Goal: Task Accomplishment & Management: Use online tool/utility

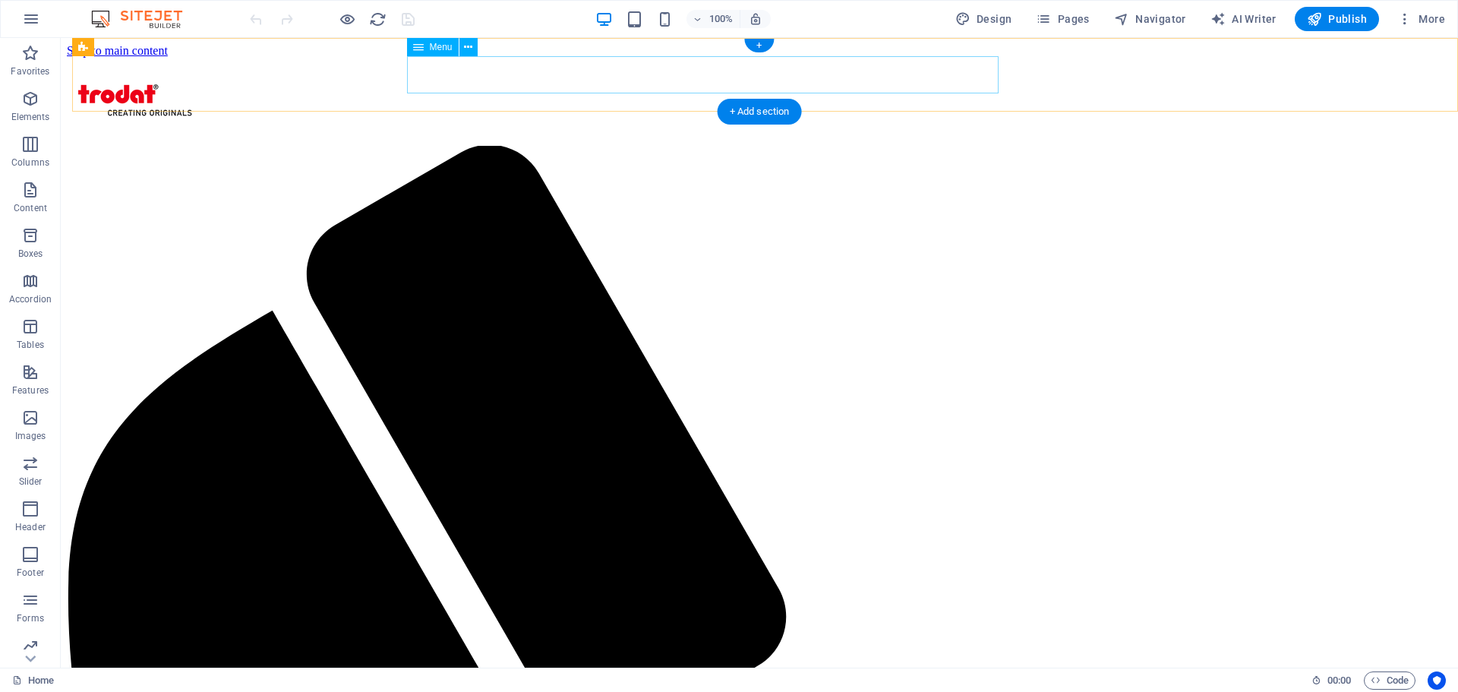
select select
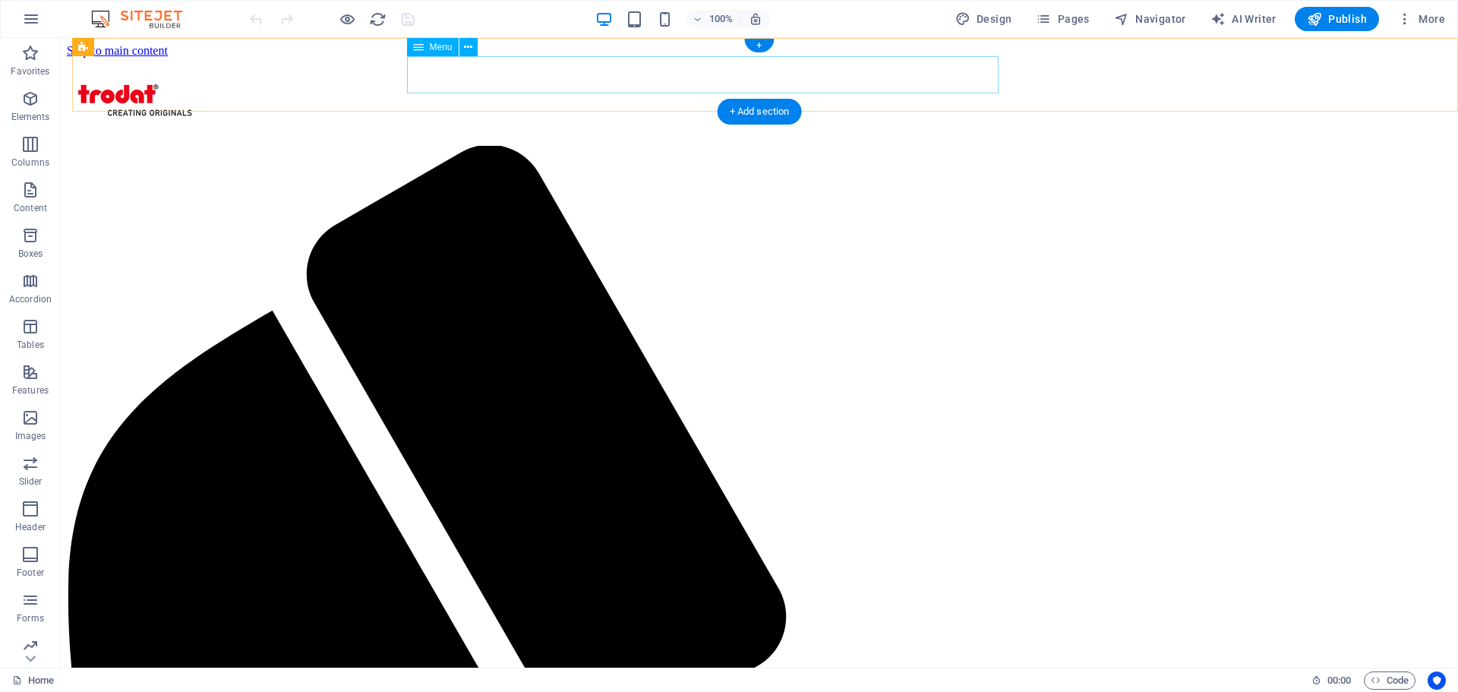
select select
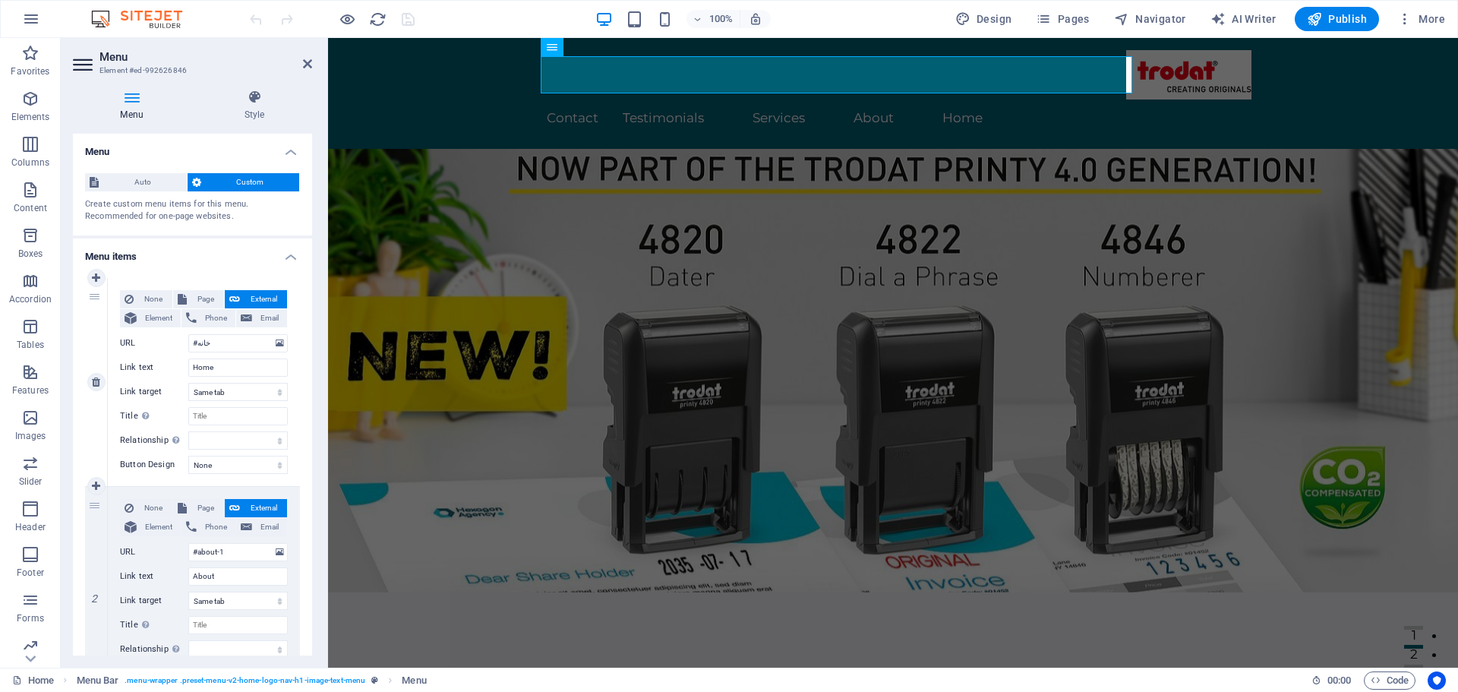
click at [232, 357] on div "None Page External Element Phone Email Page Home Subpage Legal Notice Privacy E…" at bounding box center [204, 370] width 168 height 160
click at [231, 359] on input "Home" at bounding box center [238, 368] width 100 height 18
type input "خانه"
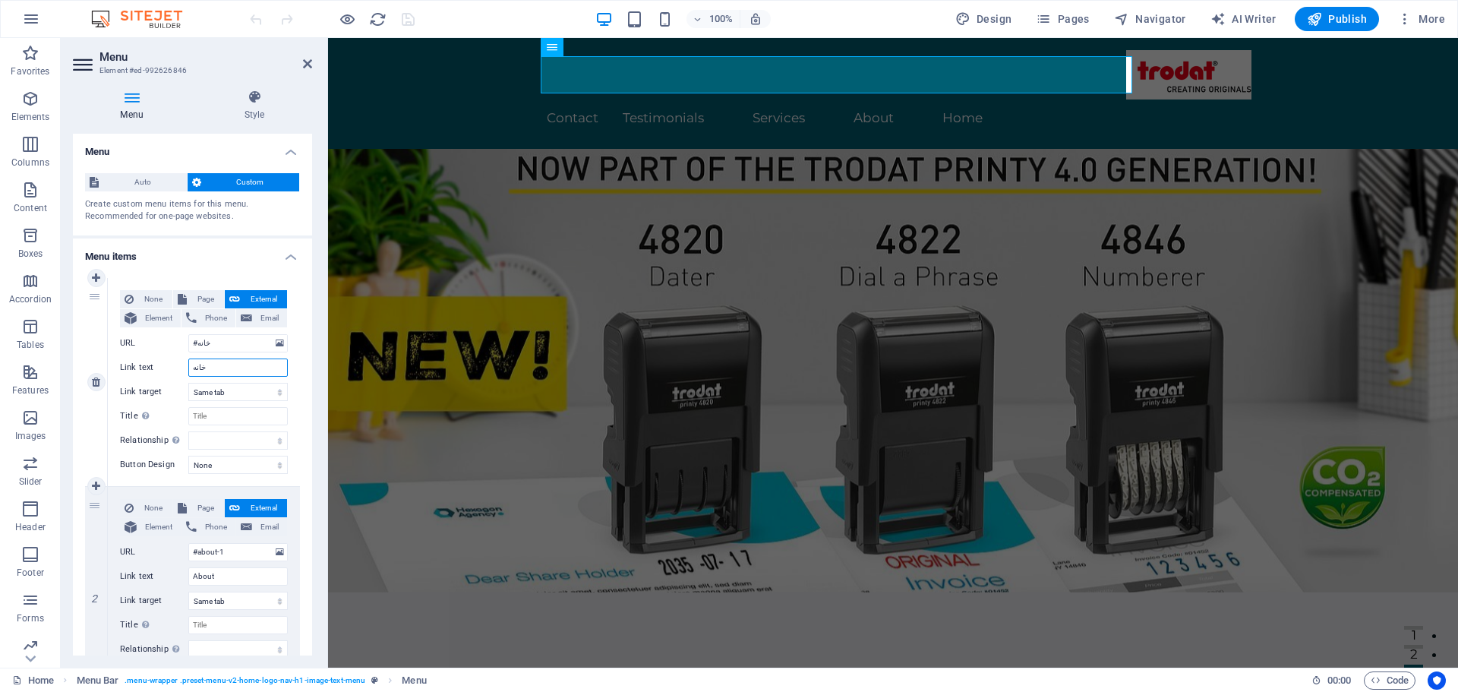
select select
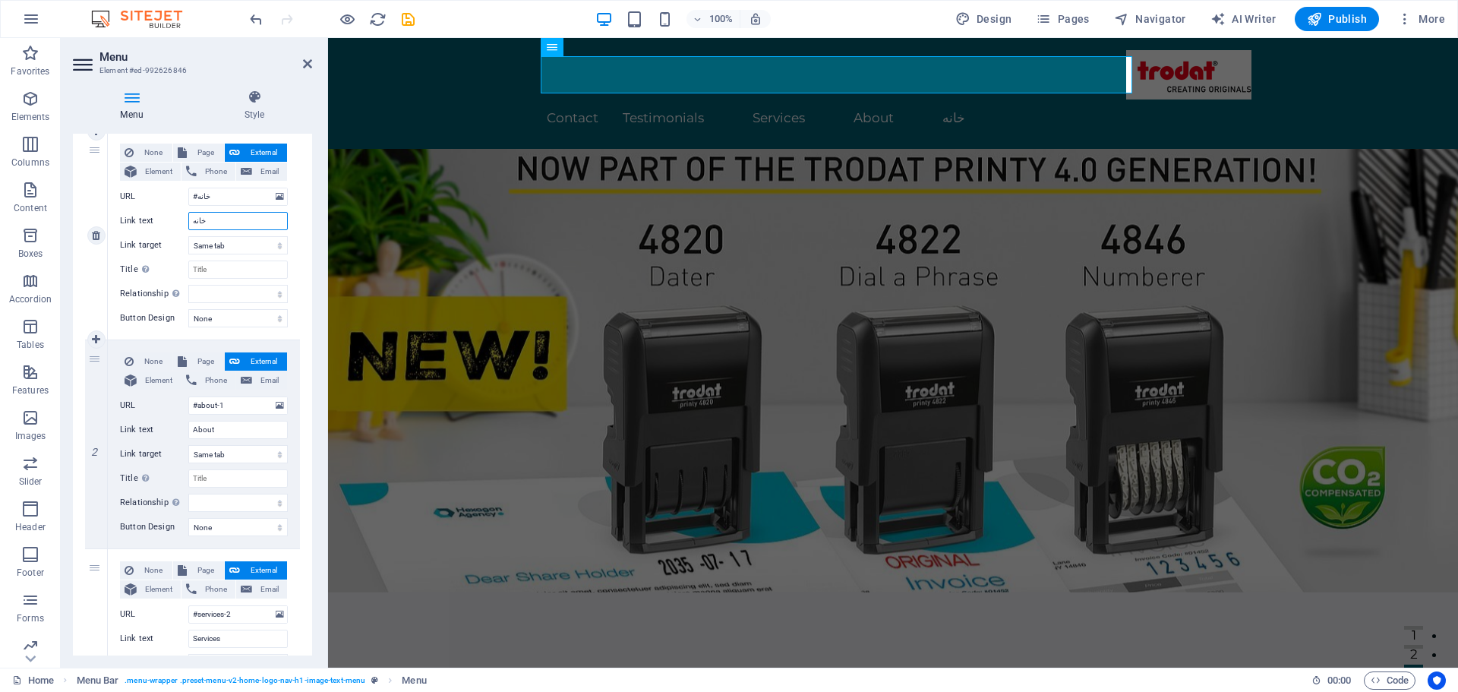
scroll to position [152, 0]
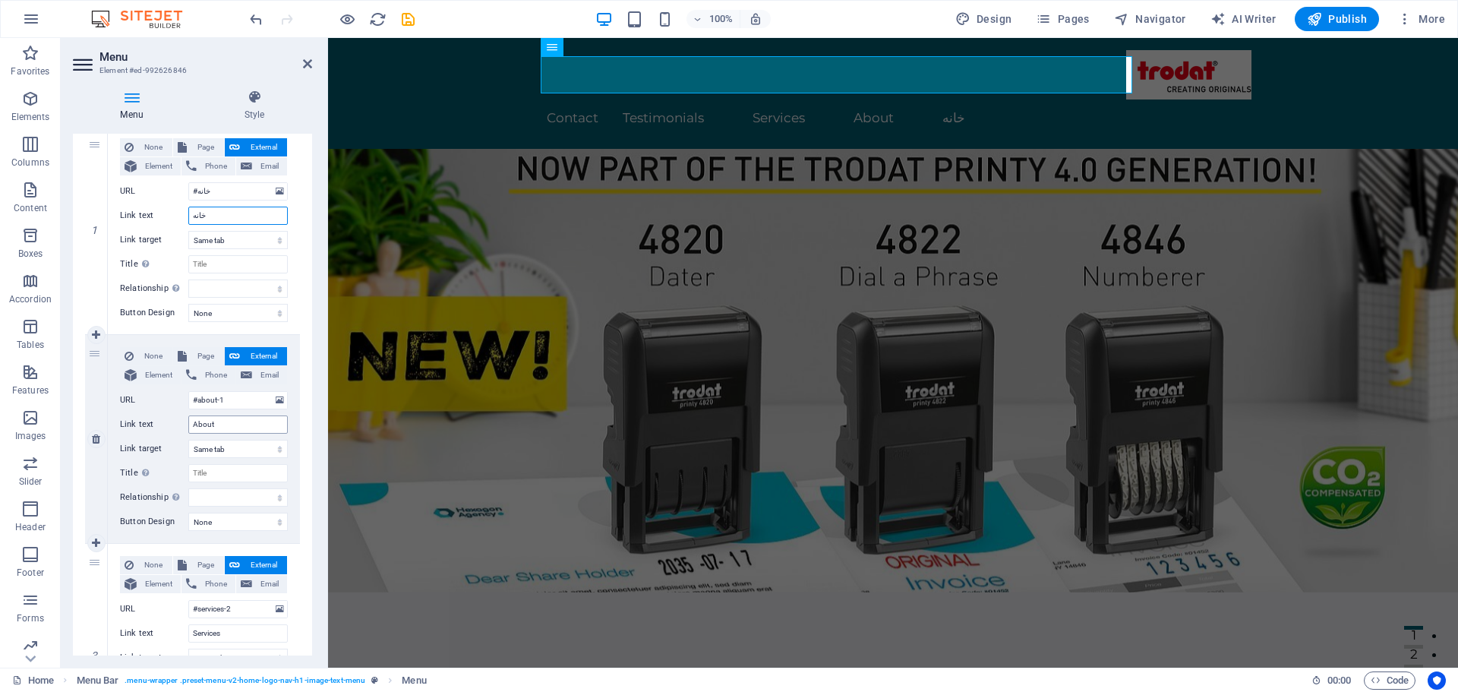
type input "خانه"
click at [223, 428] on input "About" at bounding box center [238, 425] width 100 height 18
type input "درباره ما"
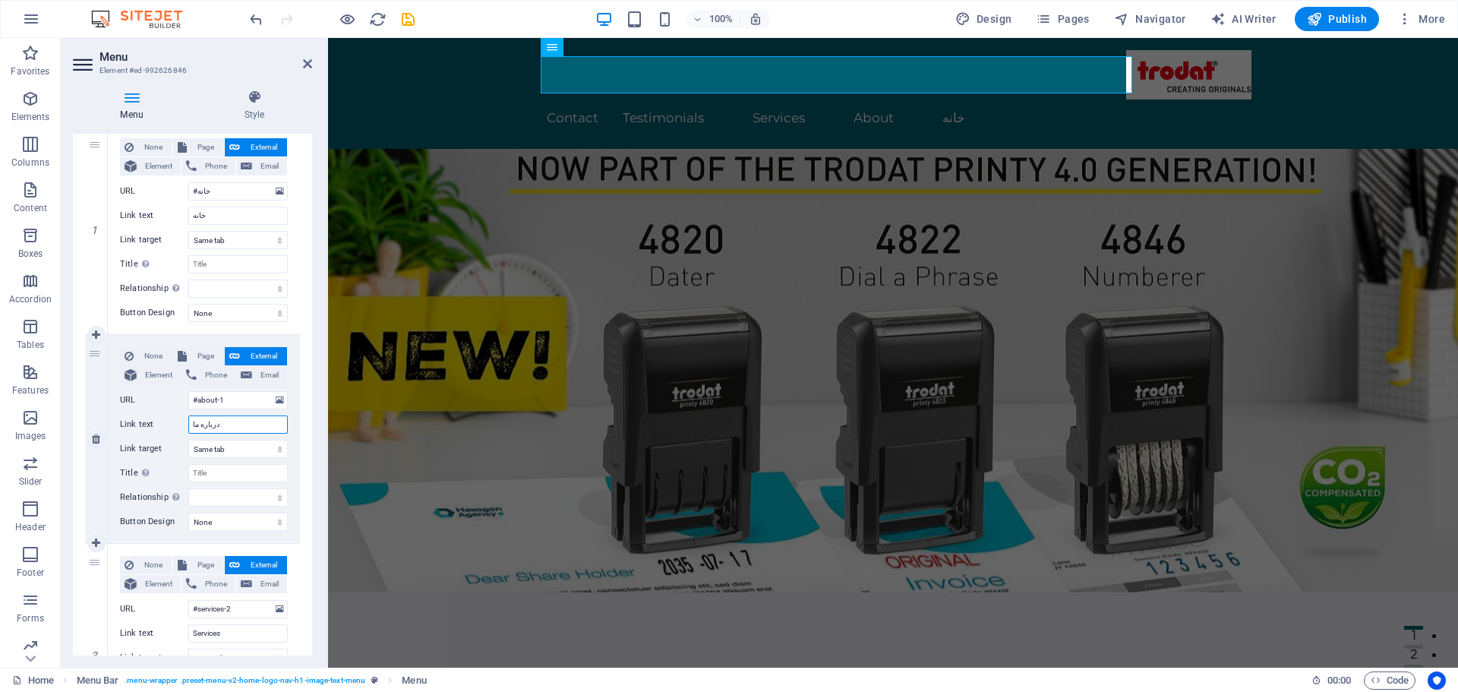
select select
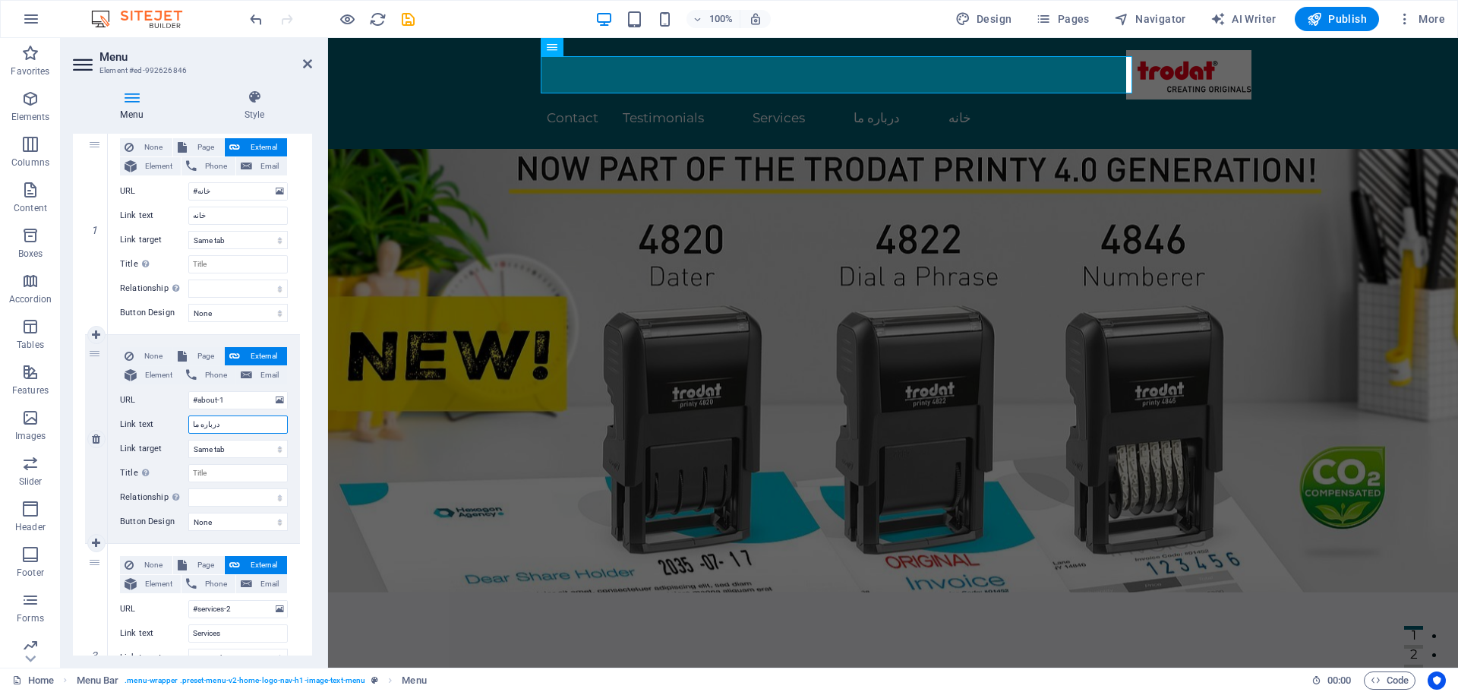
scroll to position [304, 0]
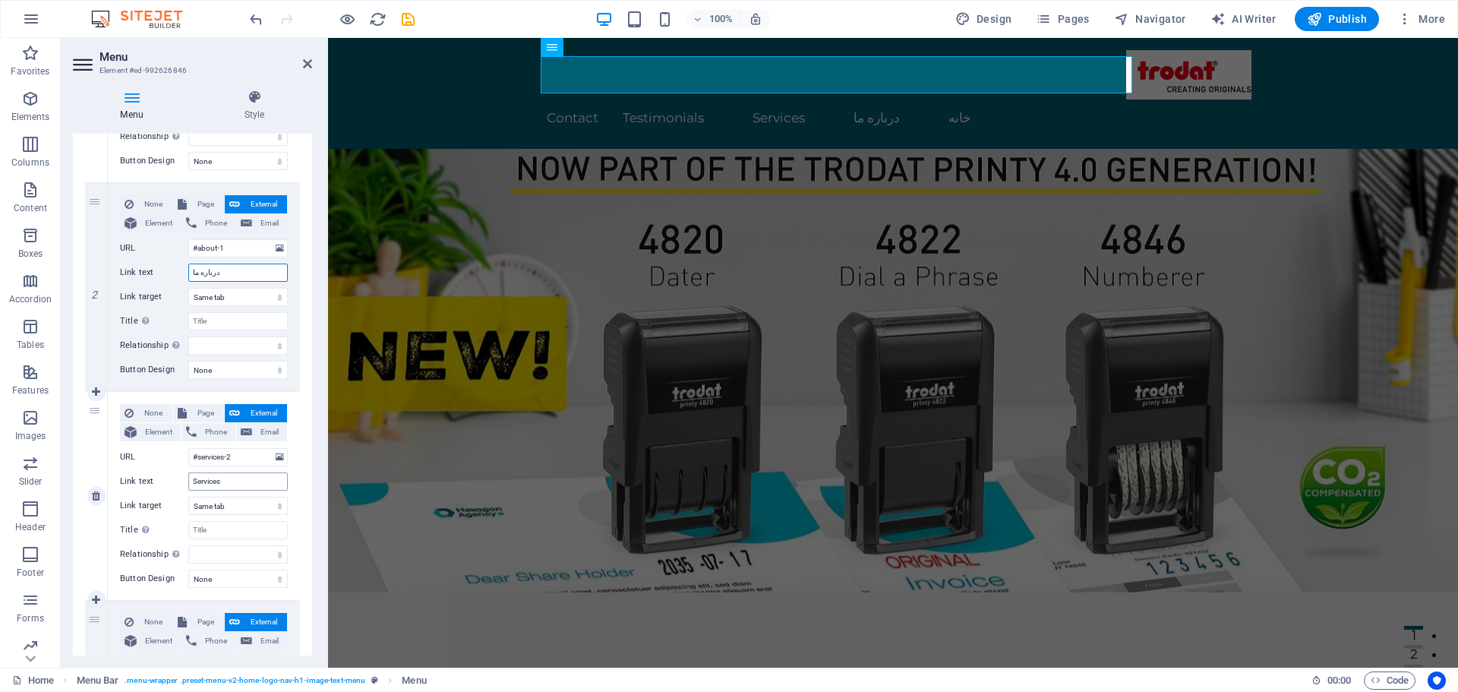
type input "درباره ما"
click at [230, 481] on input "Services" at bounding box center [238, 481] width 100 height 18
type input "خدمات ما"
select select
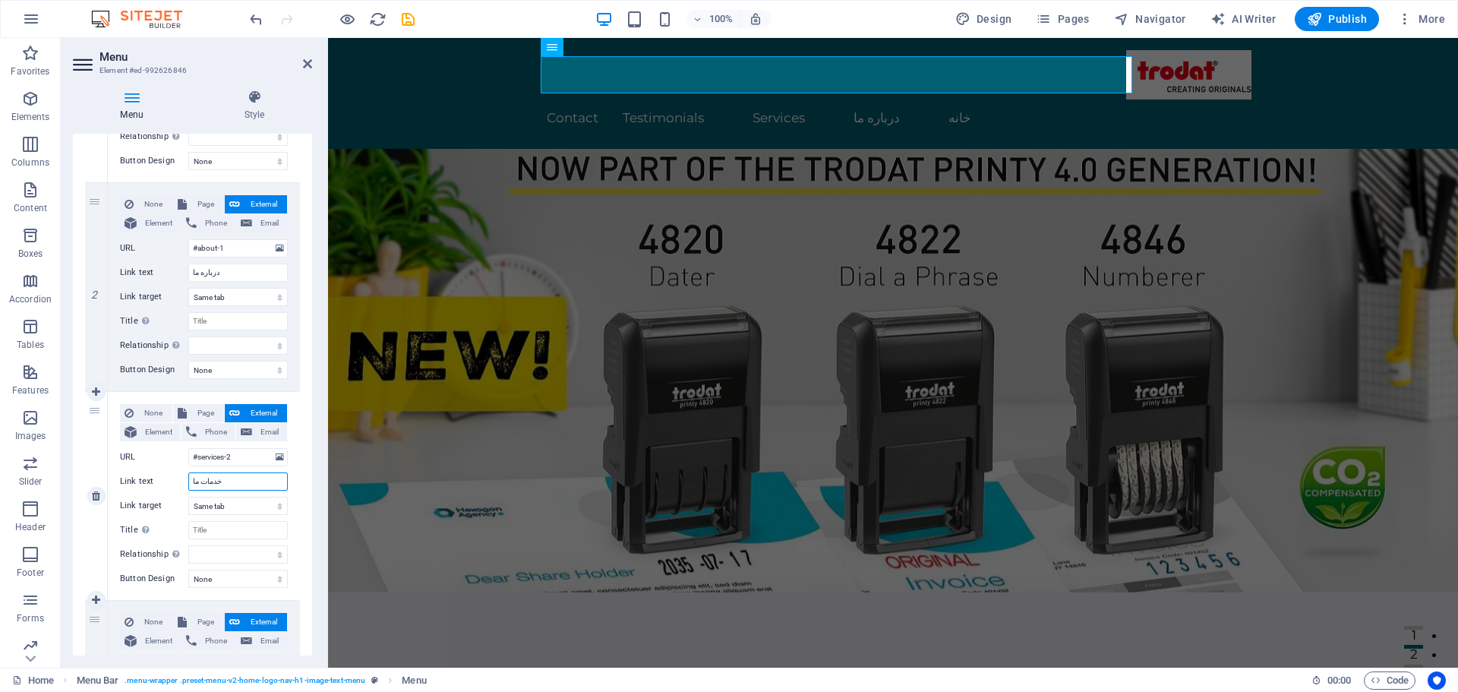
select select
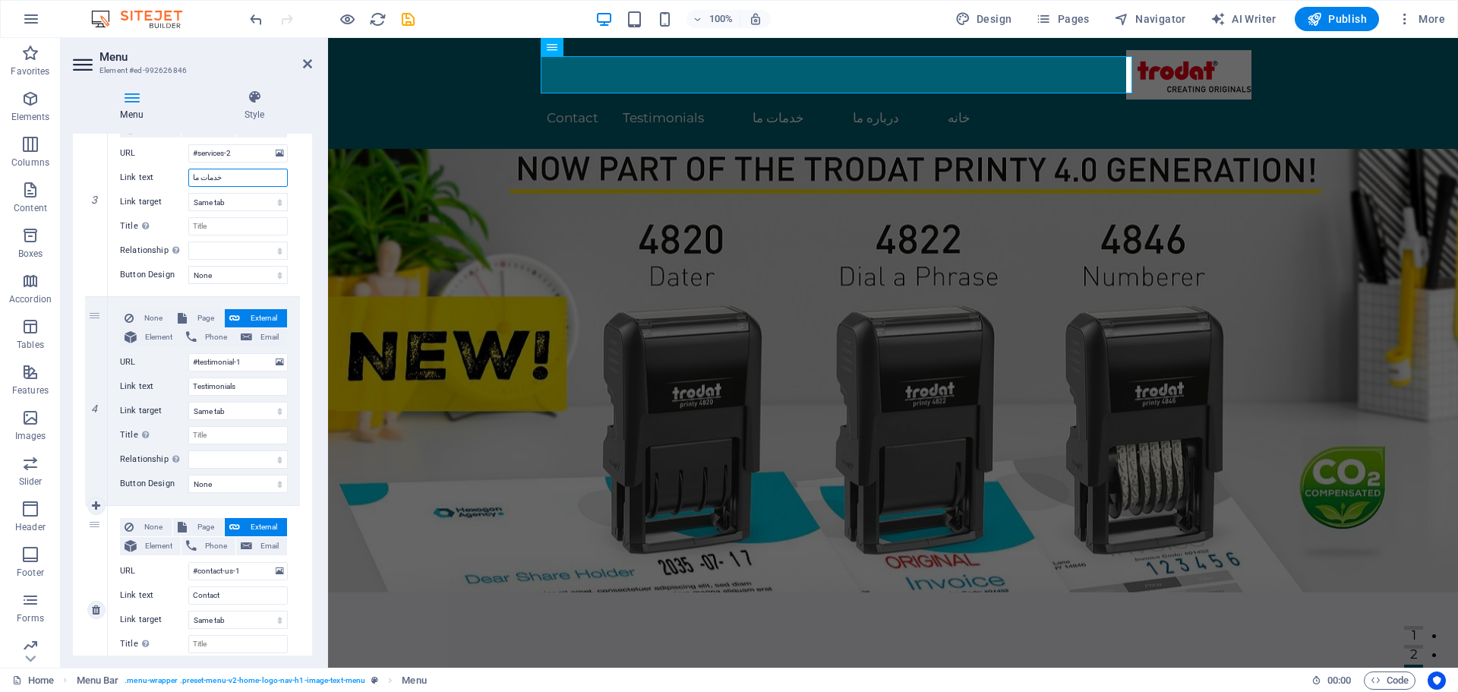
scroll to position [684, 0]
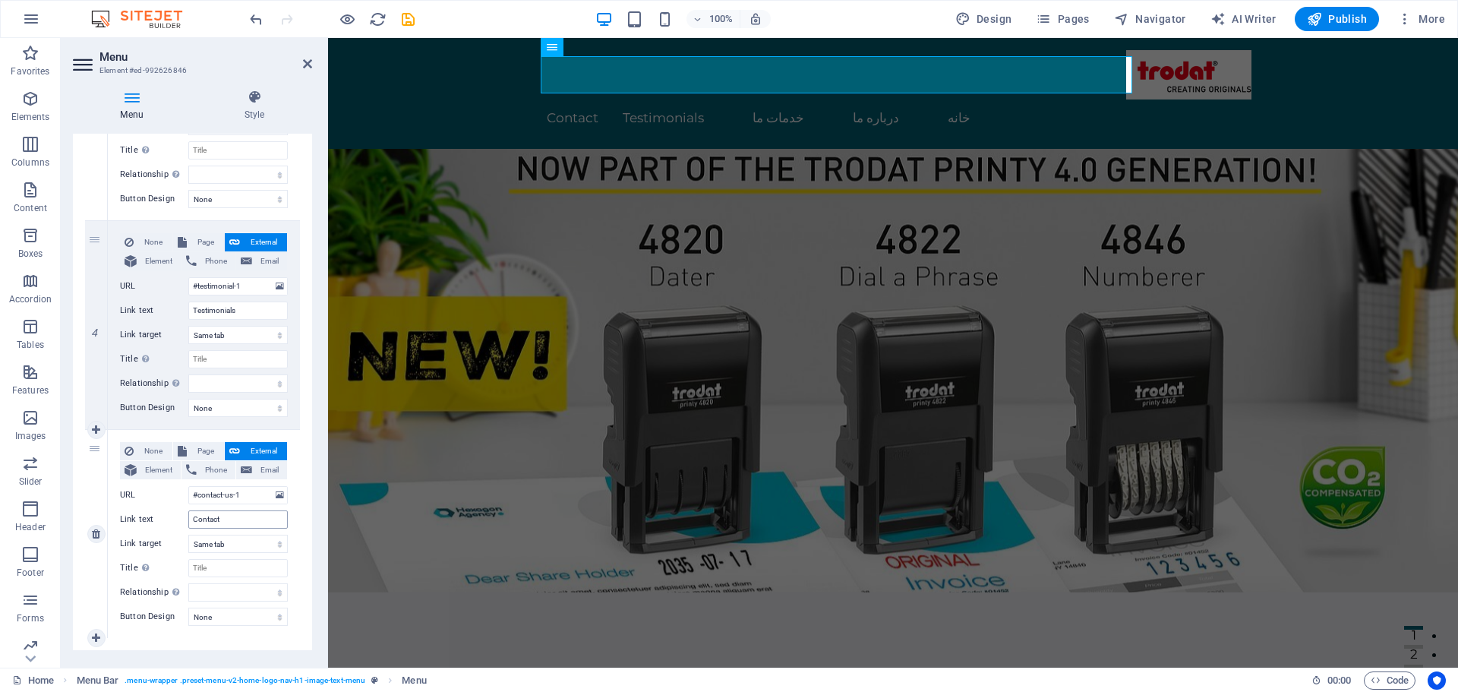
type input "خدمات ما"
click at [242, 519] on input "Contact" at bounding box center [238, 519] width 100 height 18
type input "ارتباط با ما"
select select
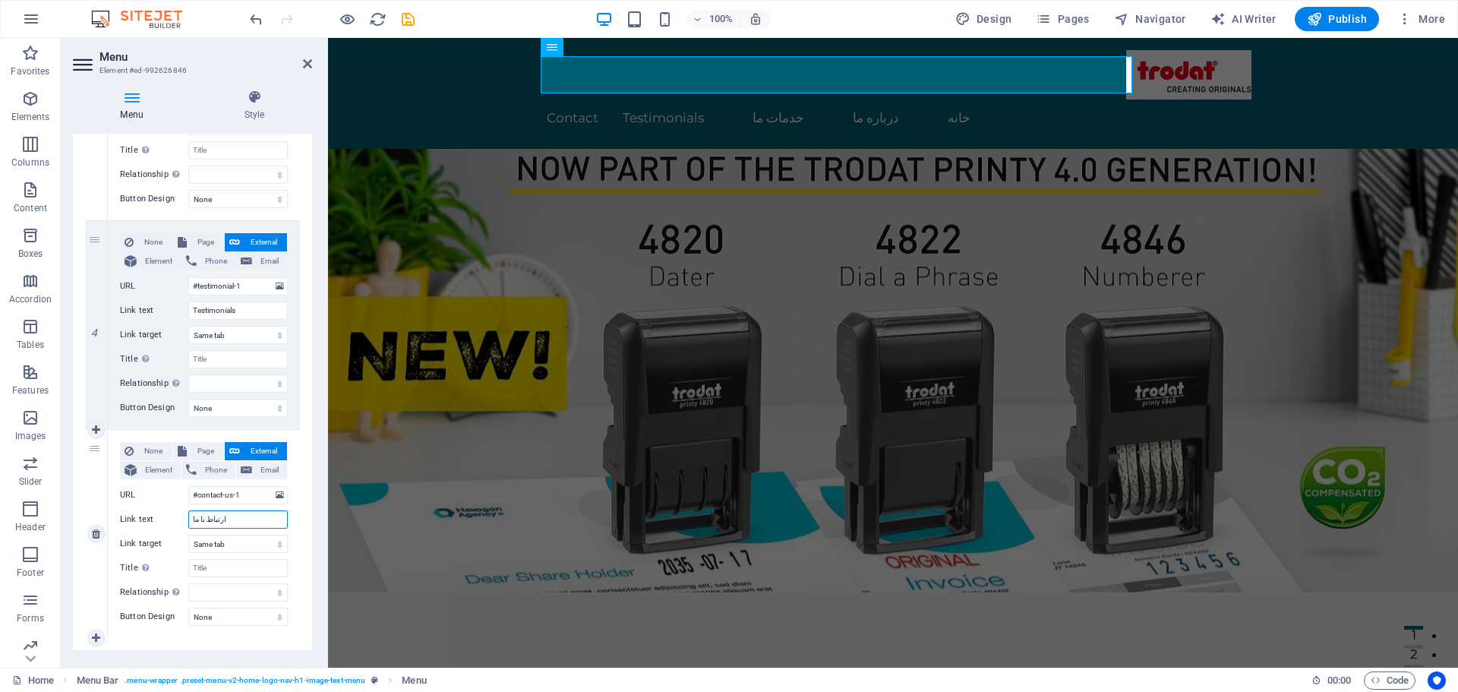
select select
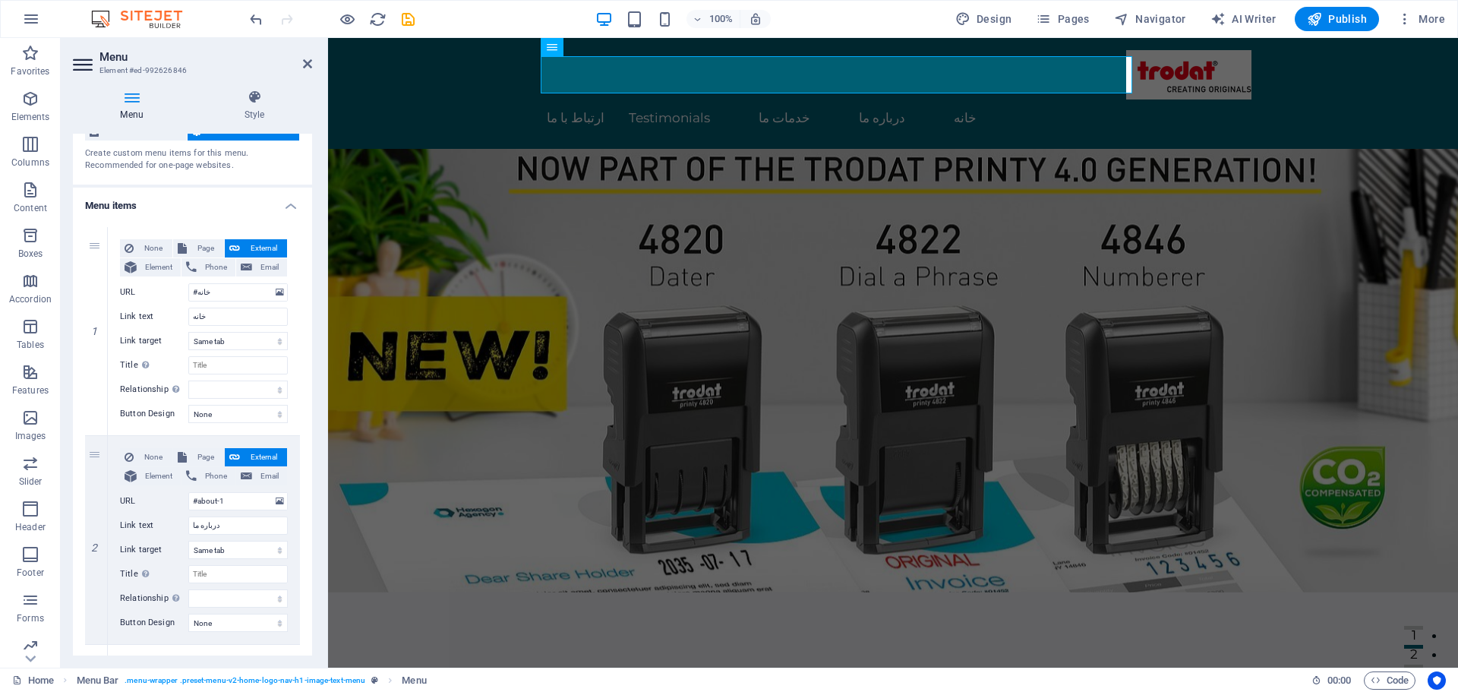
scroll to position [0, 0]
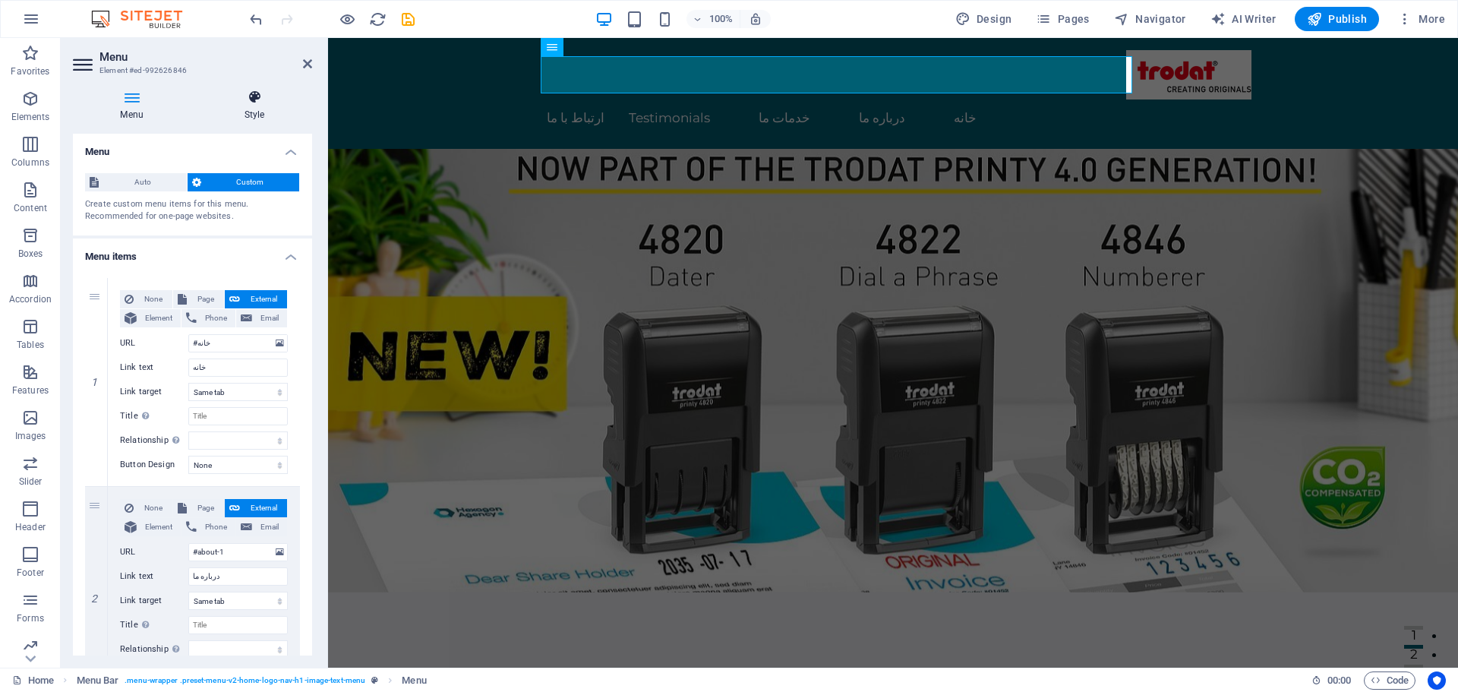
click at [249, 120] on h4 "Style" at bounding box center [254, 106] width 115 height 32
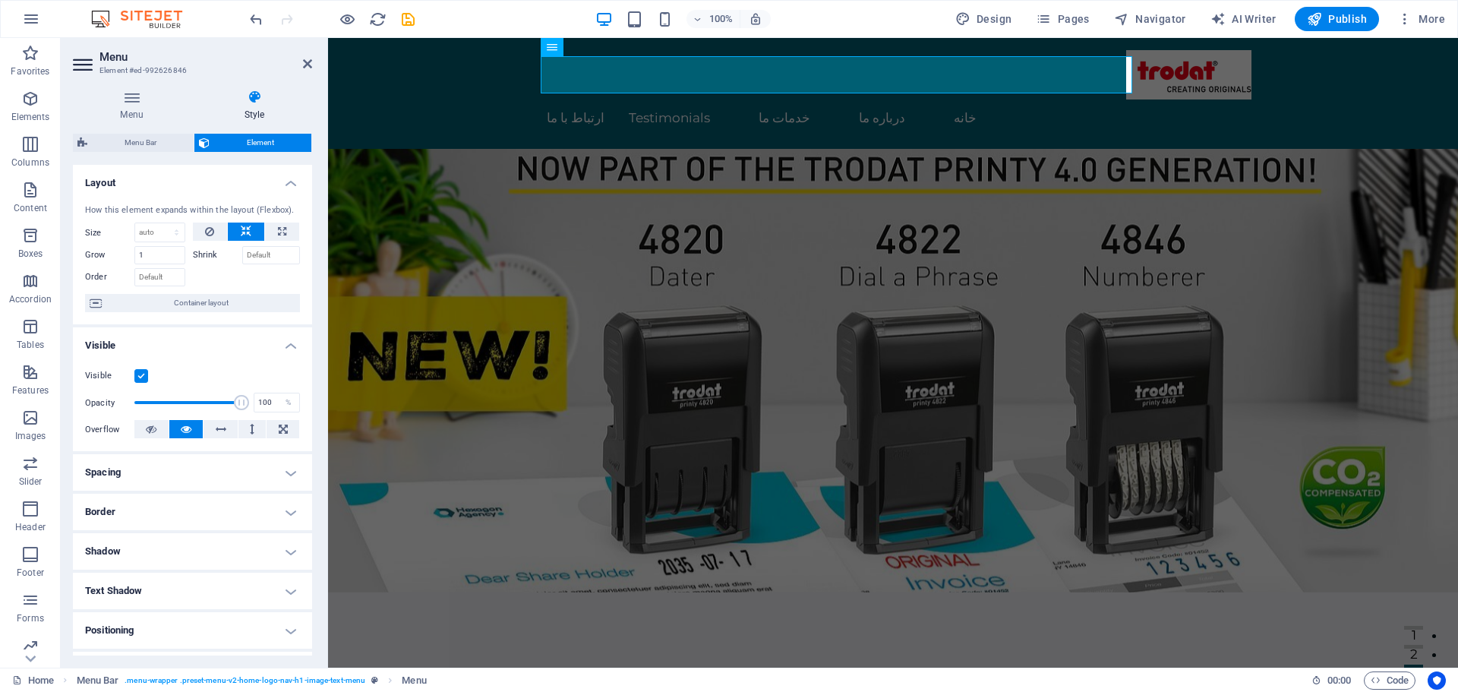
click at [240, 502] on h4 "Border" at bounding box center [192, 512] width 239 height 36
click at [240, 502] on h4 "Border" at bounding box center [192, 507] width 239 height 27
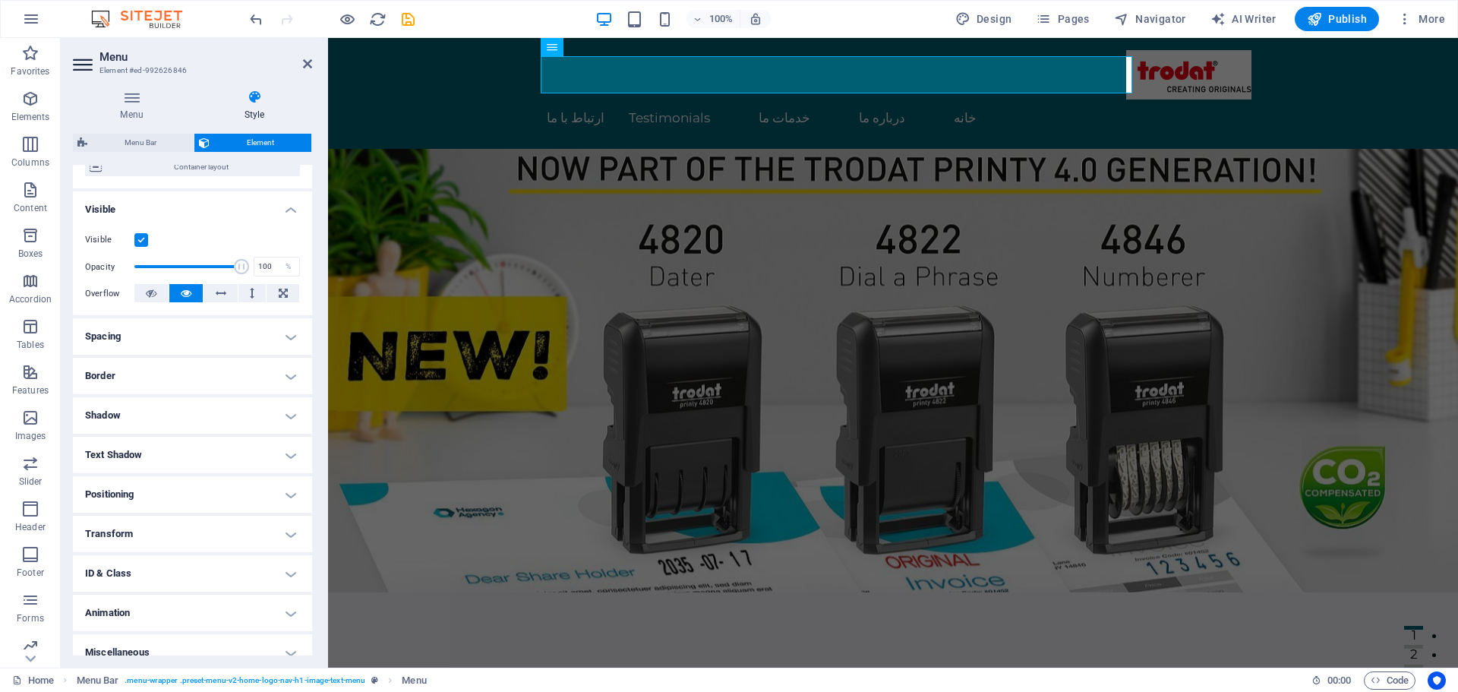
scroll to position [151, 0]
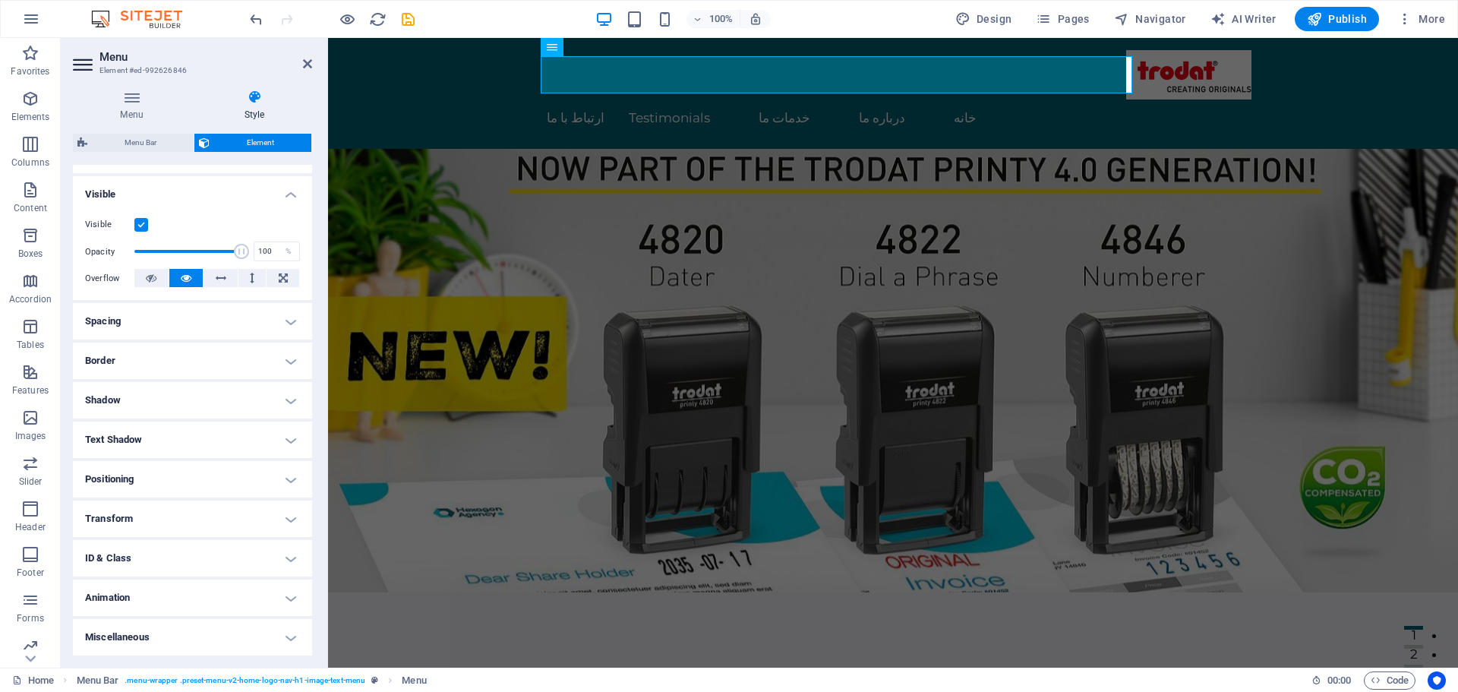
click at [235, 489] on h4 "Positioning" at bounding box center [192, 479] width 239 height 36
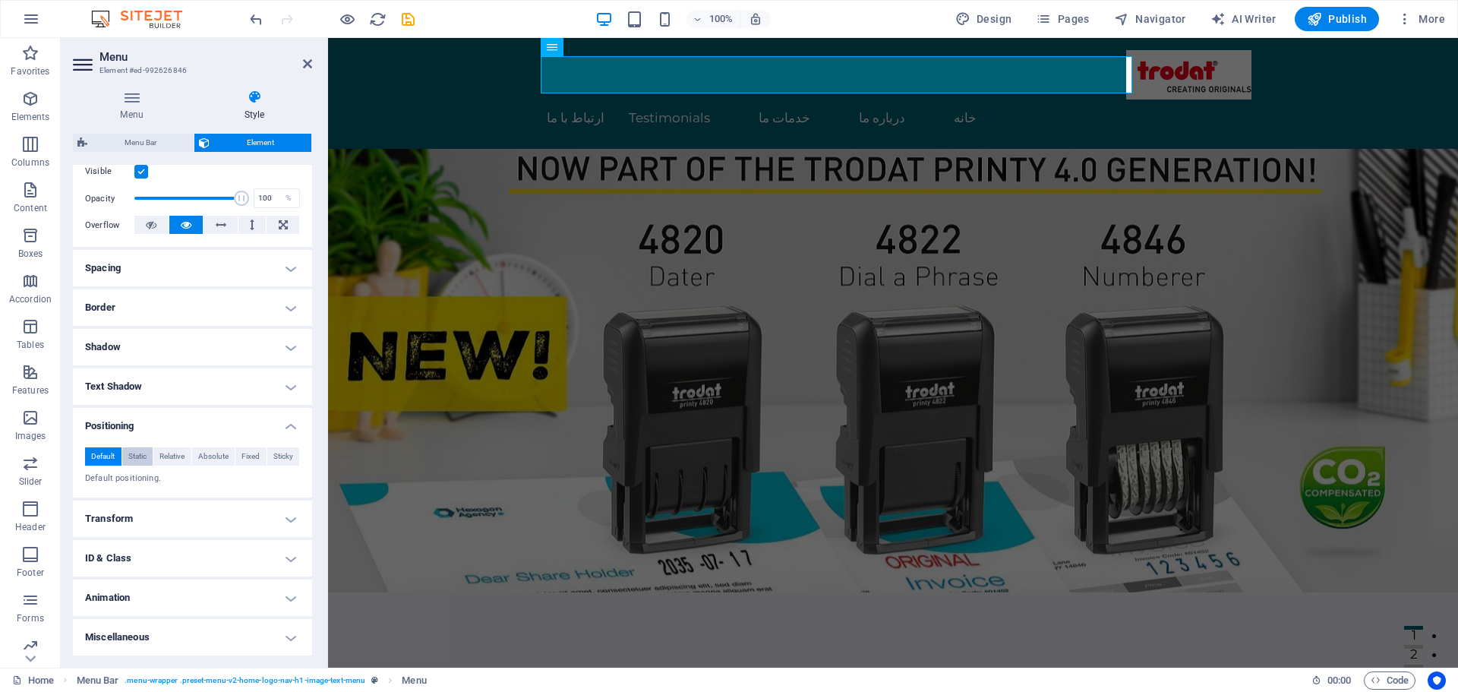
click at [130, 456] on span "Static" at bounding box center [137, 456] width 18 height 18
click at [172, 457] on span "Relative" at bounding box center [172, 456] width 25 height 18
click at [106, 454] on span "Default" at bounding box center [103, 456] width 24 height 18
click at [147, 419] on h4 "Positioning" at bounding box center [192, 421] width 239 height 27
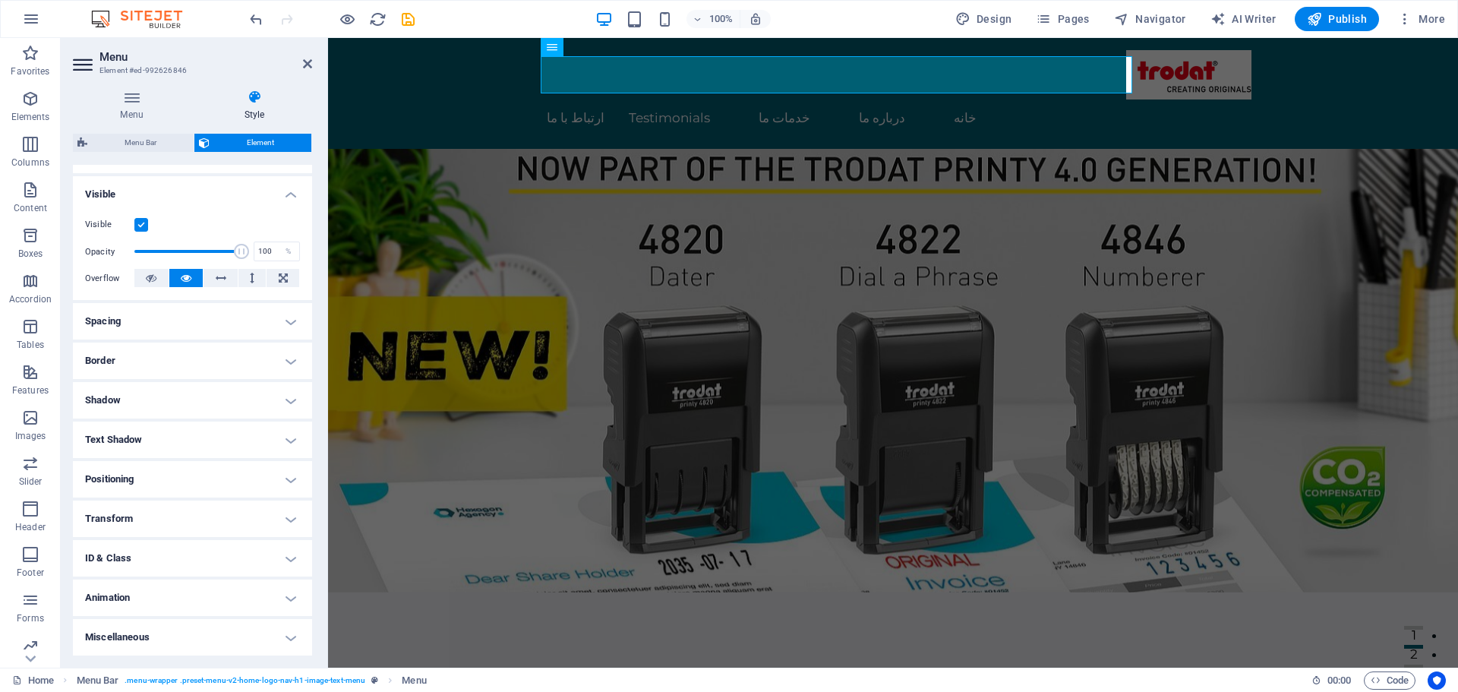
scroll to position [0, 0]
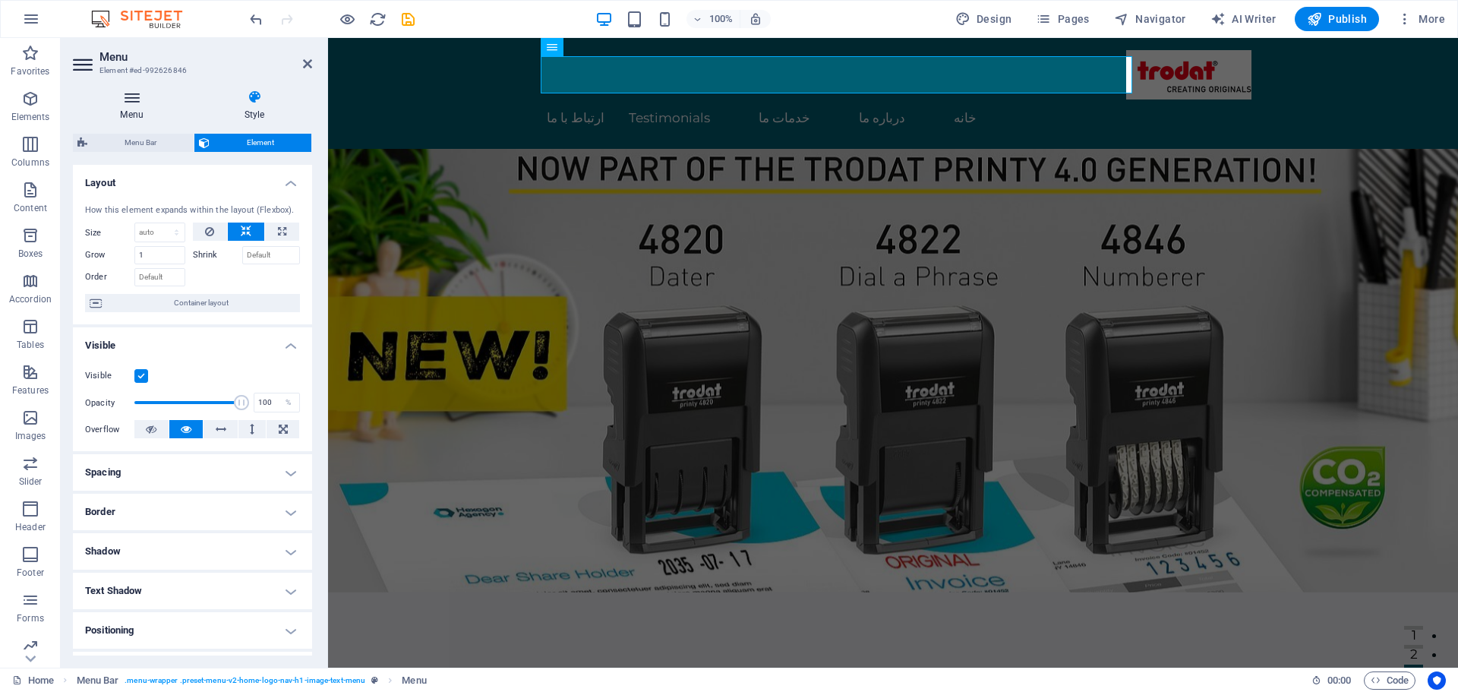
click at [140, 114] on h4 "Menu" at bounding box center [135, 106] width 124 height 32
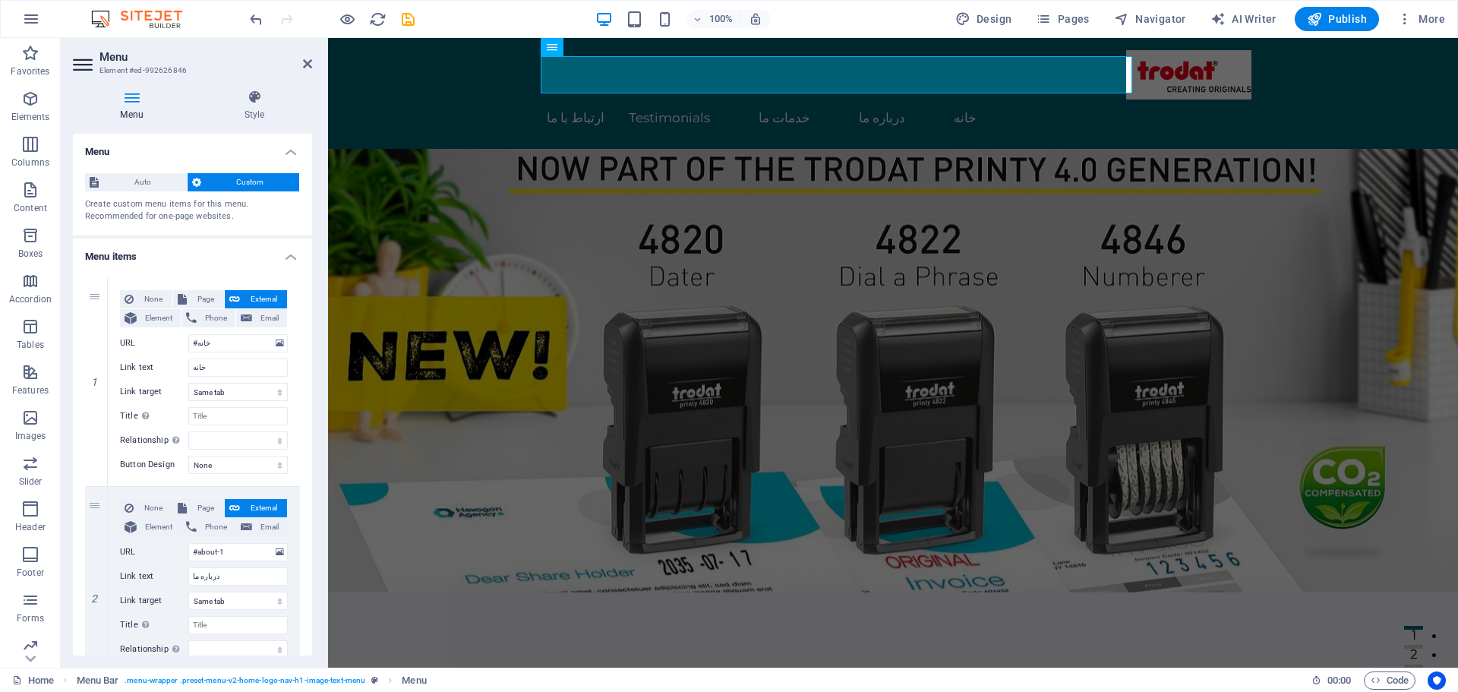
click at [155, 172] on div "Auto Custom Create custom menu items for this menu. Recommended for one-page we…" at bounding box center [192, 198] width 239 height 74
click at [154, 181] on span "Auto" at bounding box center [142, 182] width 79 height 18
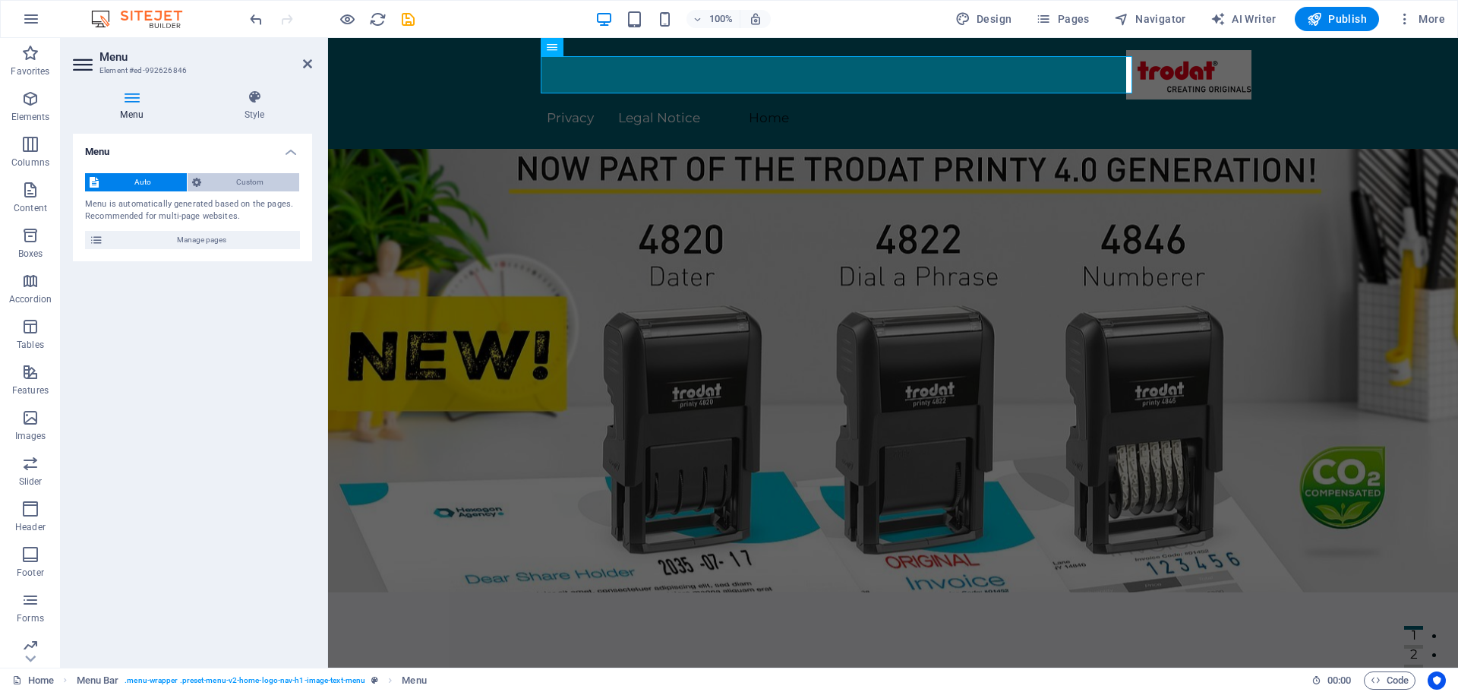
click at [227, 180] on span "Custom" at bounding box center [251, 182] width 90 height 18
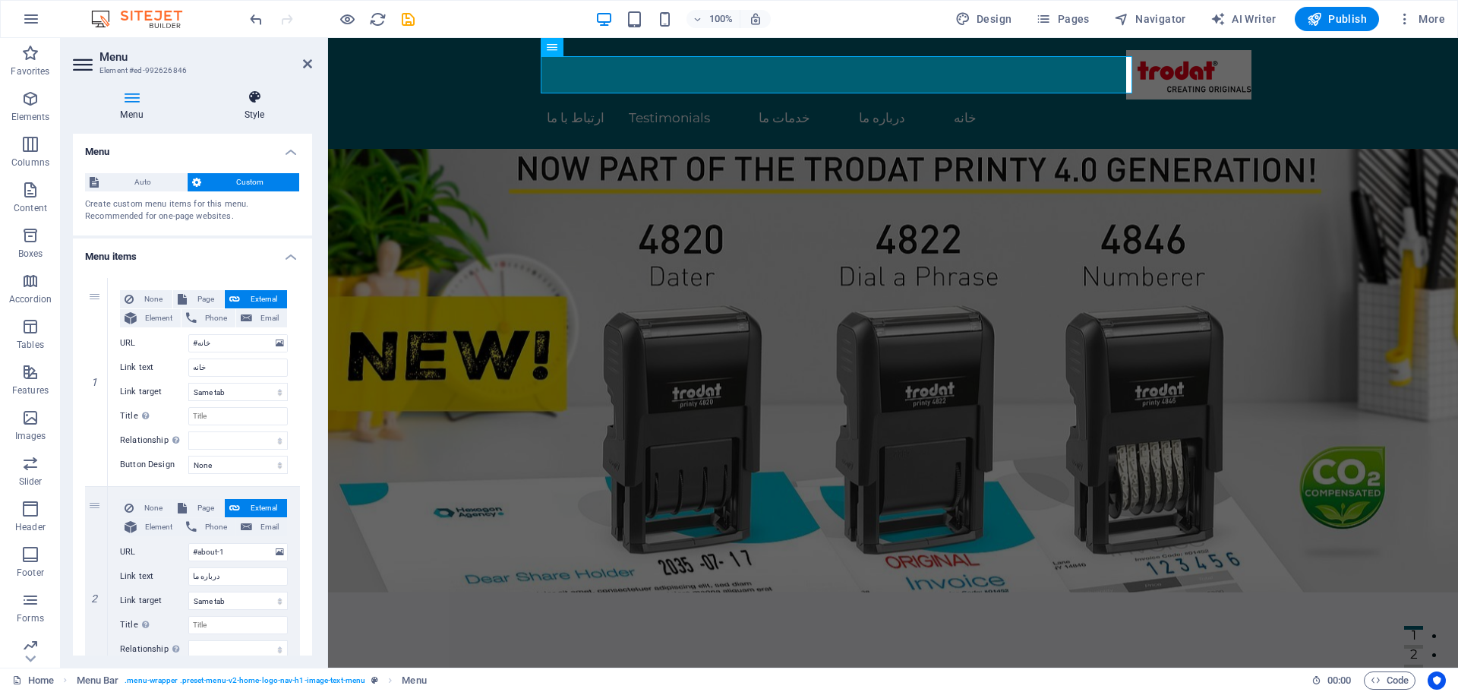
click at [259, 107] on h4 "Style" at bounding box center [254, 106] width 115 height 32
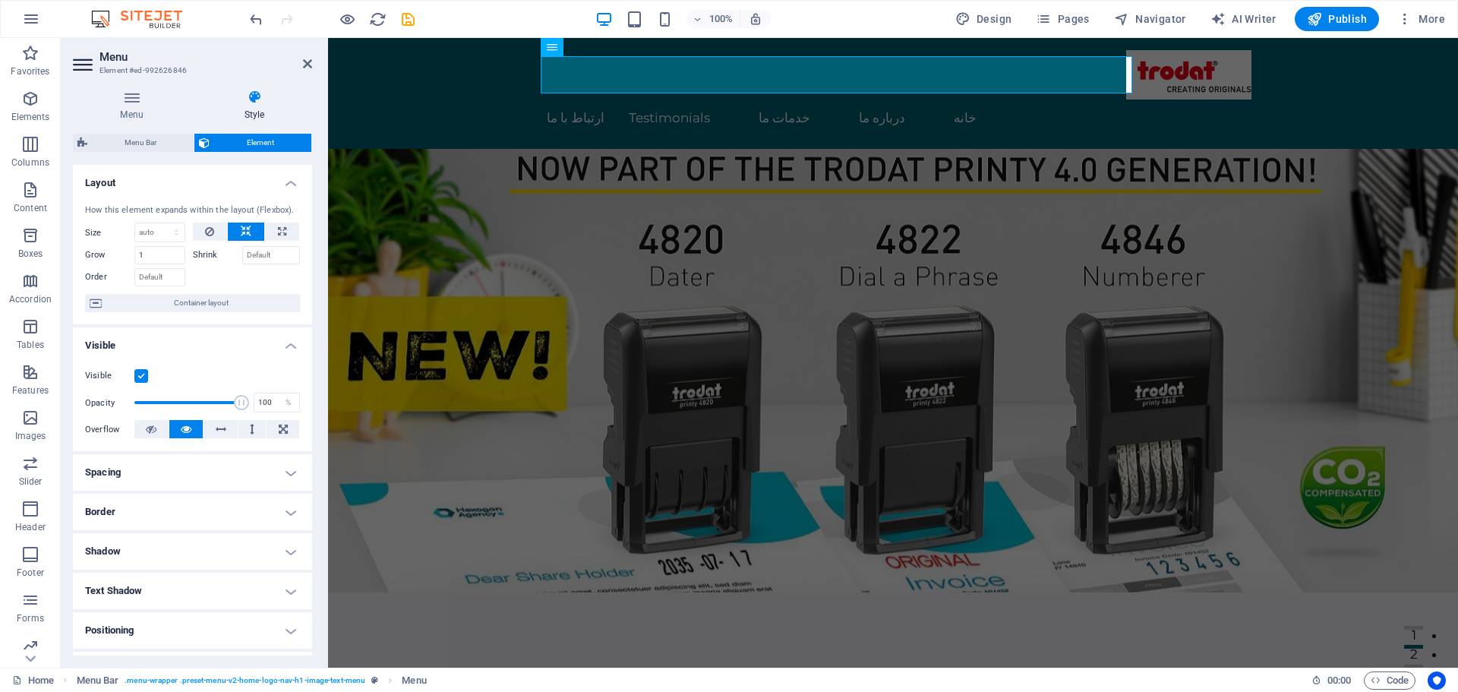
click at [288, 184] on h4 "Layout" at bounding box center [192, 178] width 239 height 27
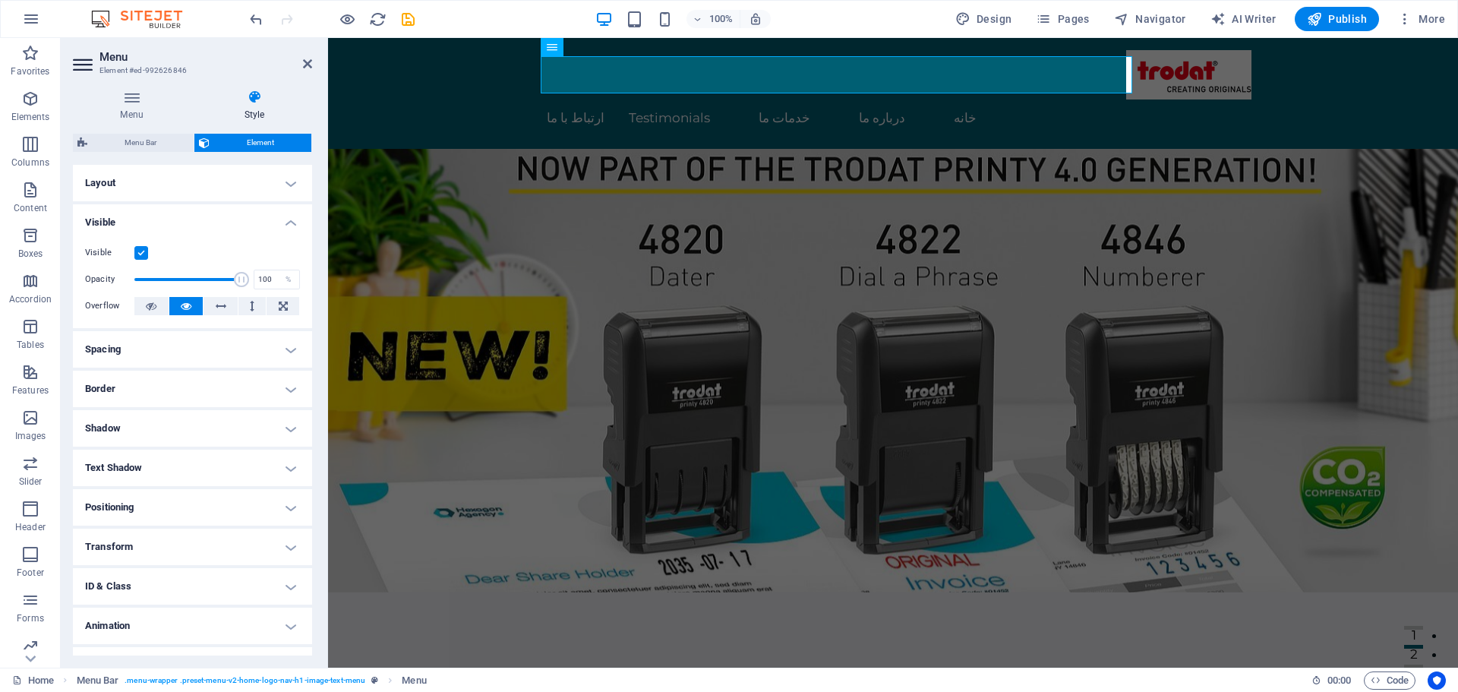
click at [288, 184] on h4 "Layout" at bounding box center [192, 183] width 239 height 36
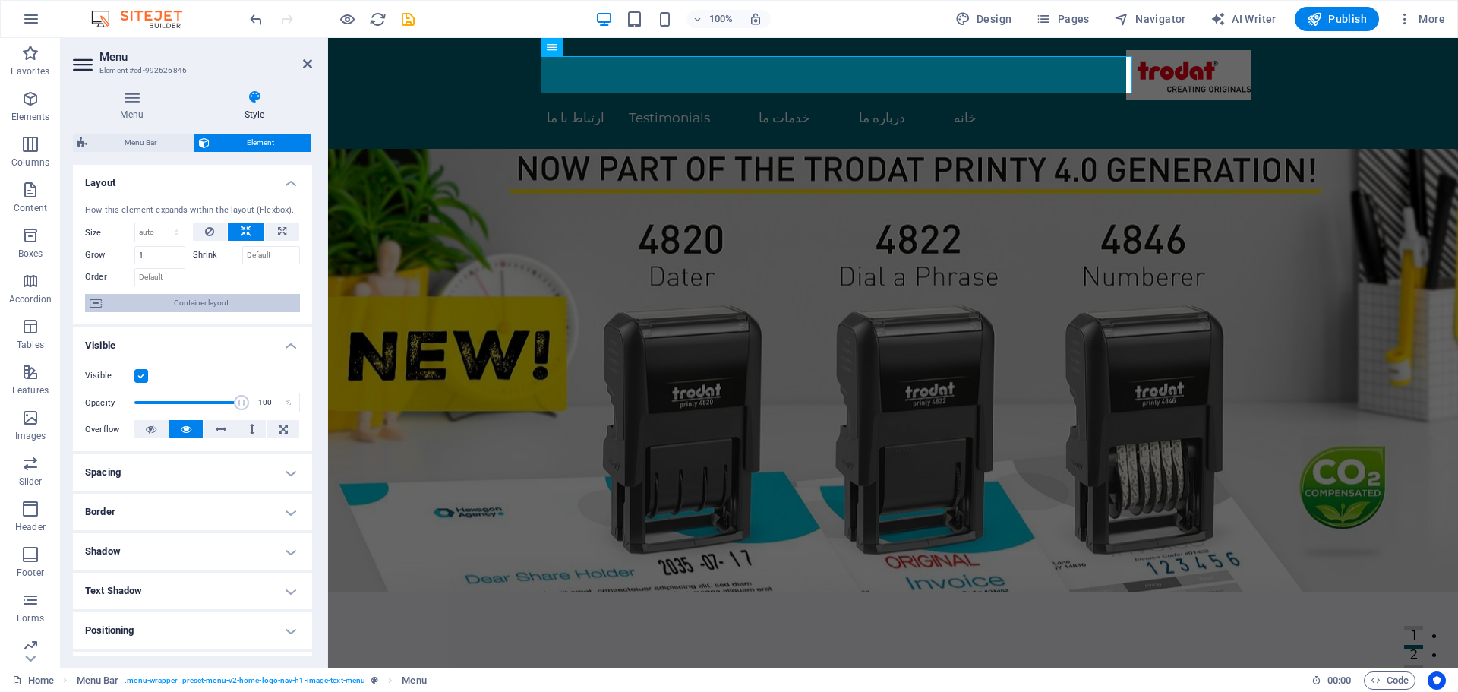
click at [184, 304] on span "Container layout" at bounding box center [200, 303] width 189 height 18
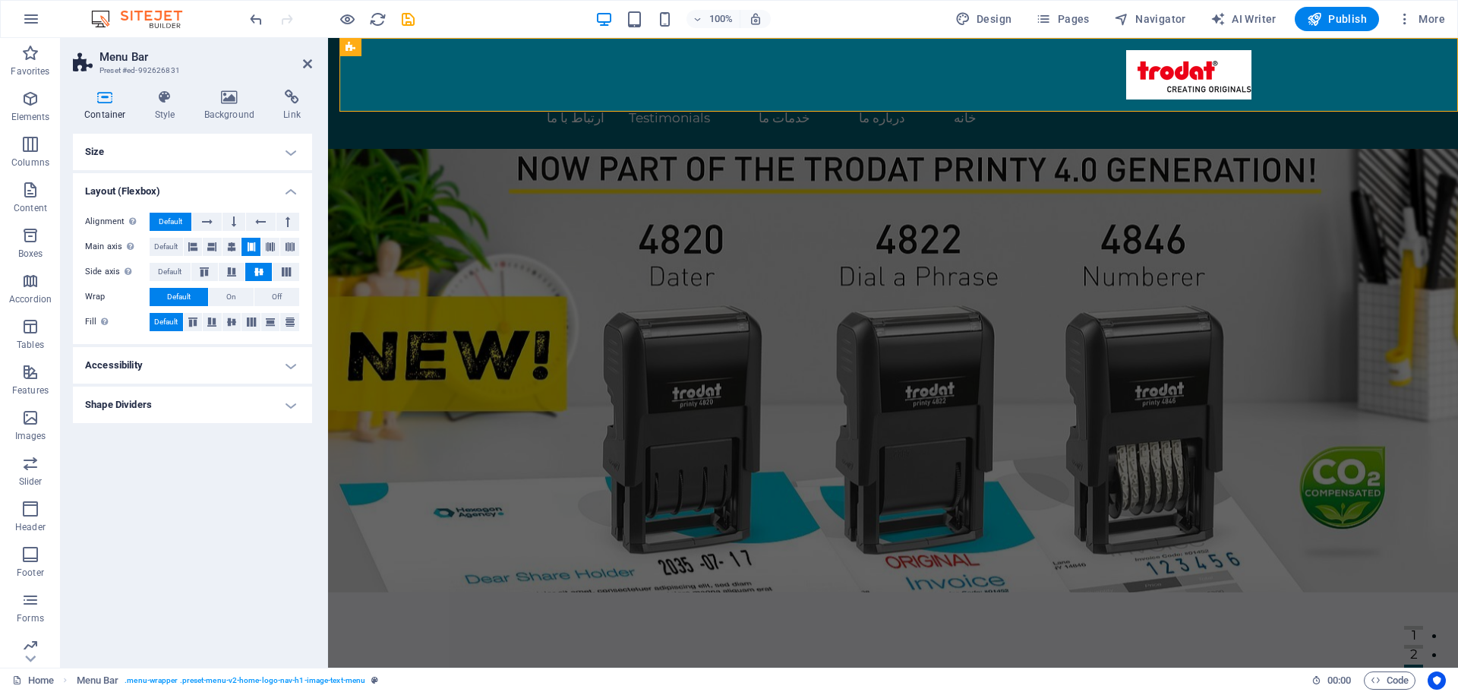
click at [161, 150] on h4 "Size" at bounding box center [192, 152] width 239 height 36
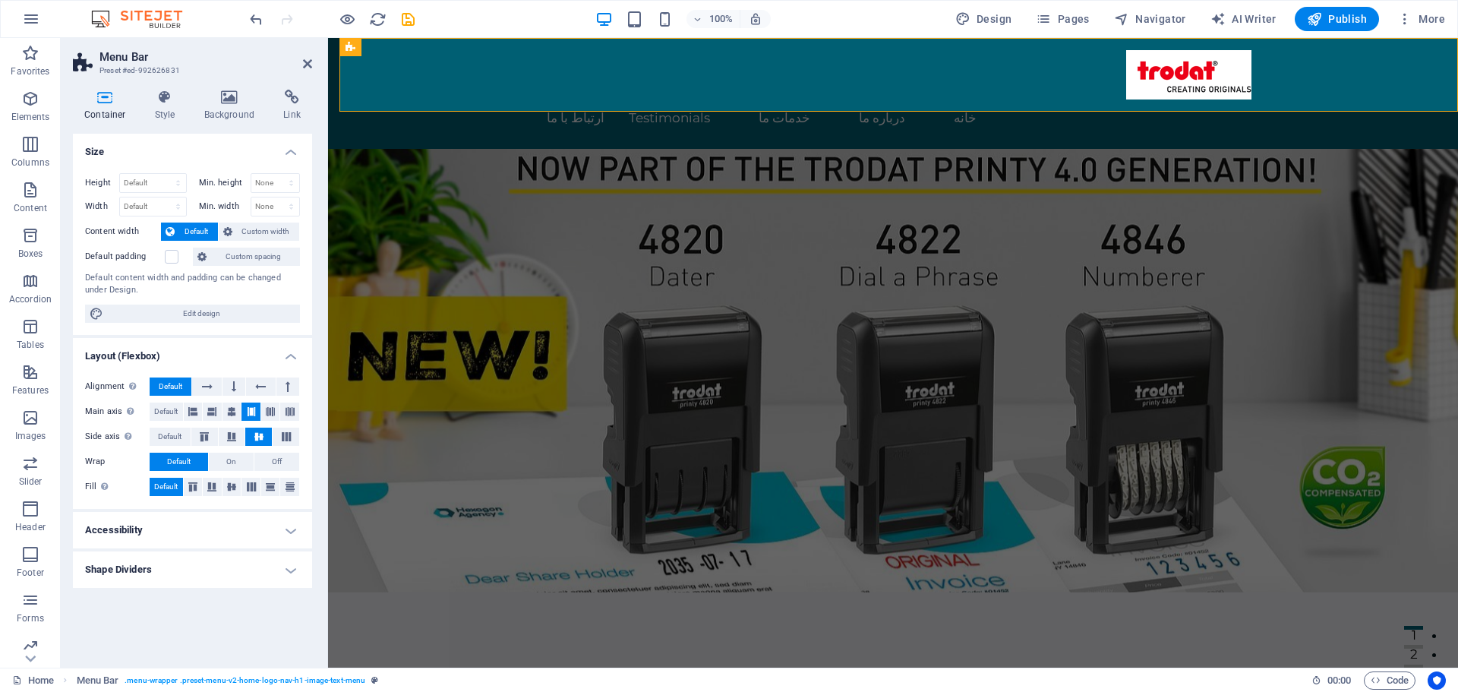
click at [161, 150] on h4 "Size" at bounding box center [192, 147] width 239 height 27
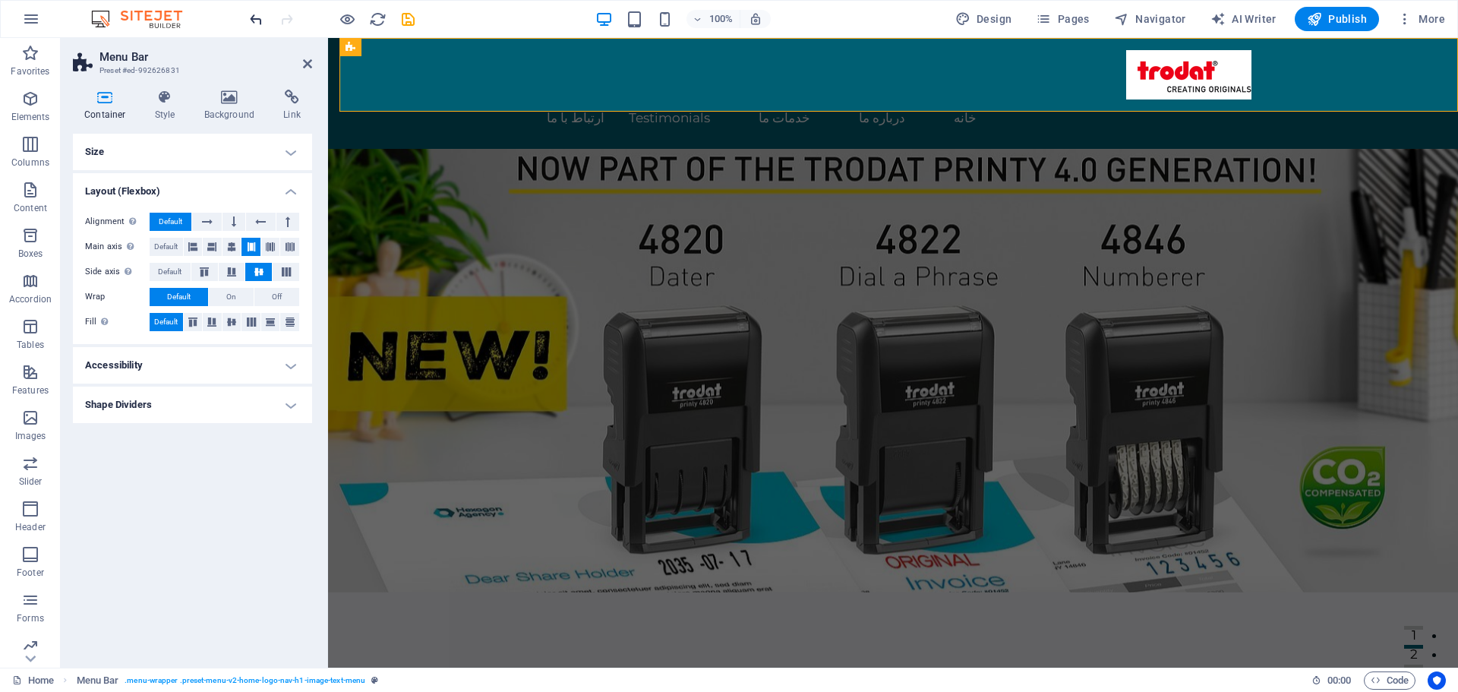
click at [255, 25] on icon "undo" at bounding box center [256, 19] width 17 height 17
click at [286, 23] on icon "redo" at bounding box center [286, 19] width 17 height 17
click at [409, 22] on icon "save" at bounding box center [408, 19] width 17 height 17
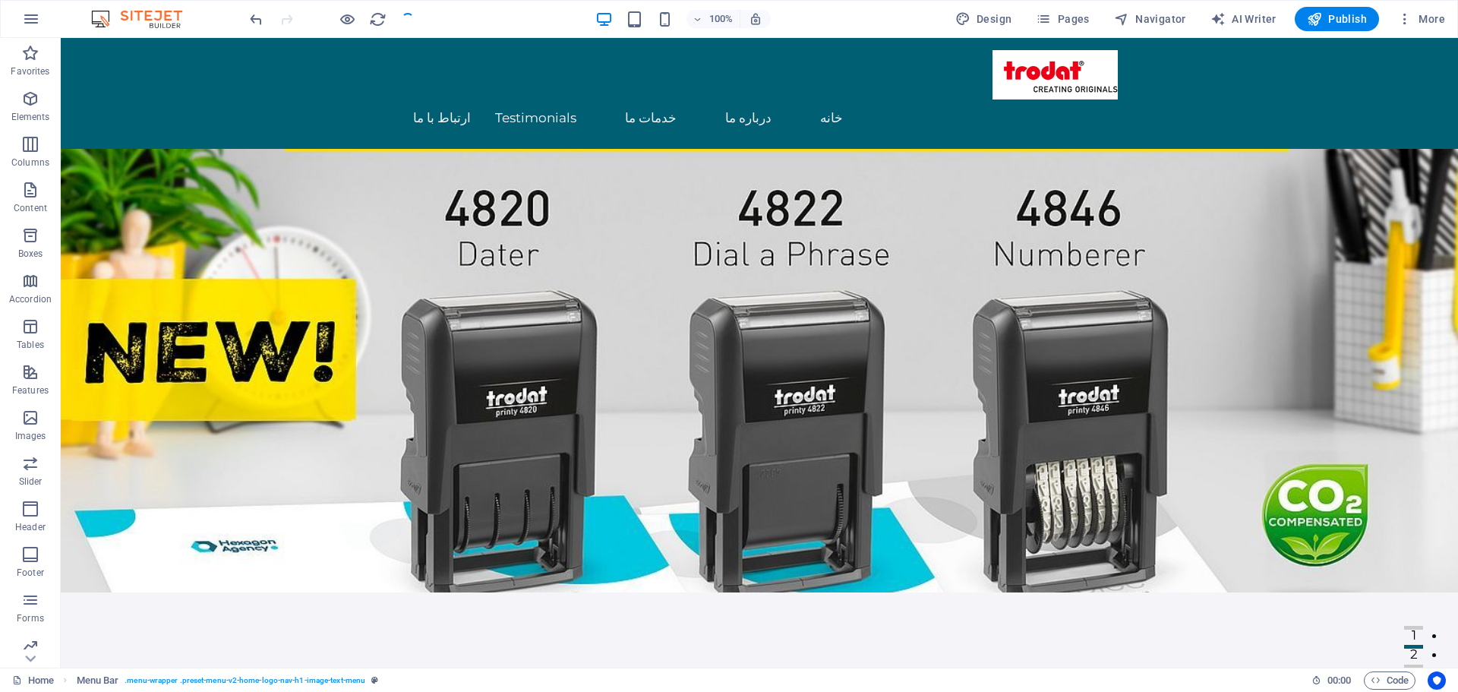
checkbox input "false"
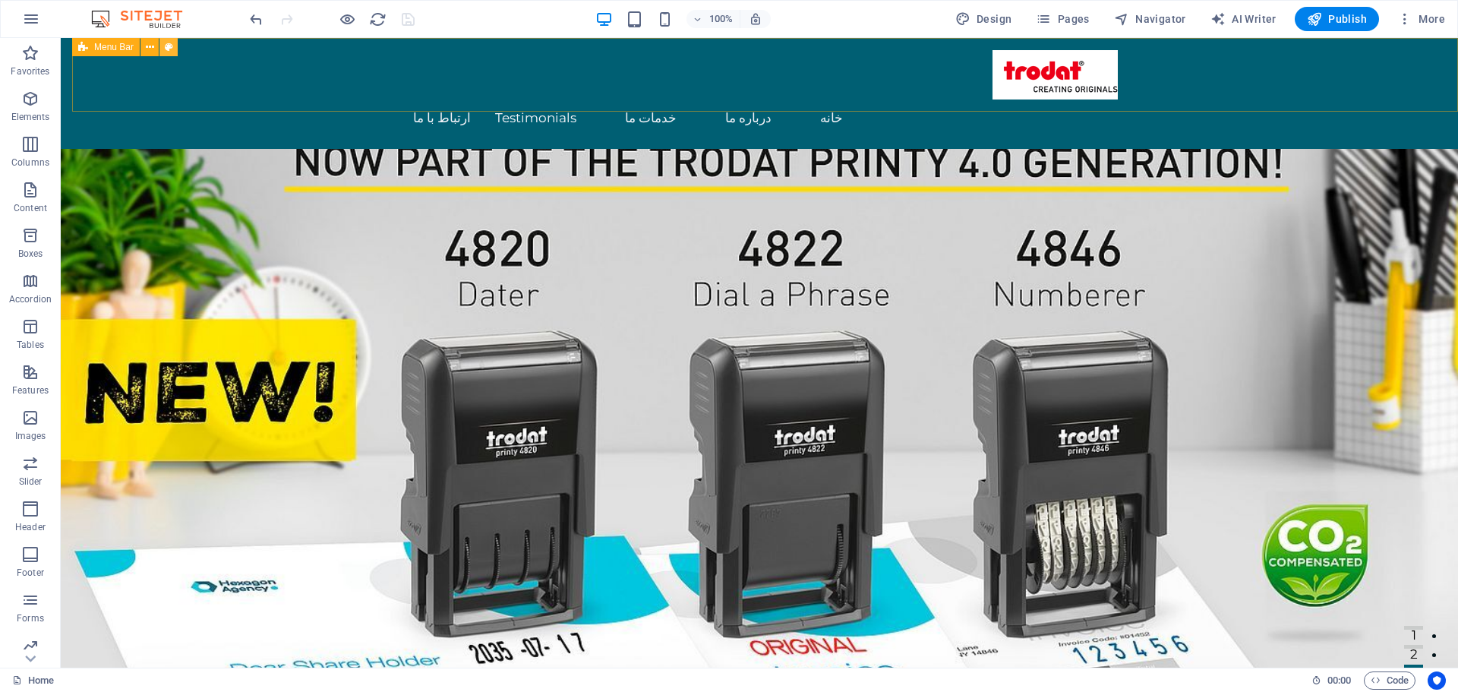
click at [171, 44] on icon at bounding box center [169, 47] width 8 height 16
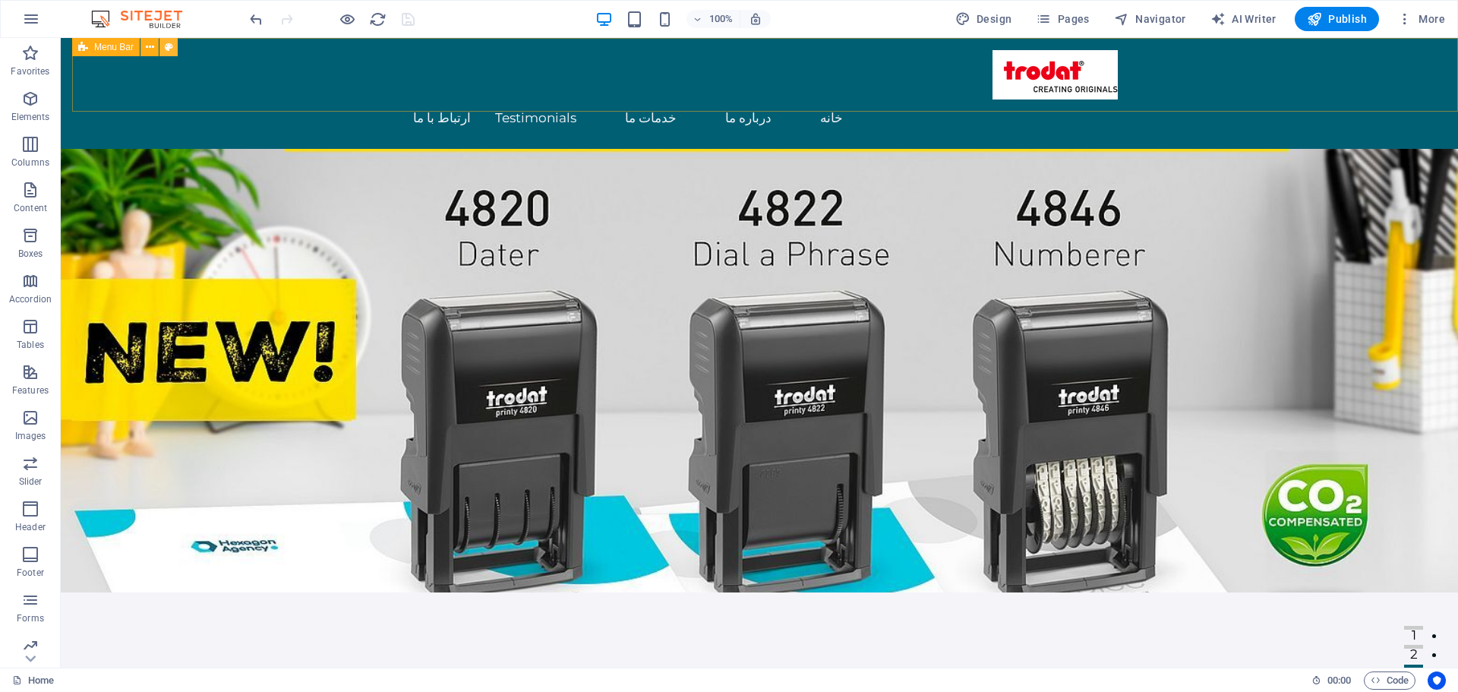
select select "rem"
select select "preset-menu-v2-home-logo-nav-h1-image-text-menu"
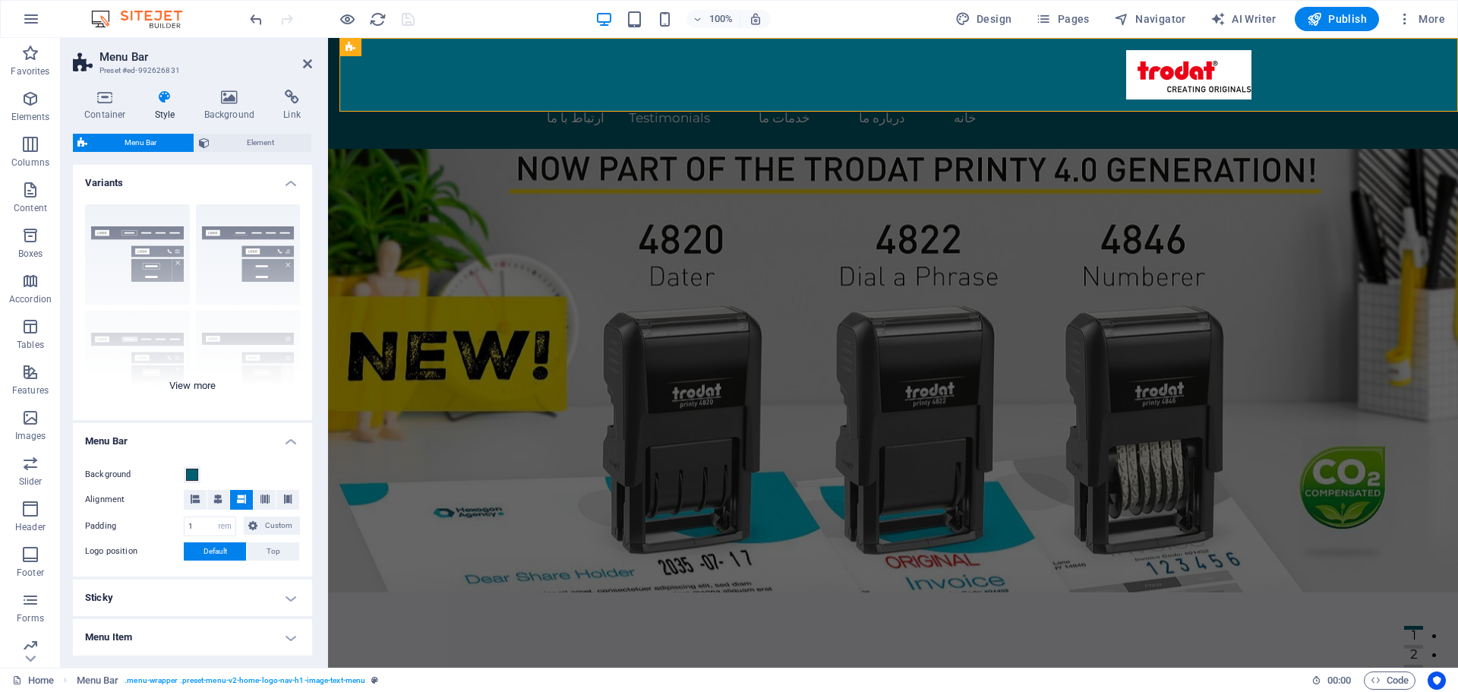
click at [226, 257] on div "Border Centered Default Fixed Loki Trigger Wide XXL" at bounding box center [192, 306] width 239 height 228
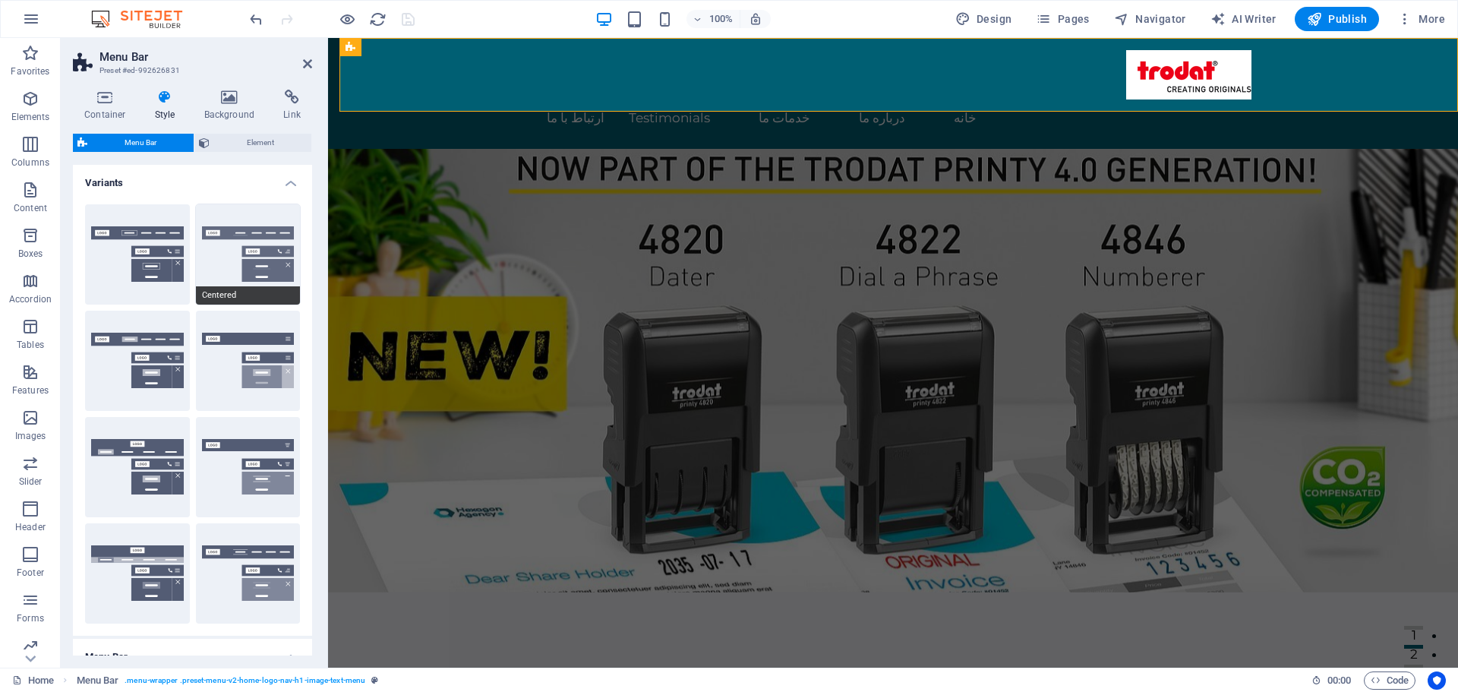
click at [232, 263] on button "Centered" at bounding box center [248, 254] width 105 height 100
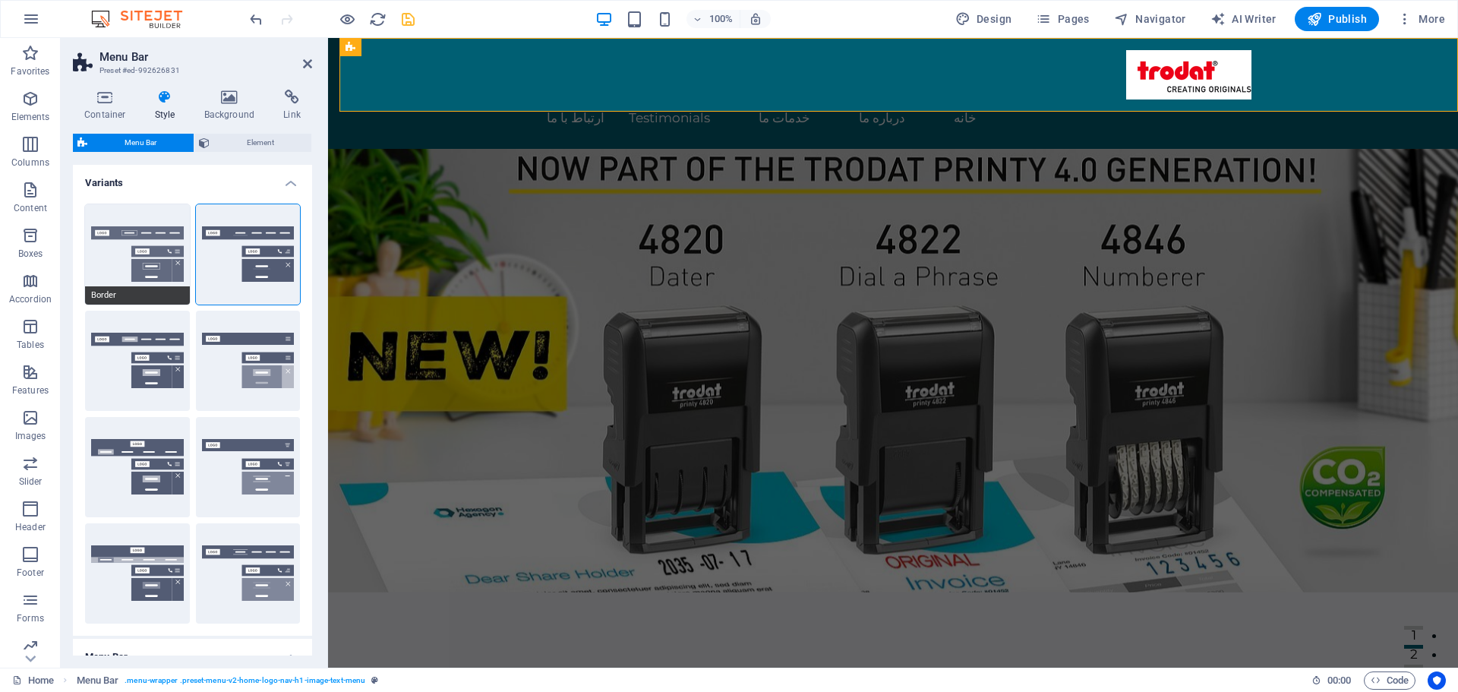
click at [174, 258] on button "Border" at bounding box center [137, 254] width 105 height 100
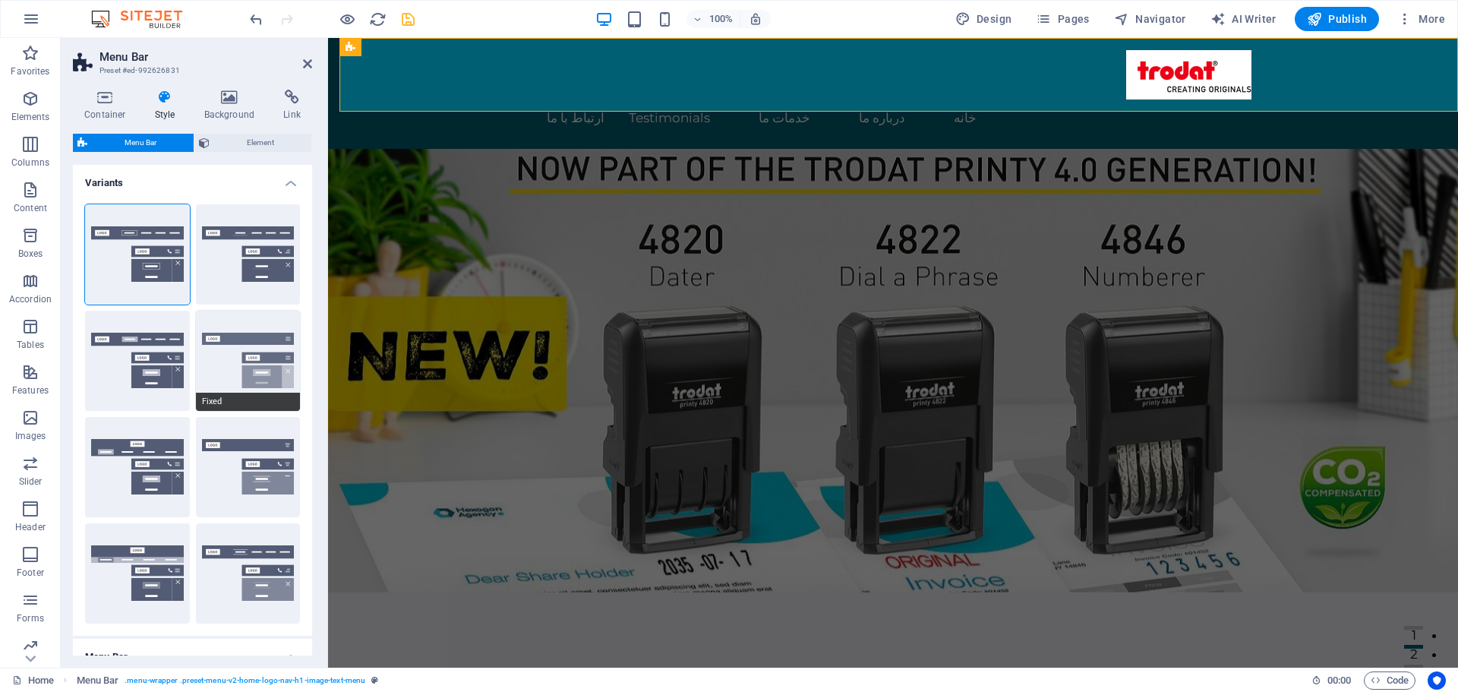
click at [241, 370] on button "Fixed" at bounding box center [248, 361] width 105 height 100
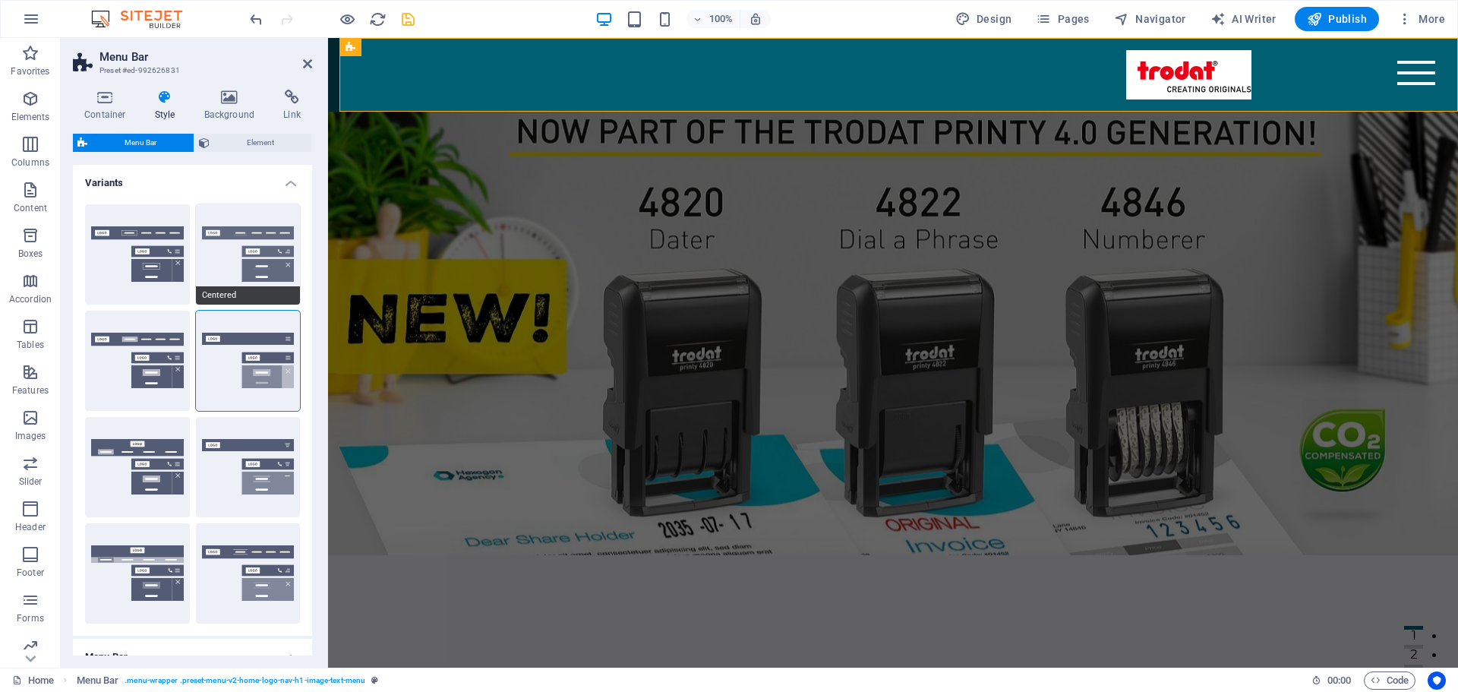
click at [212, 261] on button "Centered" at bounding box center [248, 254] width 105 height 100
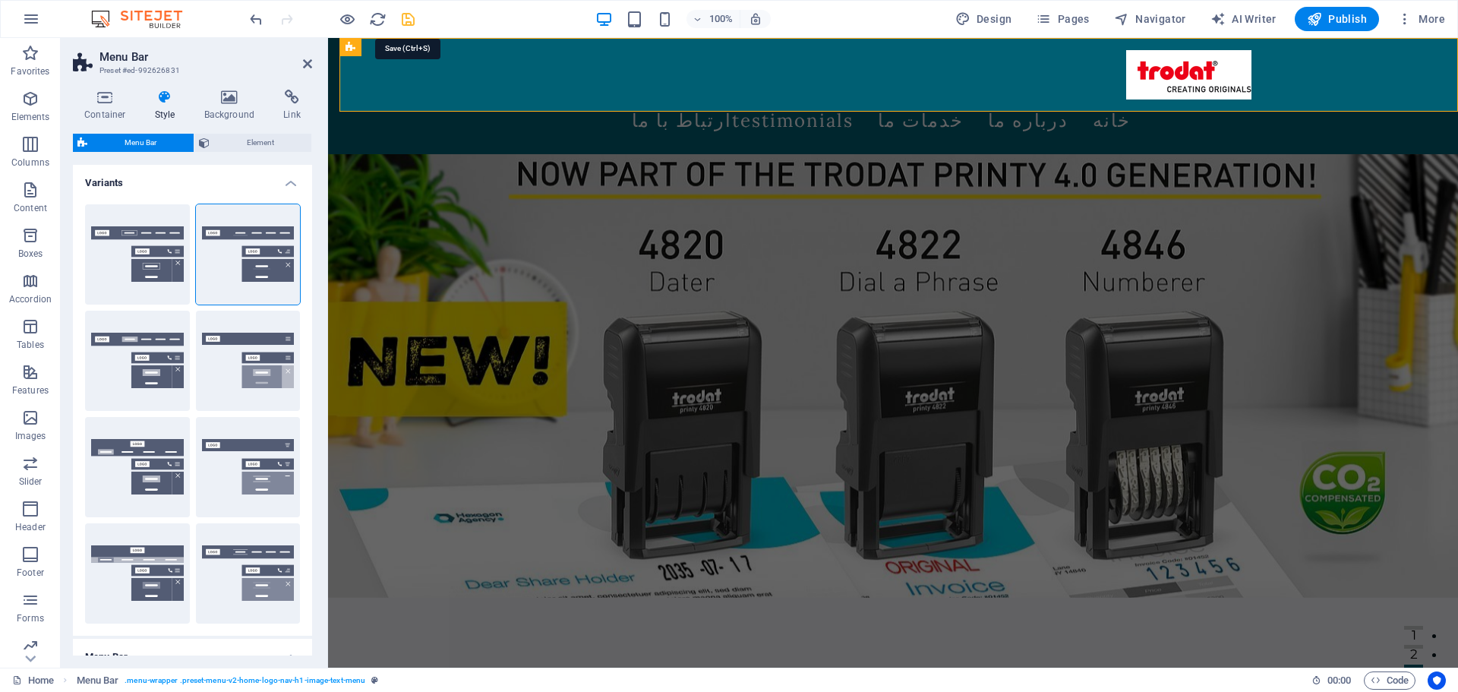
click at [412, 17] on icon "save" at bounding box center [408, 19] width 17 height 17
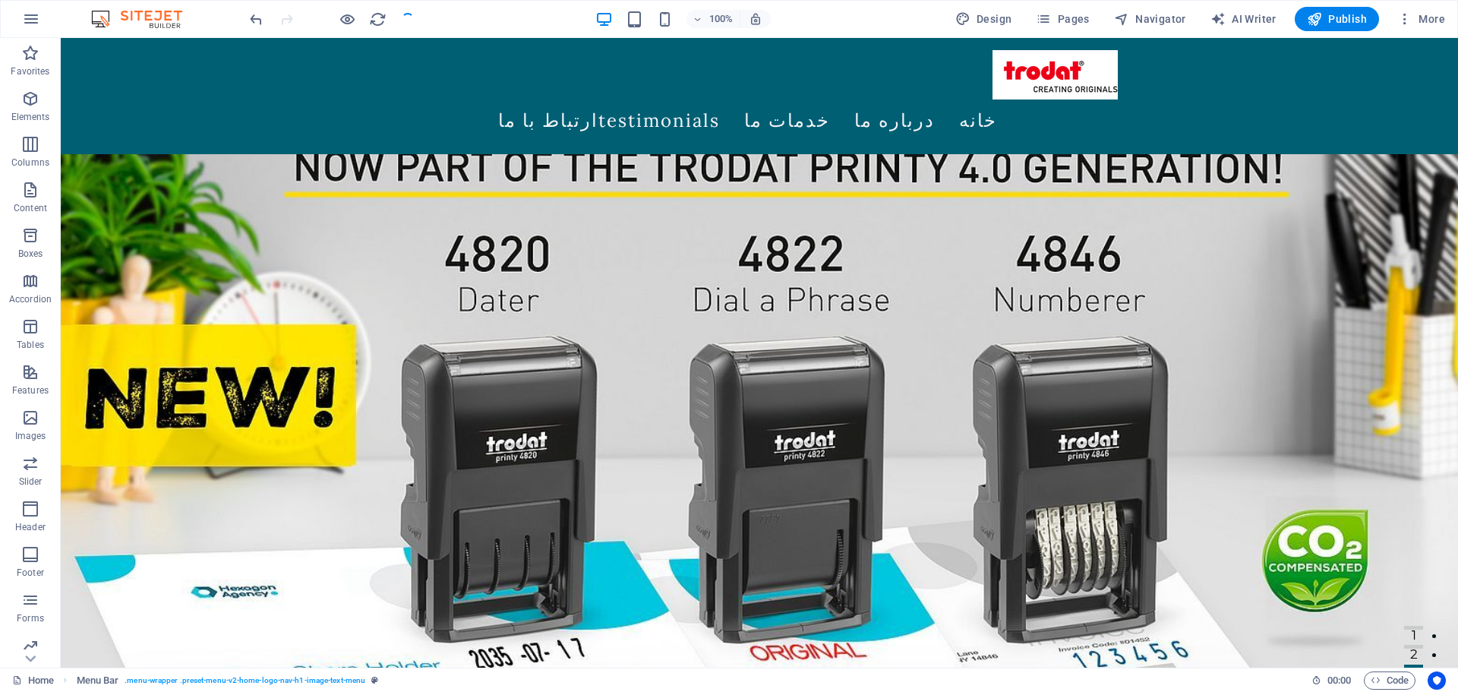
checkbox input "false"
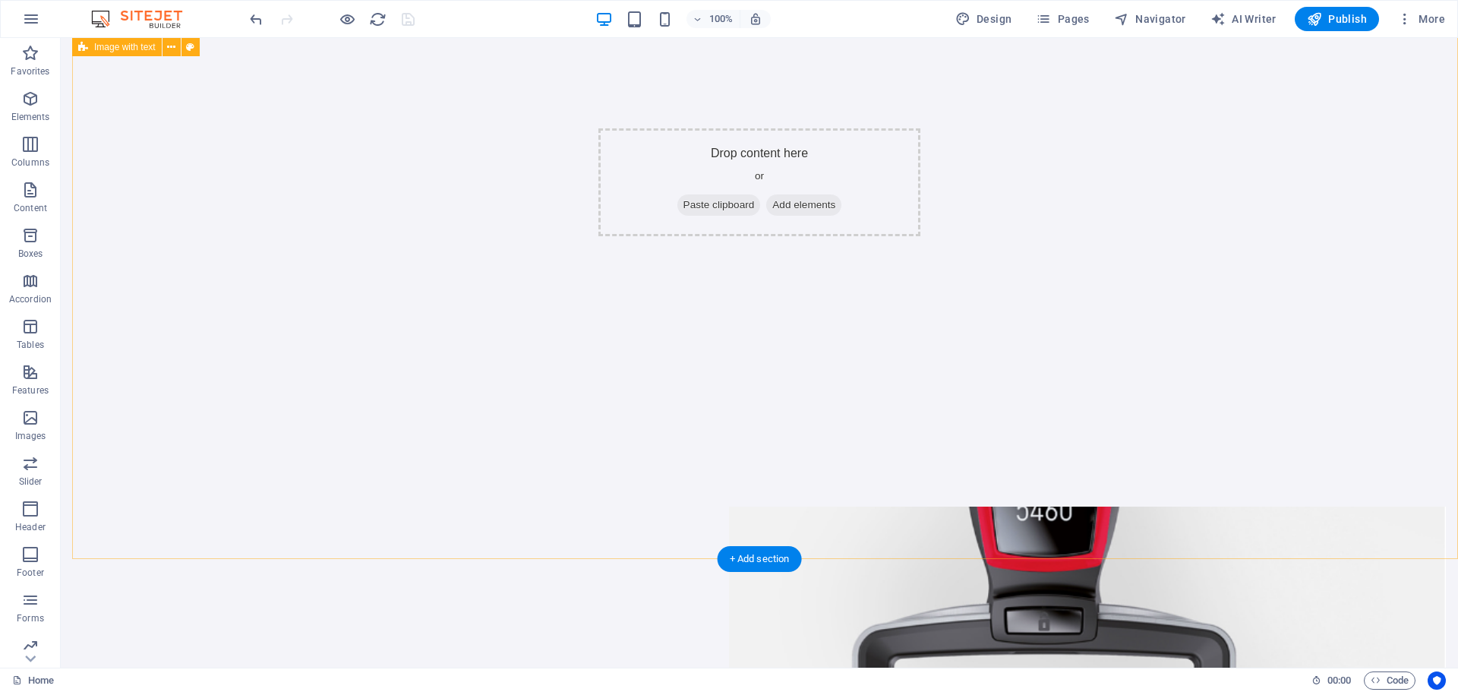
scroll to position [456, 0]
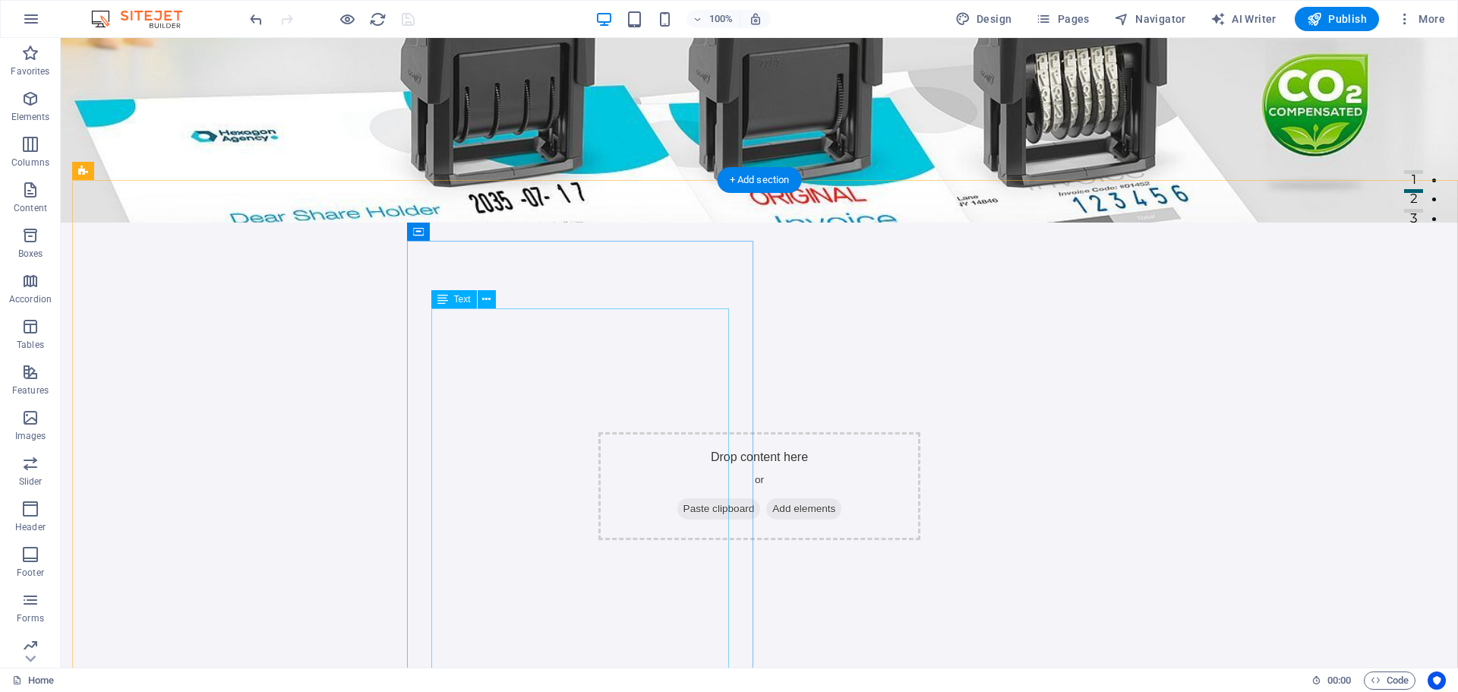
click at [453, 292] on div "Text" at bounding box center [454, 299] width 46 height 18
click at [453, 294] on div "Text" at bounding box center [454, 299] width 46 height 18
click at [452, 301] on div "Text" at bounding box center [454, 299] width 46 height 18
click at [489, 293] on icon at bounding box center [486, 300] width 8 height 16
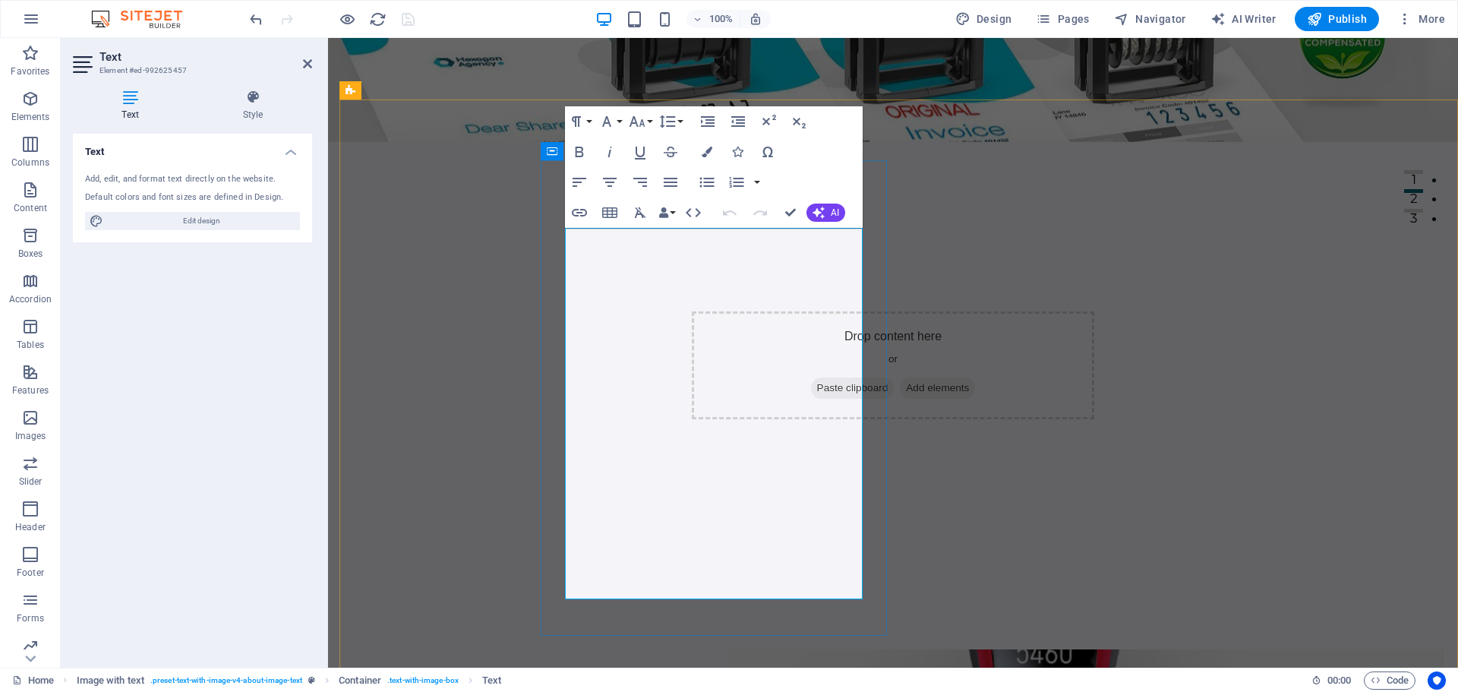
click at [667, 214] on icon "button" at bounding box center [664, 212] width 11 height 11
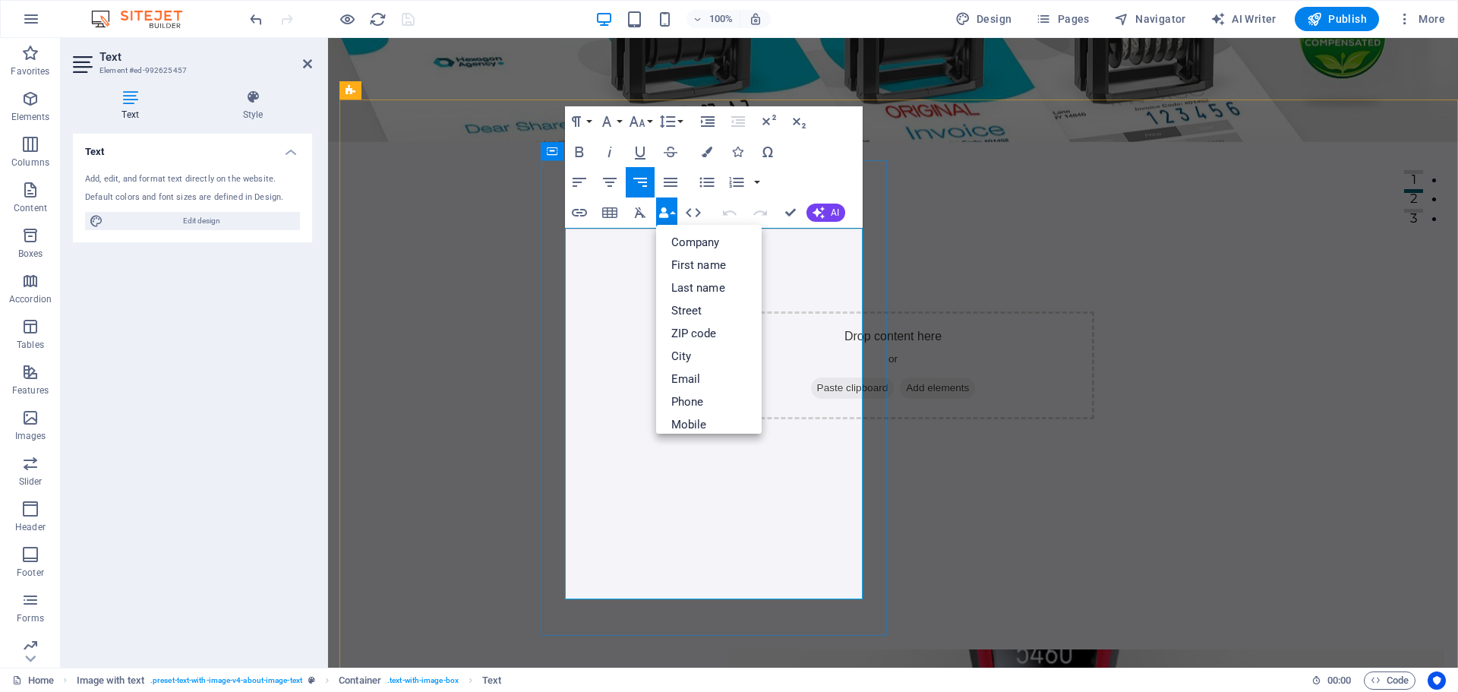
click at [764, 210] on icon "button" at bounding box center [760, 213] width 18 height 18
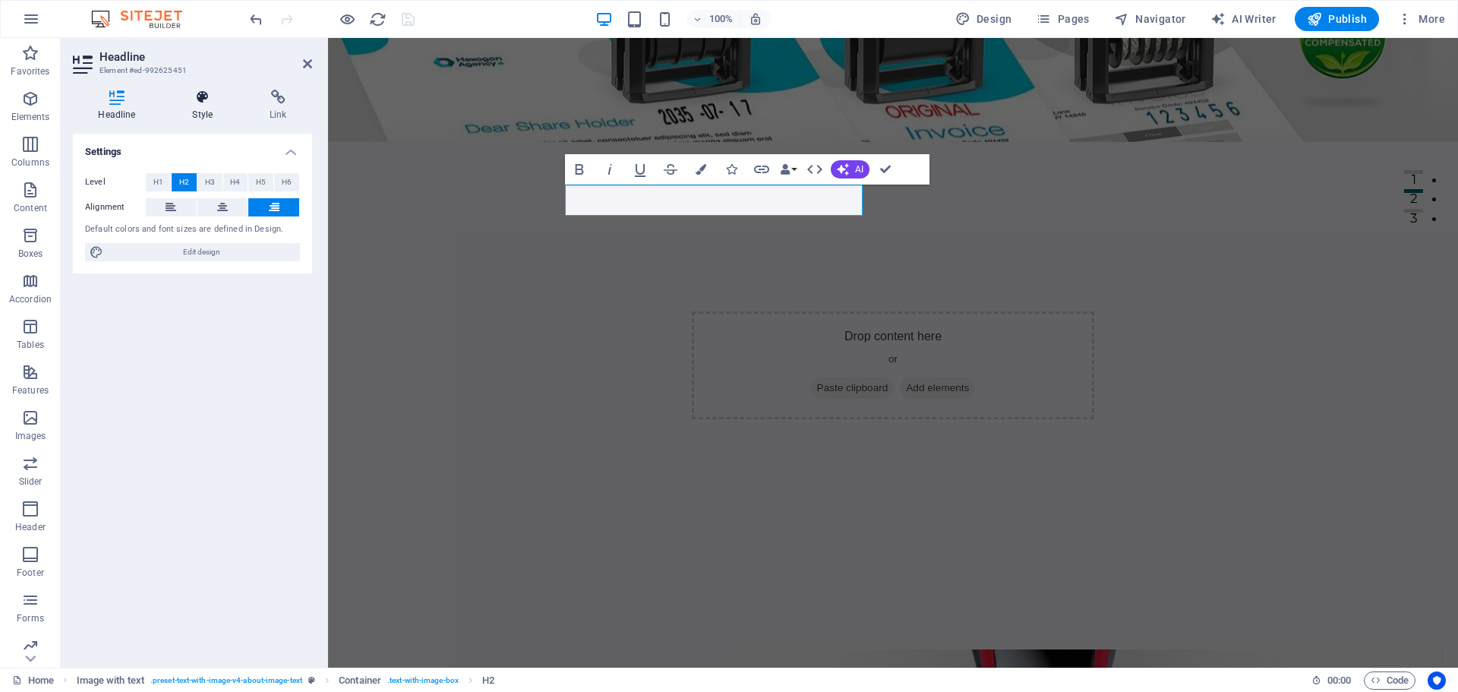
click at [185, 111] on h4 "Style" at bounding box center [205, 106] width 77 height 32
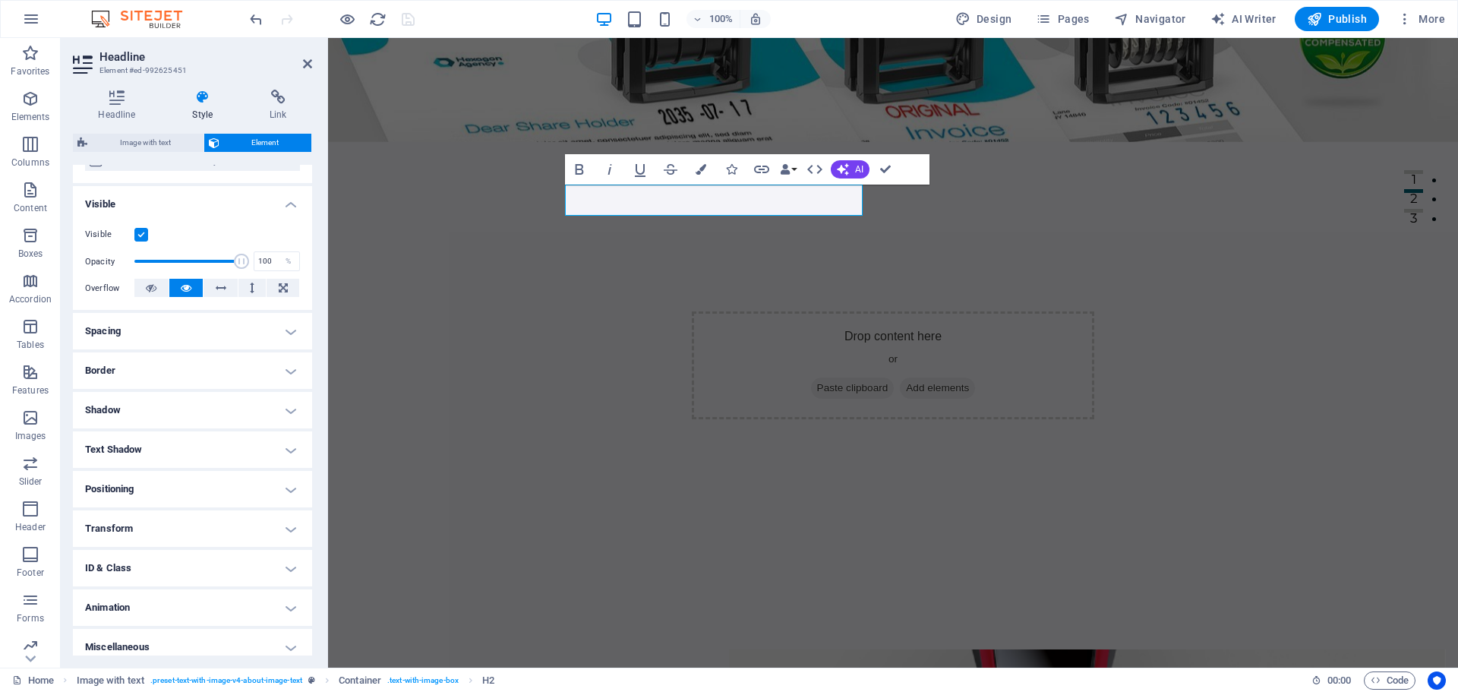
scroll to position [151, 0]
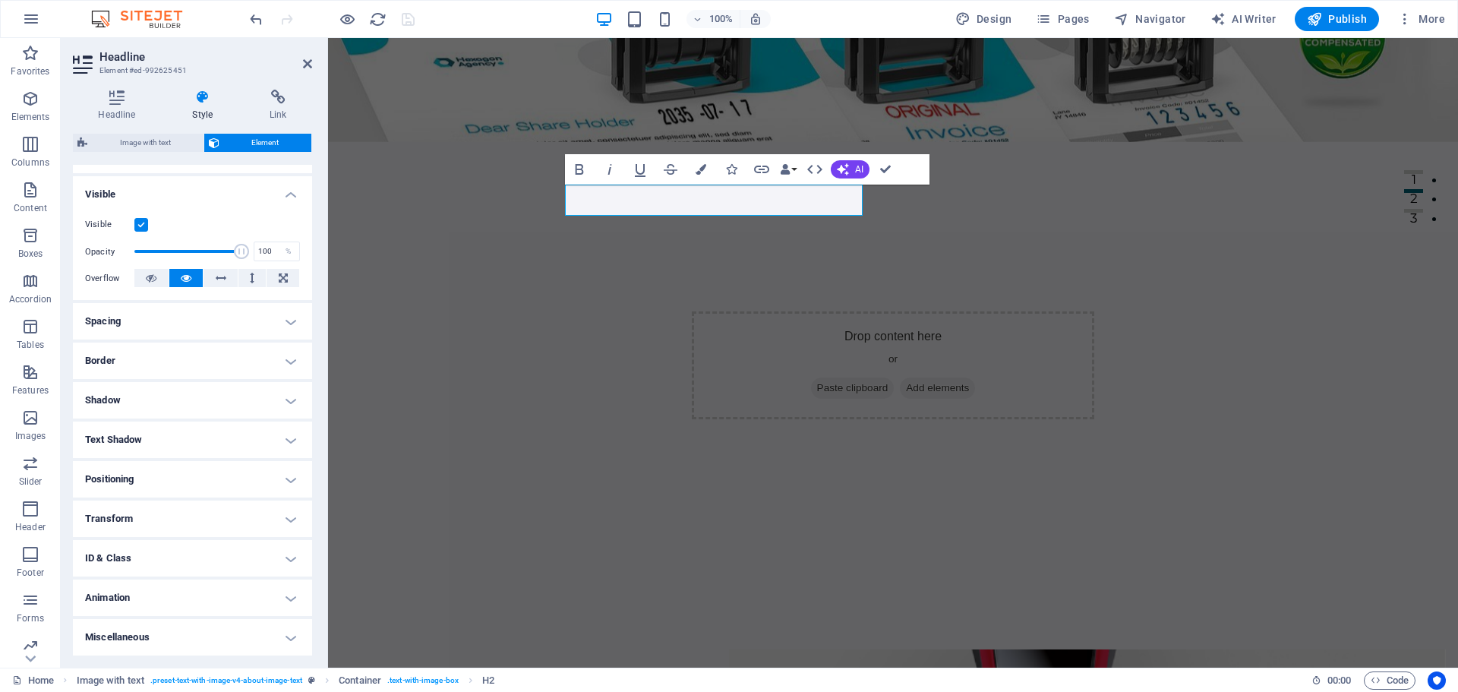
click at [160, 634] on h4 "Miscellaneous" at bounding box center [192, 637] width 239 height 36
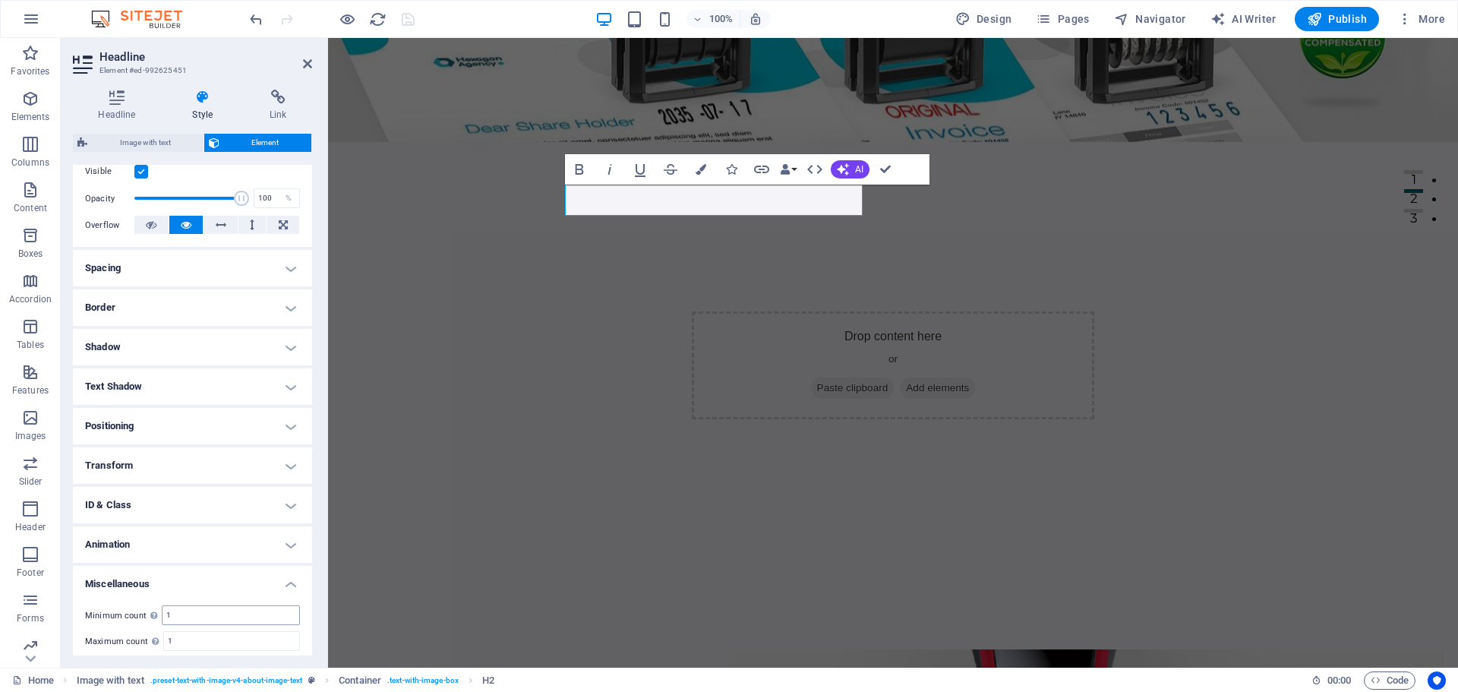
scroll to position [245, 0]
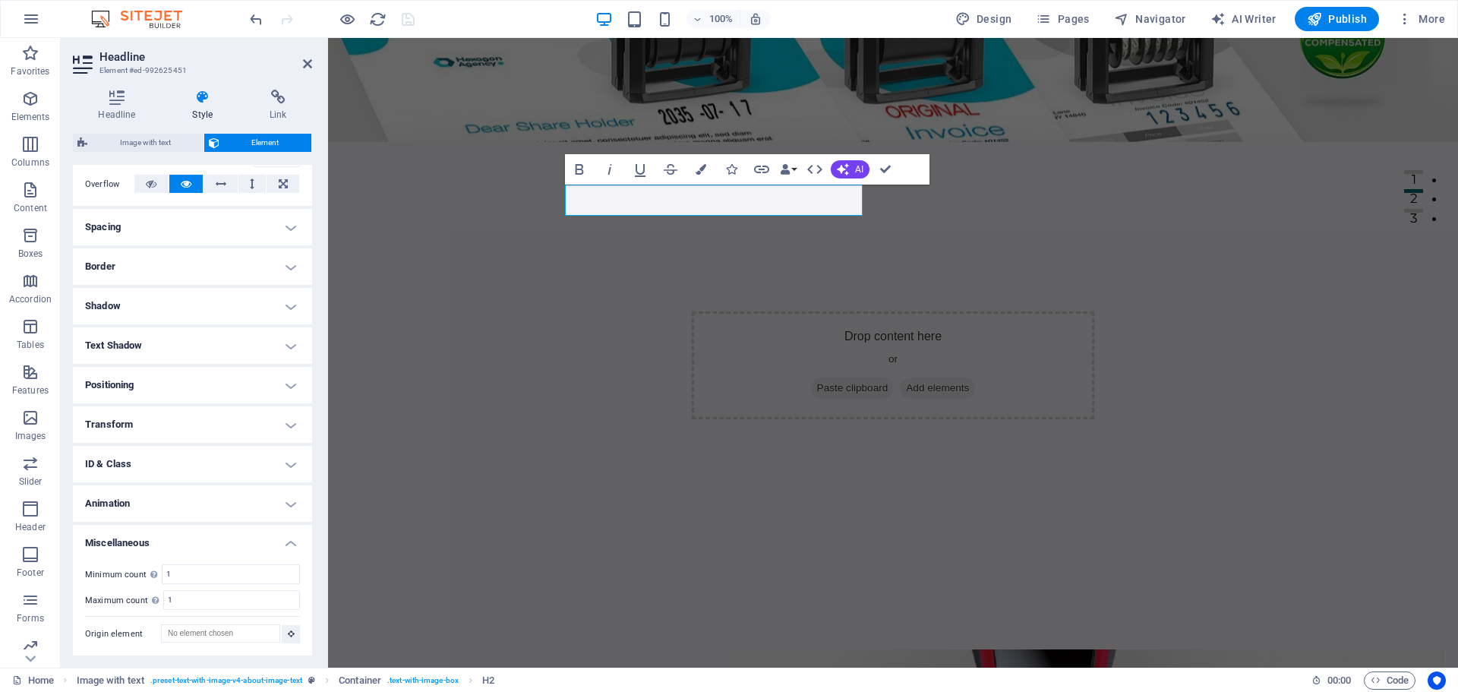
click at [171, 531] on h4 "Miscellaneous" at bounding box center [192, 538] width 239 height 27
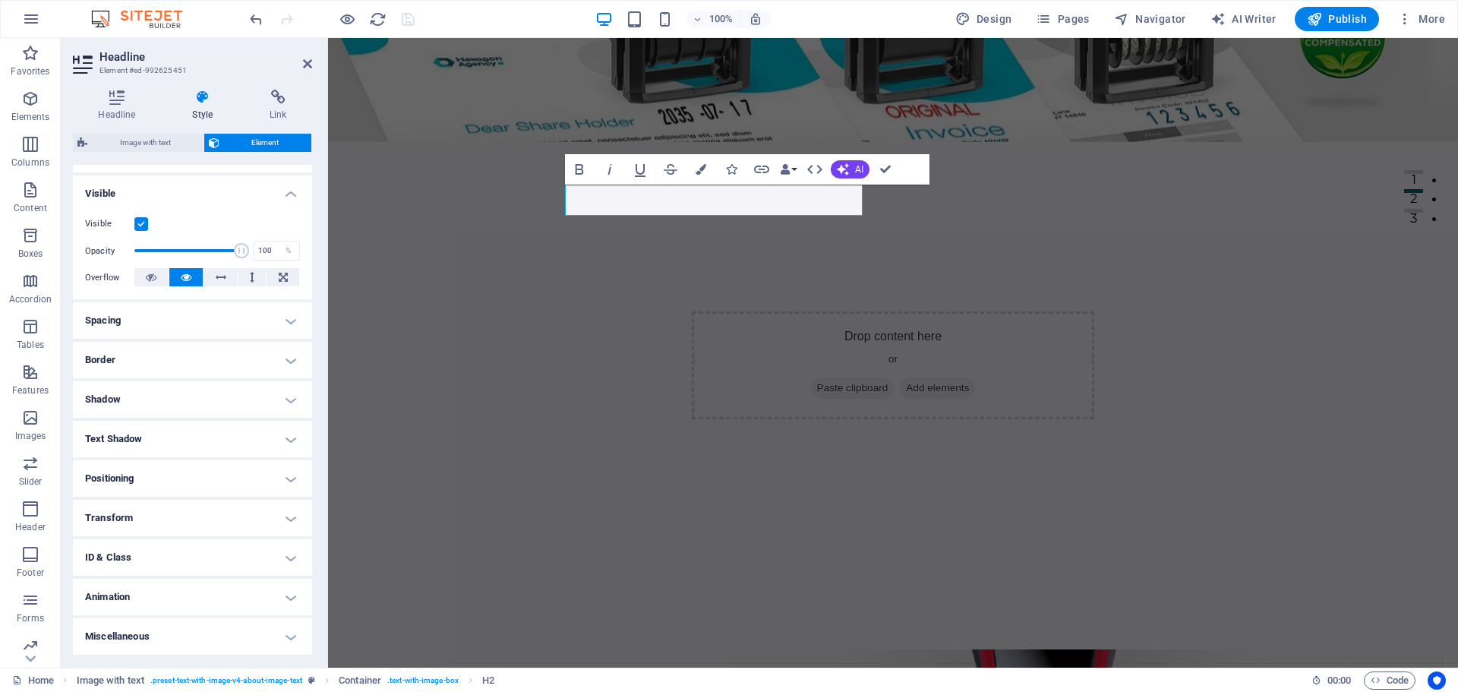
click at [171, 594] on h4 "Animation" at bounding box center [192, 597] width 239 height 36
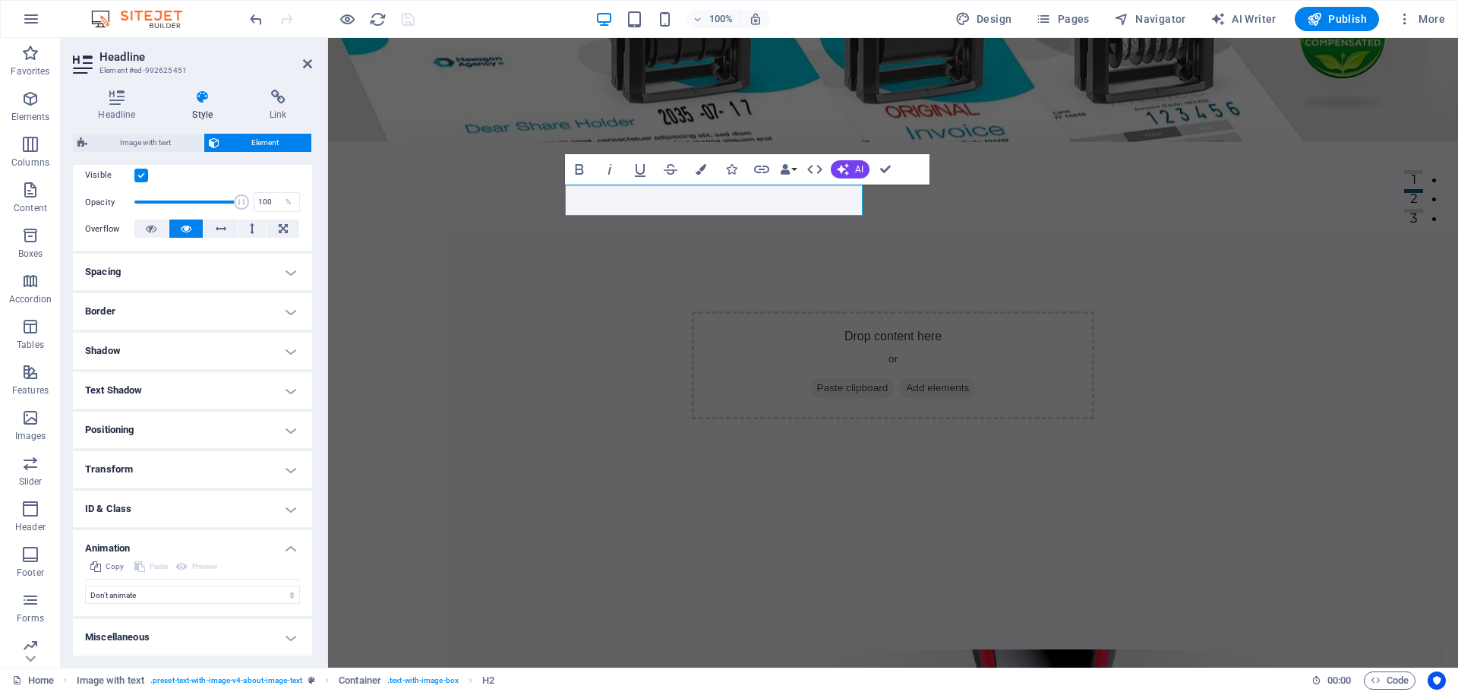
click at [171, 541] on h4 "Animation" at bounding box center [192, 543] width 239 height 27
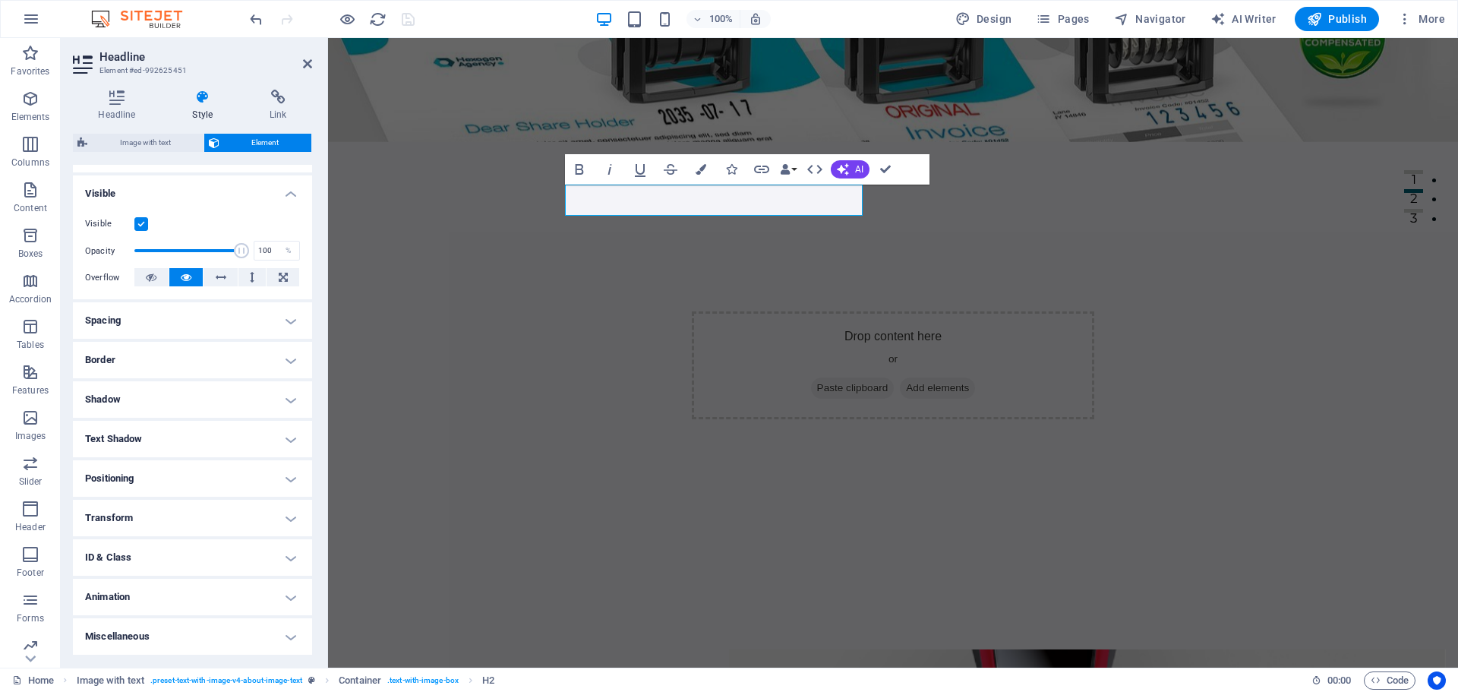
click at [171, 529] on h4 "Transform" at bounding box center [192, 518] width 239 height 36
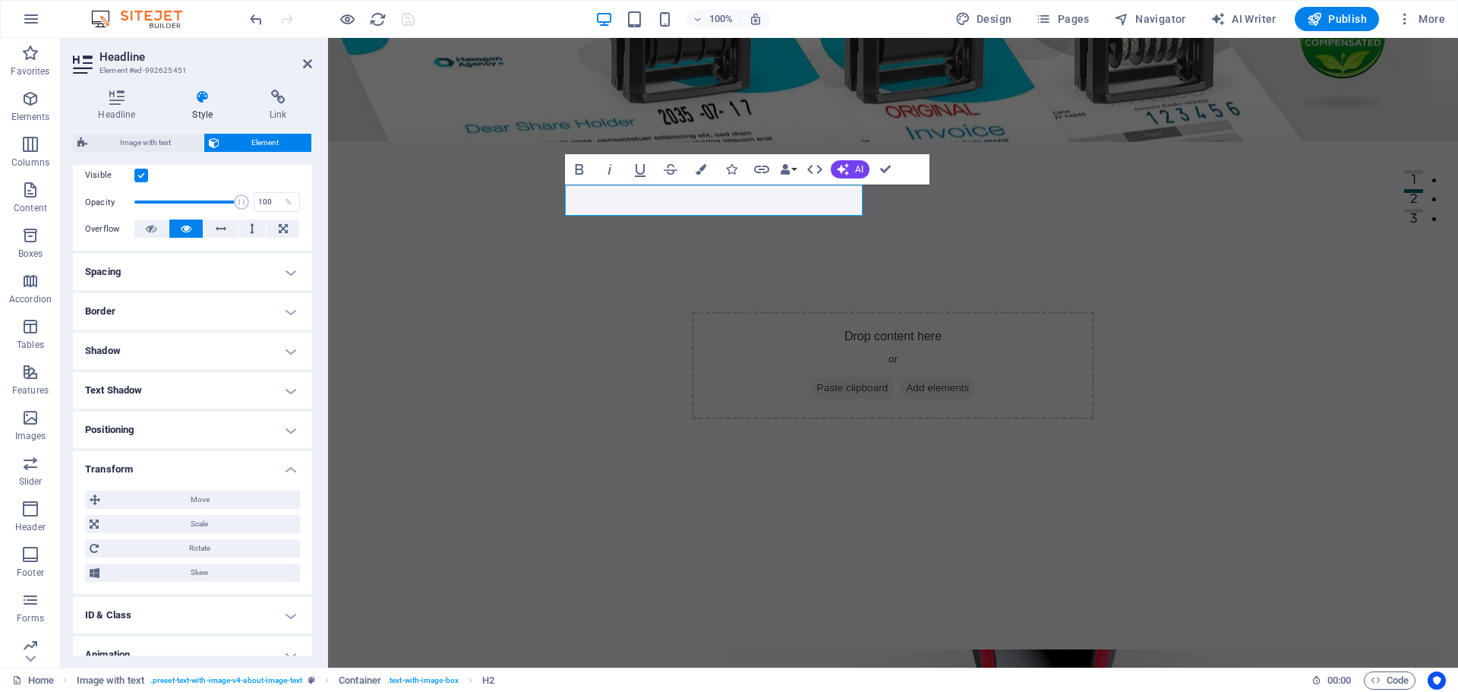
click at [196, 476] on h4 "Transform" at bounding box center [192, 464] width 239 height 27
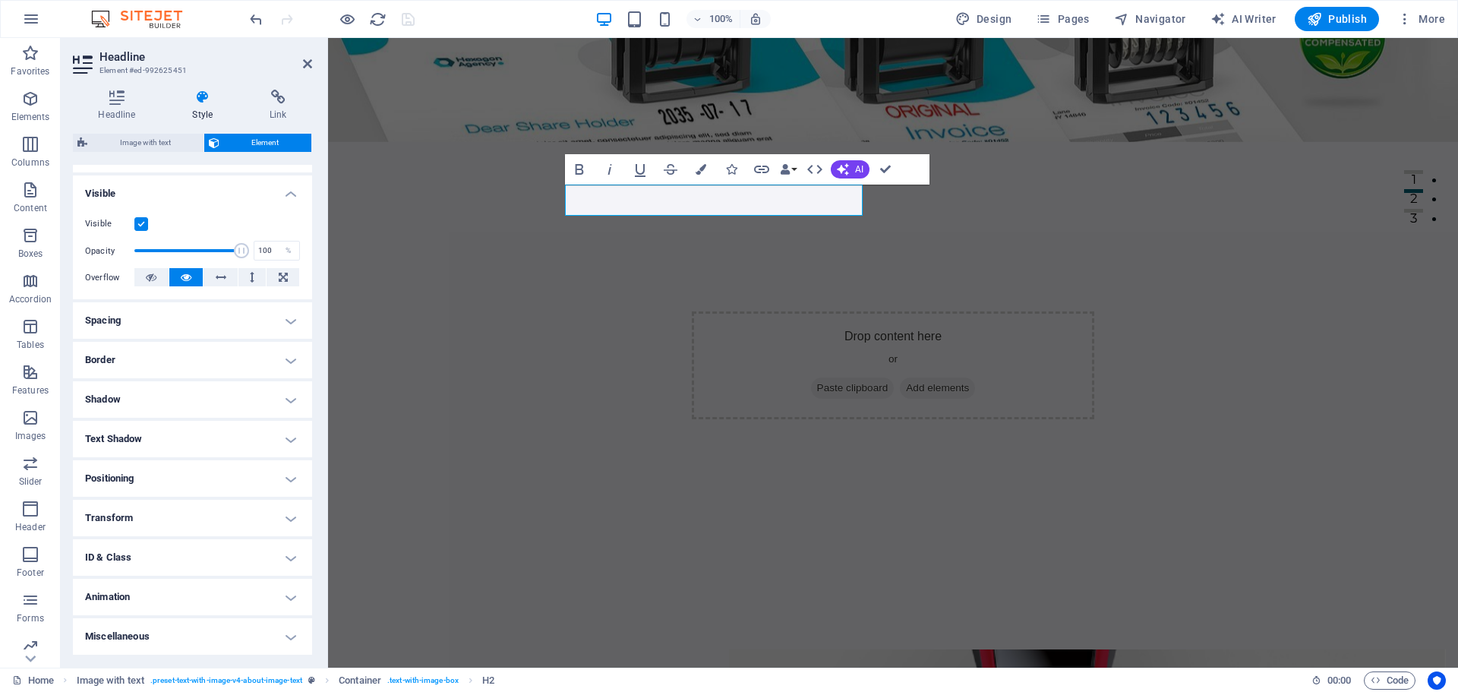
click at [202, 508] on h4 "Transform" at bounding box center [192, 518] width 239 height 36
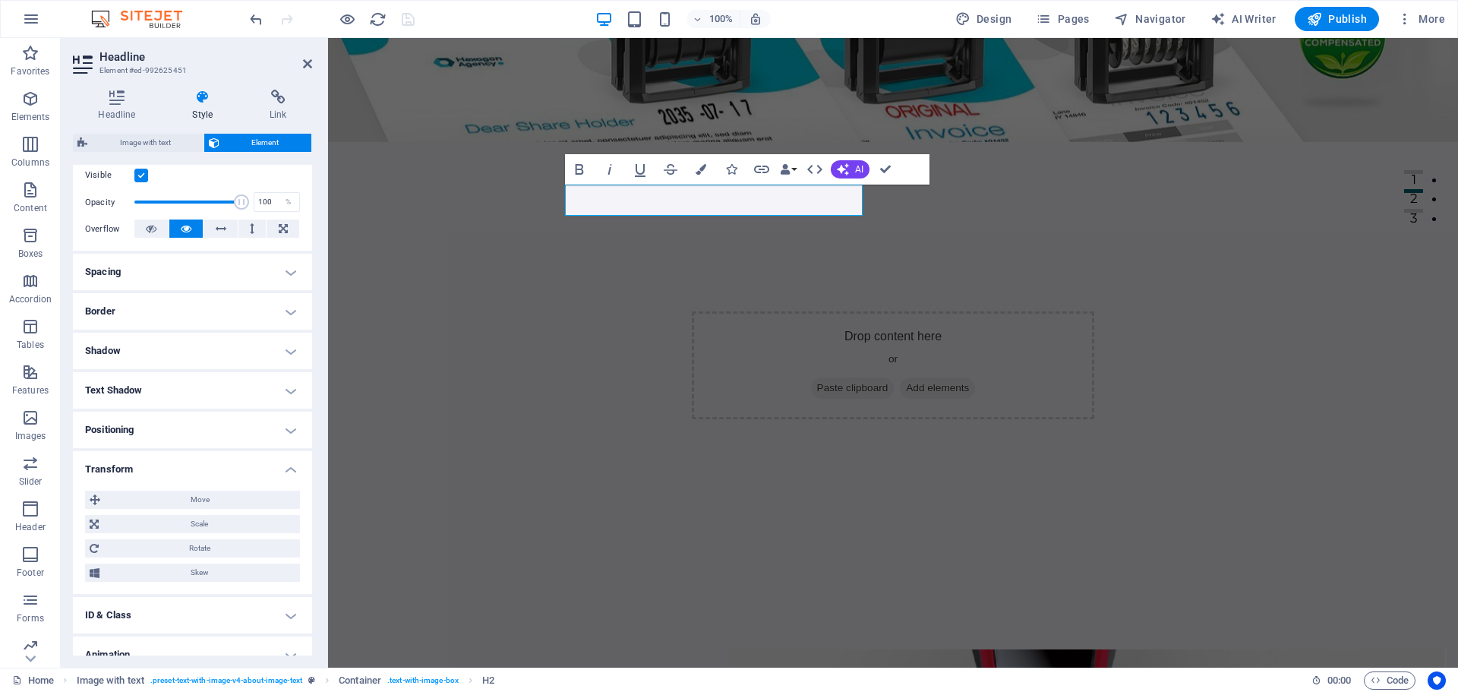
click at [213, 473] on h4 "Transform" at bounding box center [192, 464] width 239 height 27
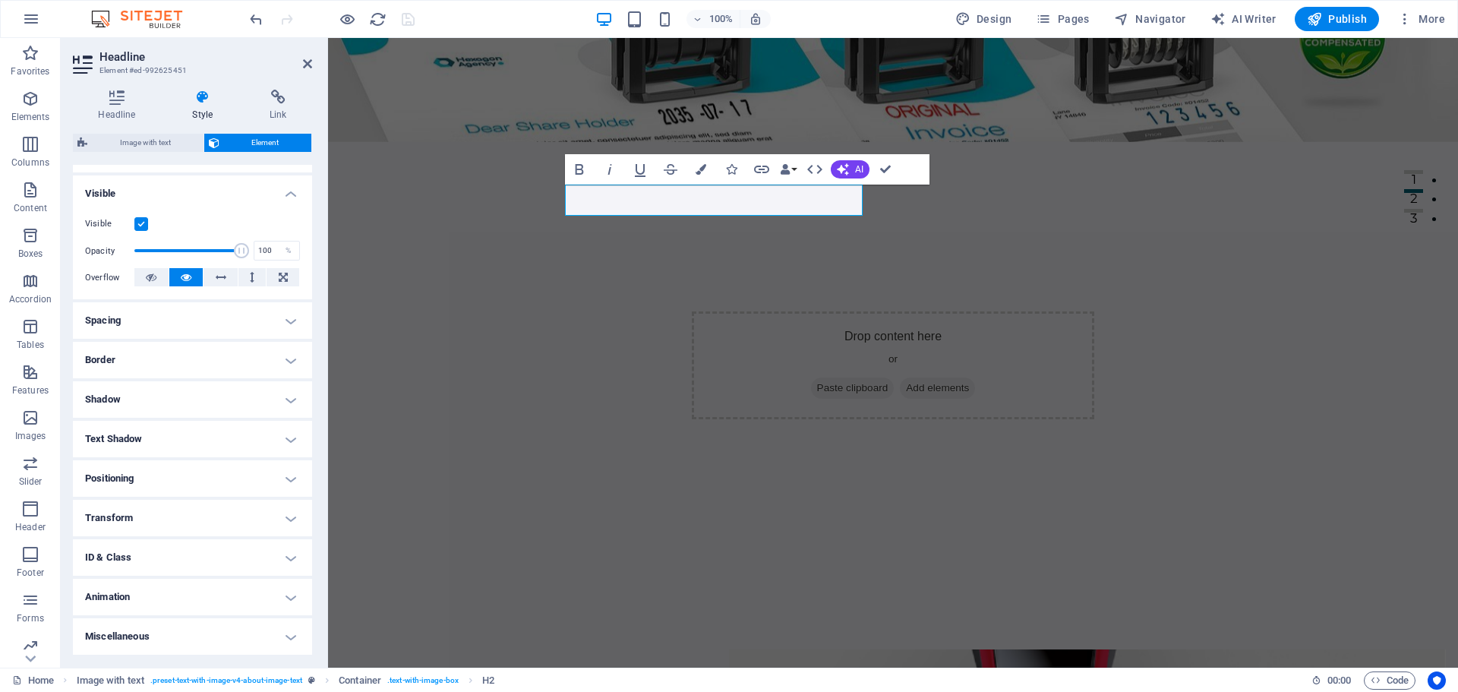
click at [200, 469] on h4 "Positioning" at bounding box center [192, 478] width 239 height 36
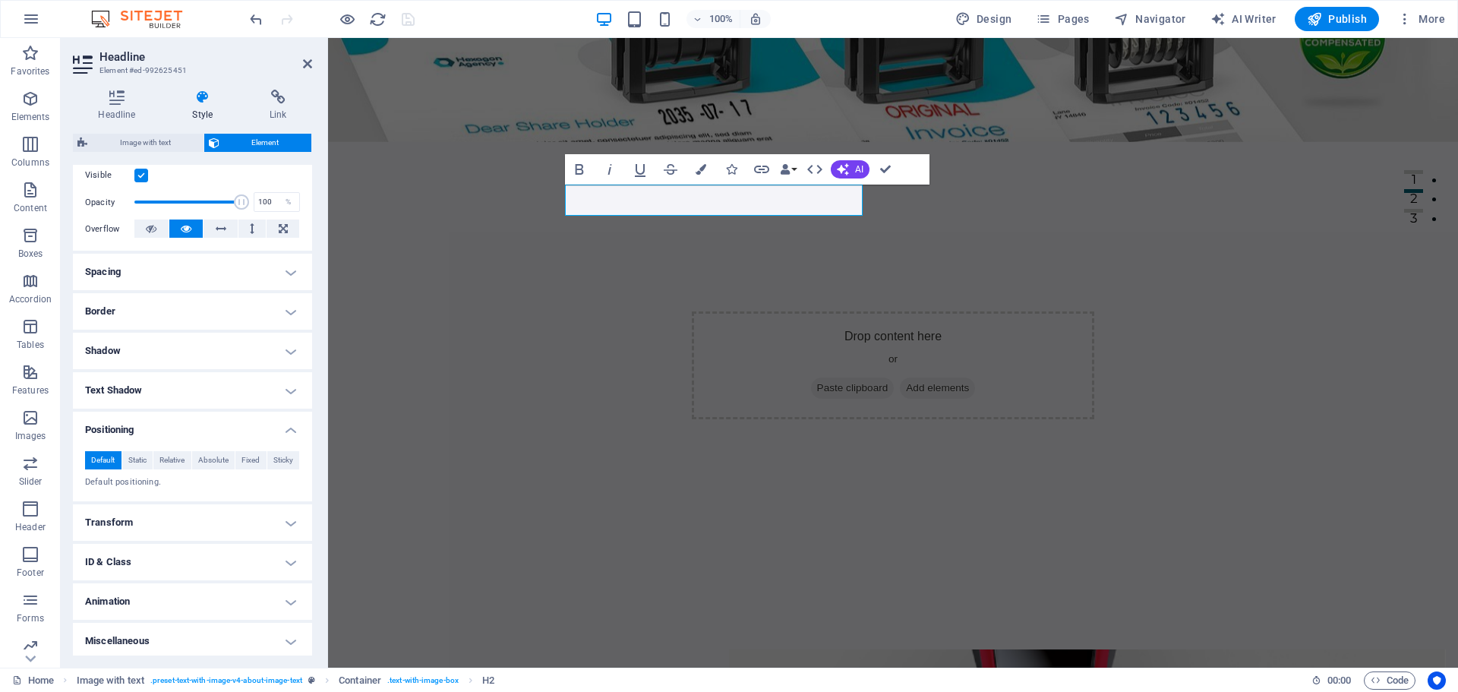
click at [198, 428] on h4 "Positioning" at bounding box center [192, 425] width 239 height 27
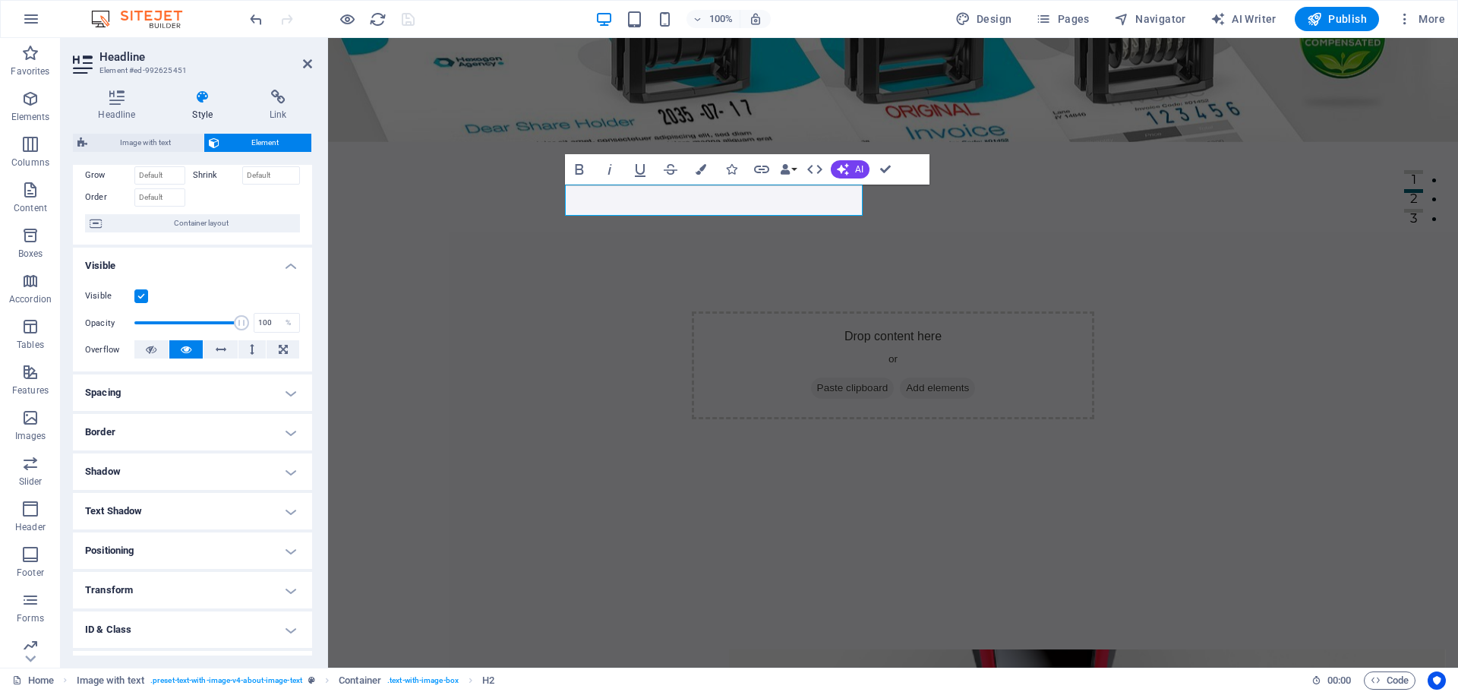
scroll to position [0, 0]
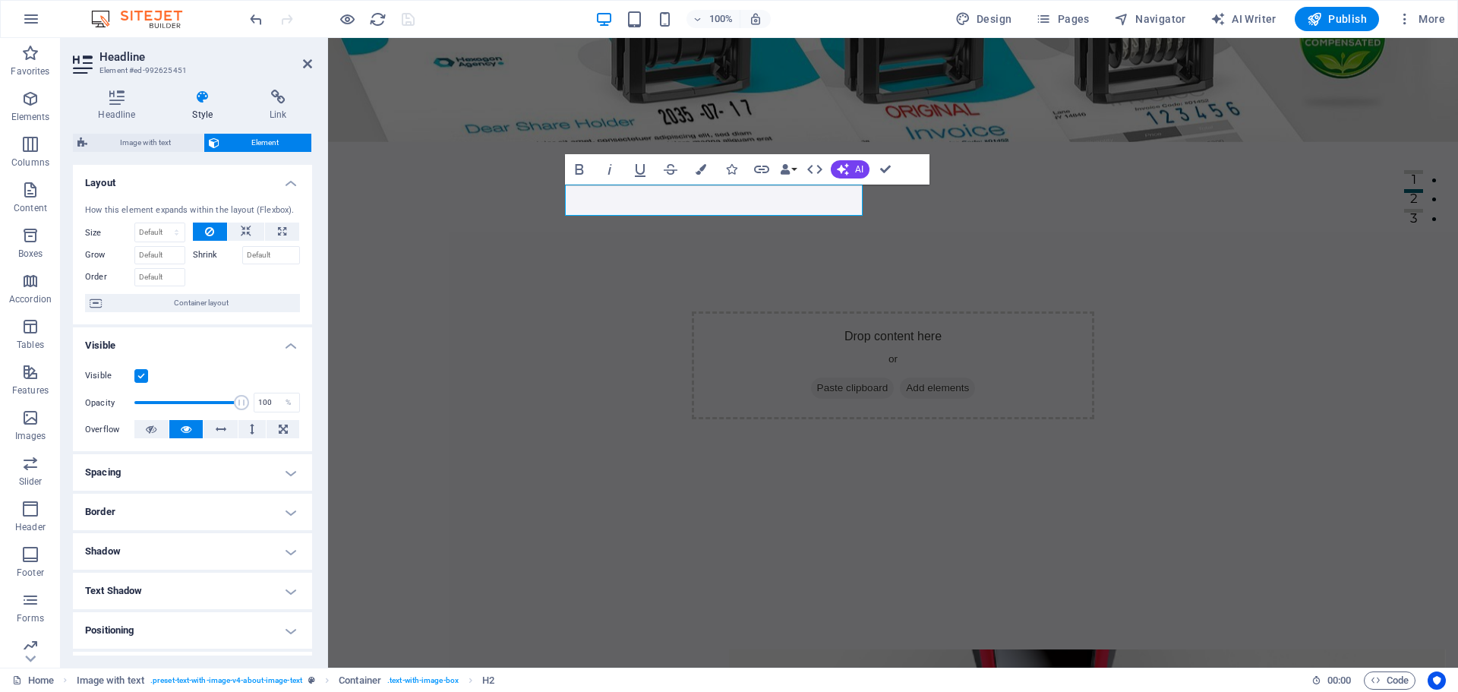
click at [193, 478] on h4 "Spacing" at bounding box center [192, 472] width 239 height 36
click at [193, 474] on h4 "Spacing" at bounding box center [192, 467] width 239 height 27
click at [196, 507] on h4 "Border" at bounding box center [192, 512] width 239 height 36
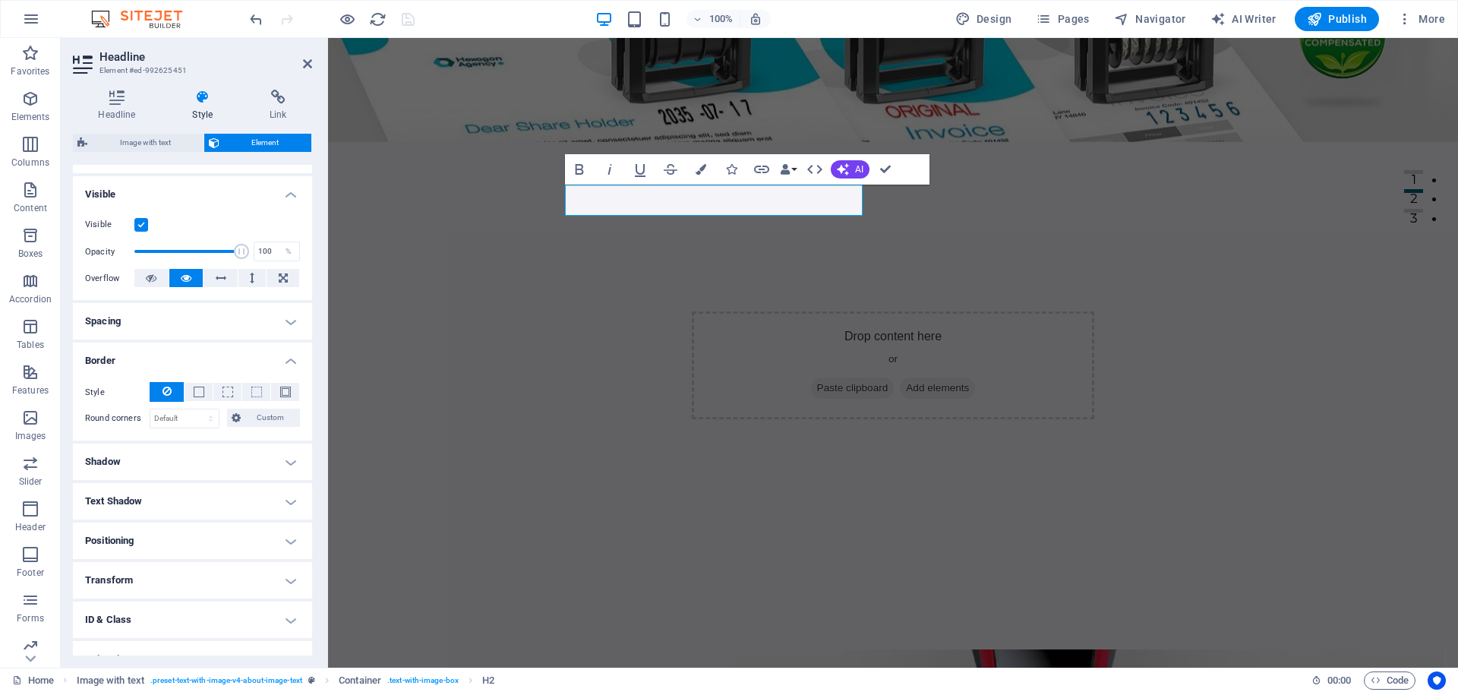
scroll to position [152, 0]
click at [210, 360] on h4 "Border" at bounding box center [192, 355] width 239 height 27
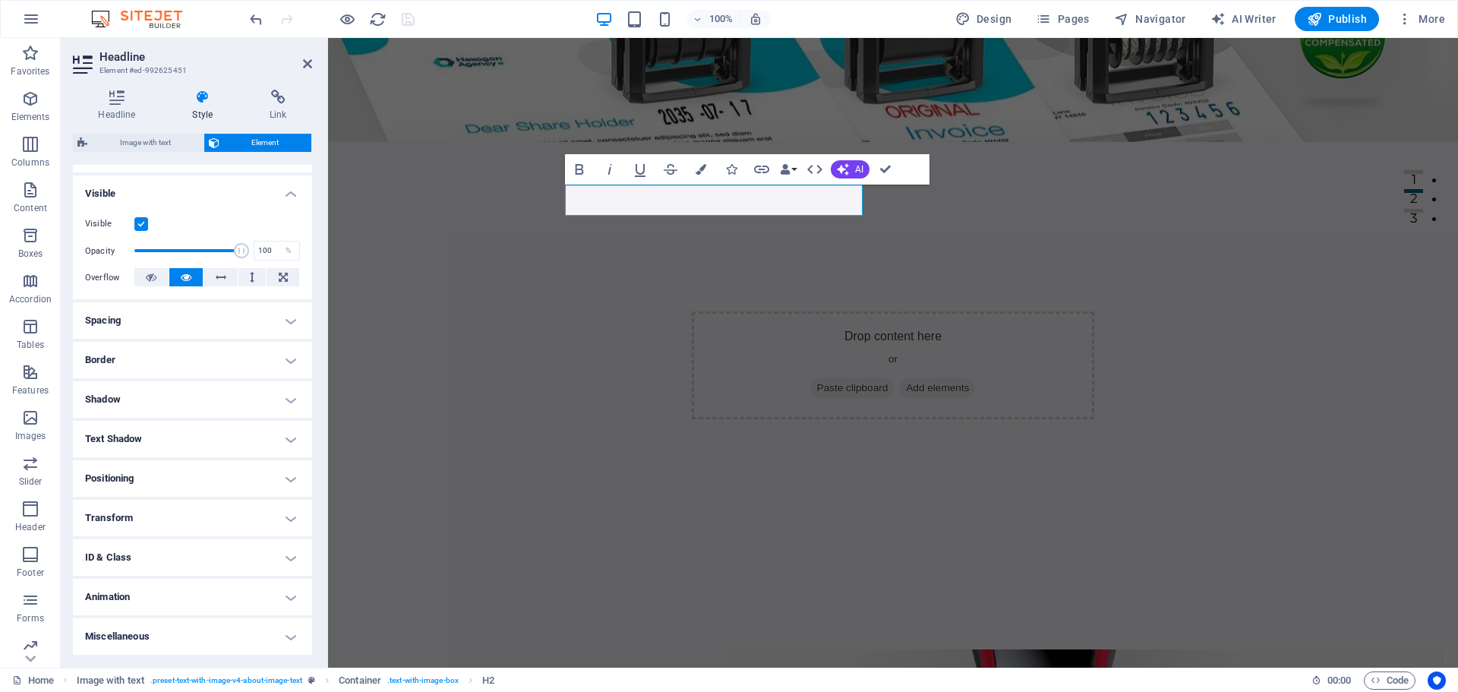
click at [215, 395] on h4 "Shadow" at bounding box center [192, 399] width 239 height 36
click at [215, 395] on h4 "Shadow" at bounding box center [192, 394] width 239 height 27
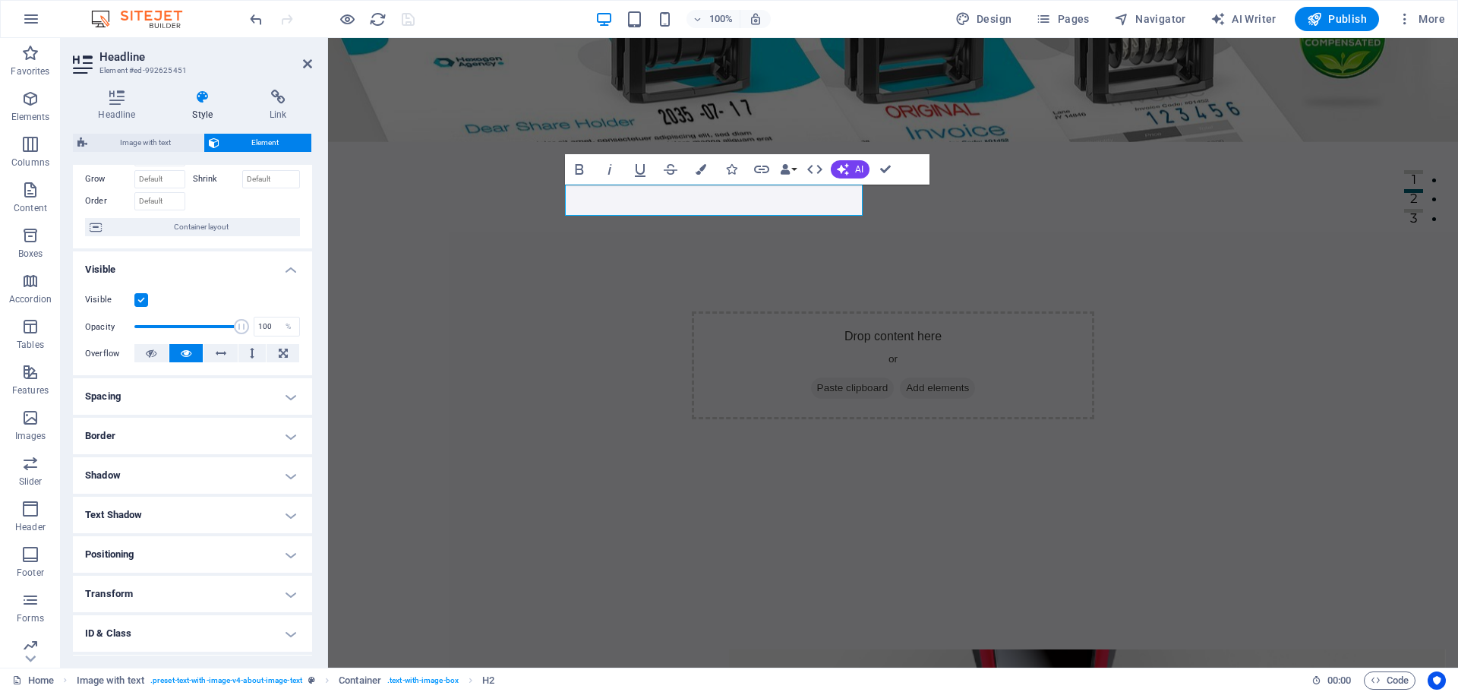
scroll to position [151, 0]
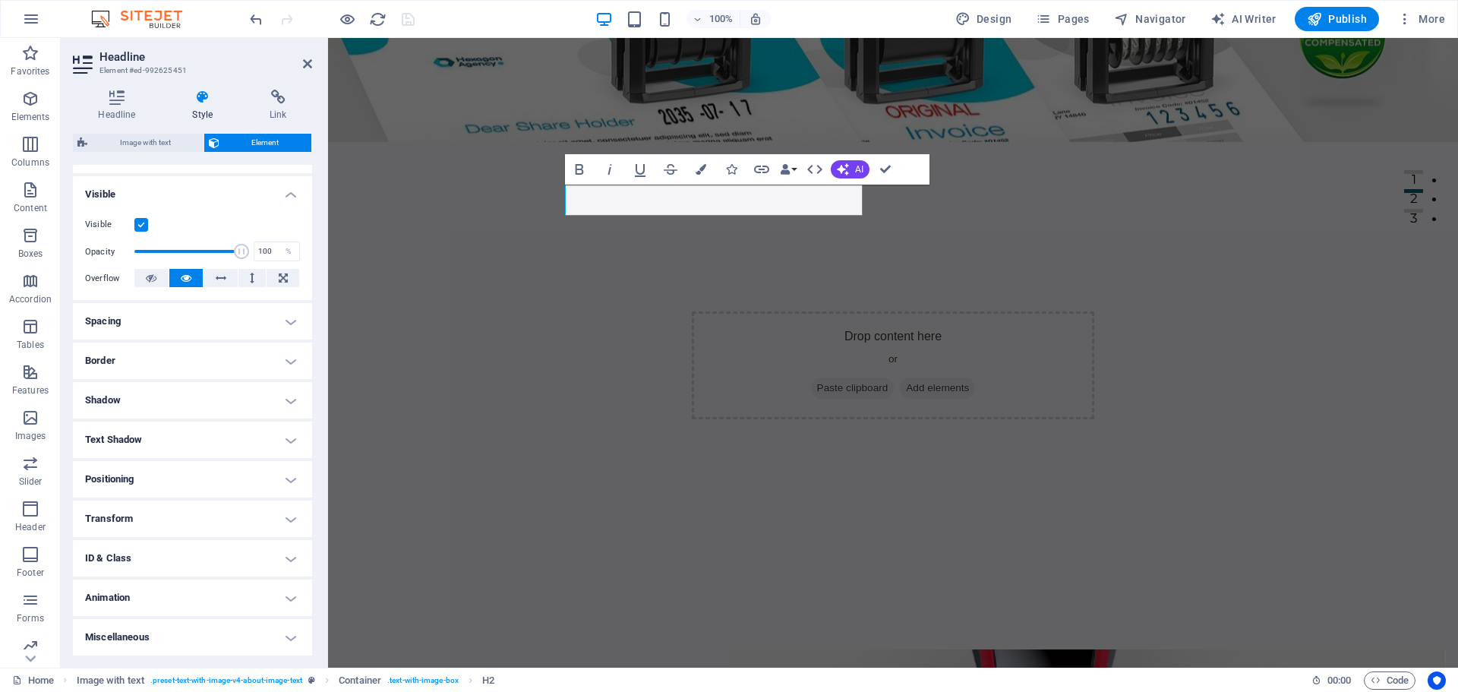
click at [203, 572] on h4 "ID & Class" at bounding box center [192, 558] width 239 height 36
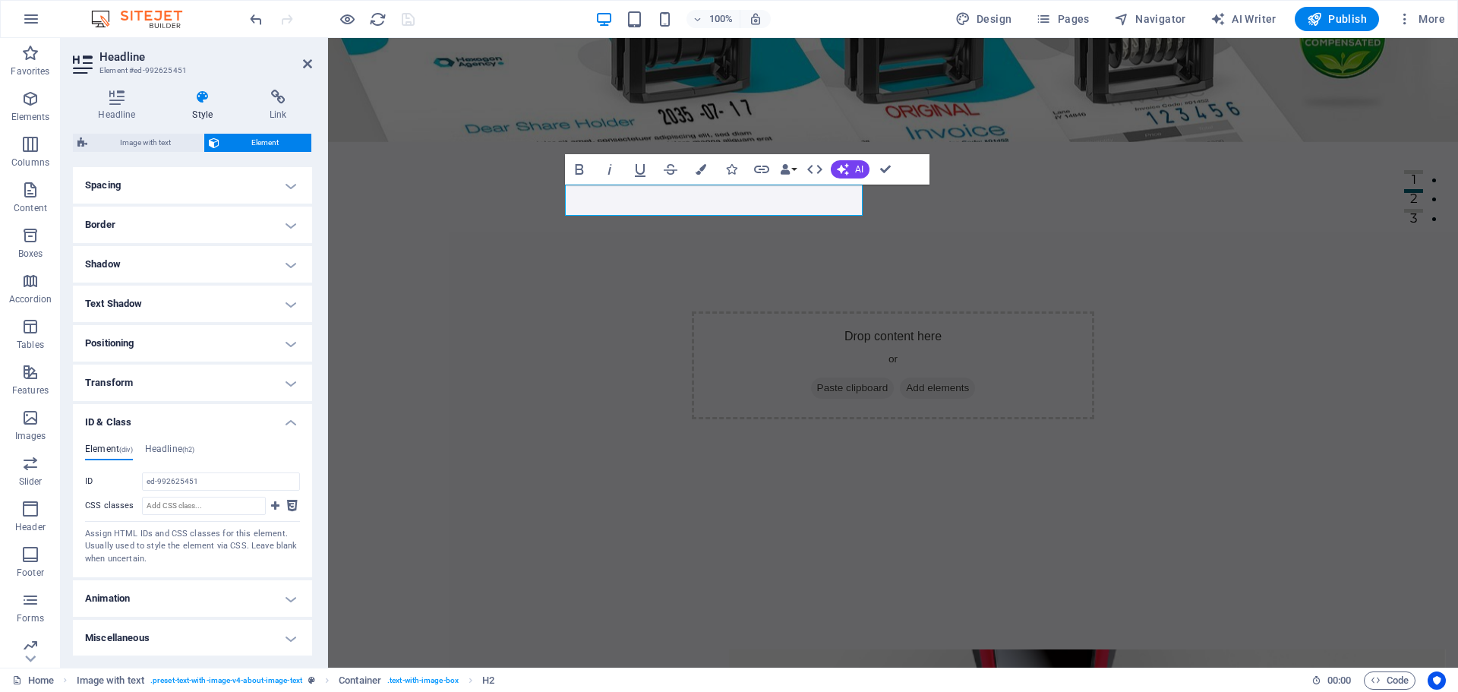
scroll to position [288, 0]
click at [188, 582] on h4 "Animation" at bounding box center [192, 598] width 239 height 36
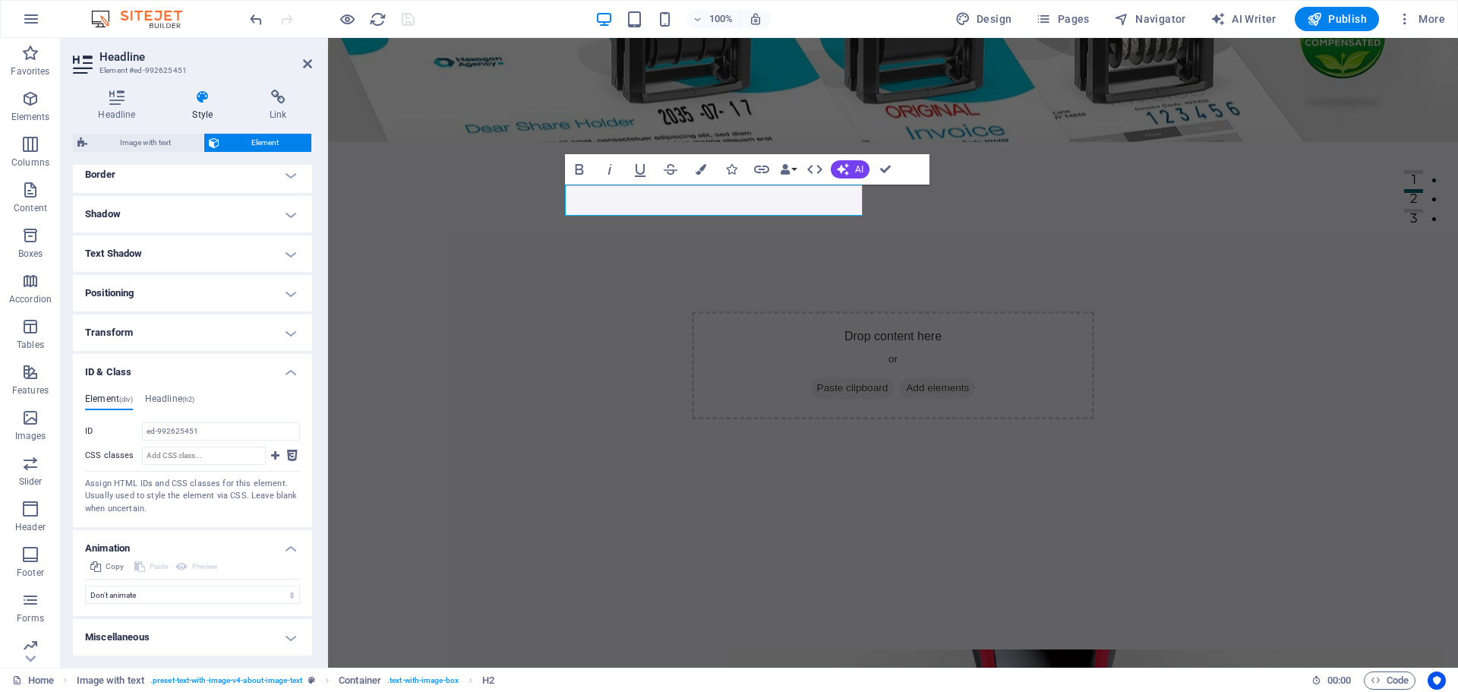
click at [204, 624] on h4 "Miscellaneous" at bounding box center [192, 637] width 239 height 36
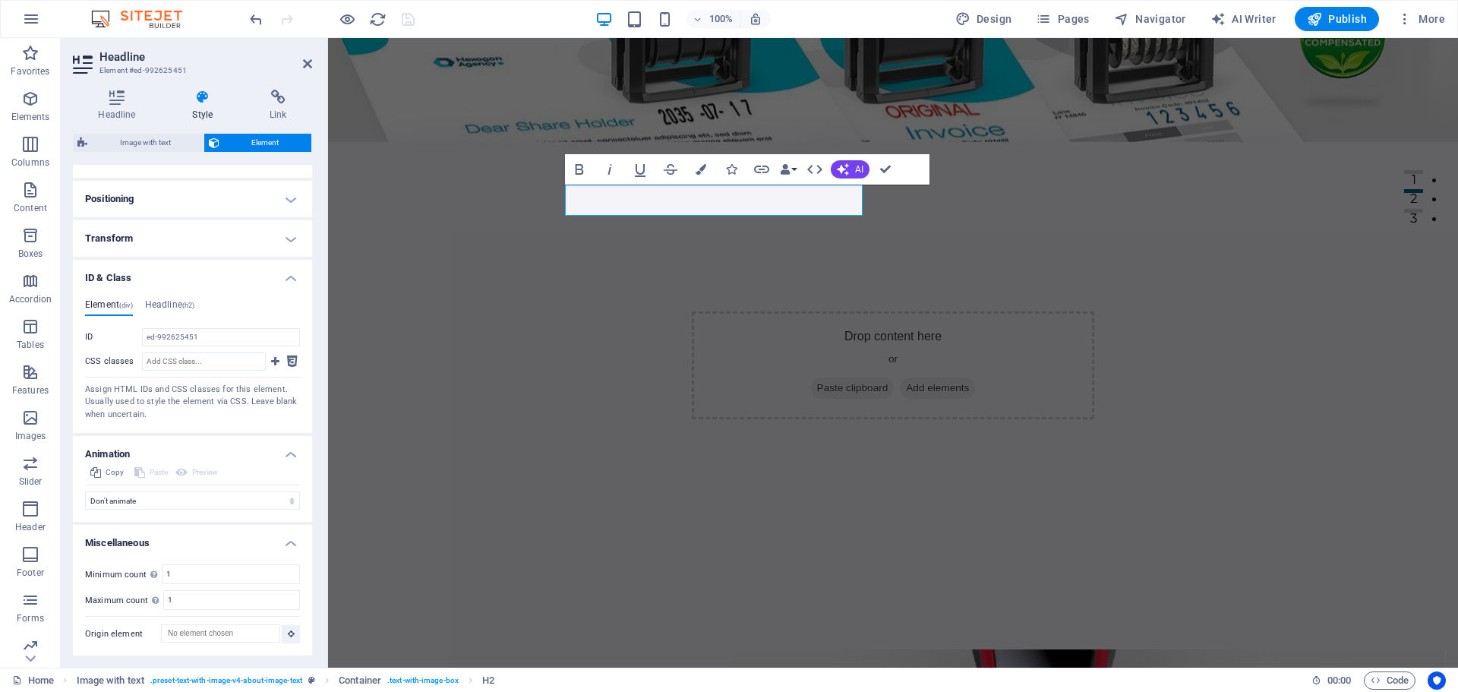
scroll to position [128, 0]
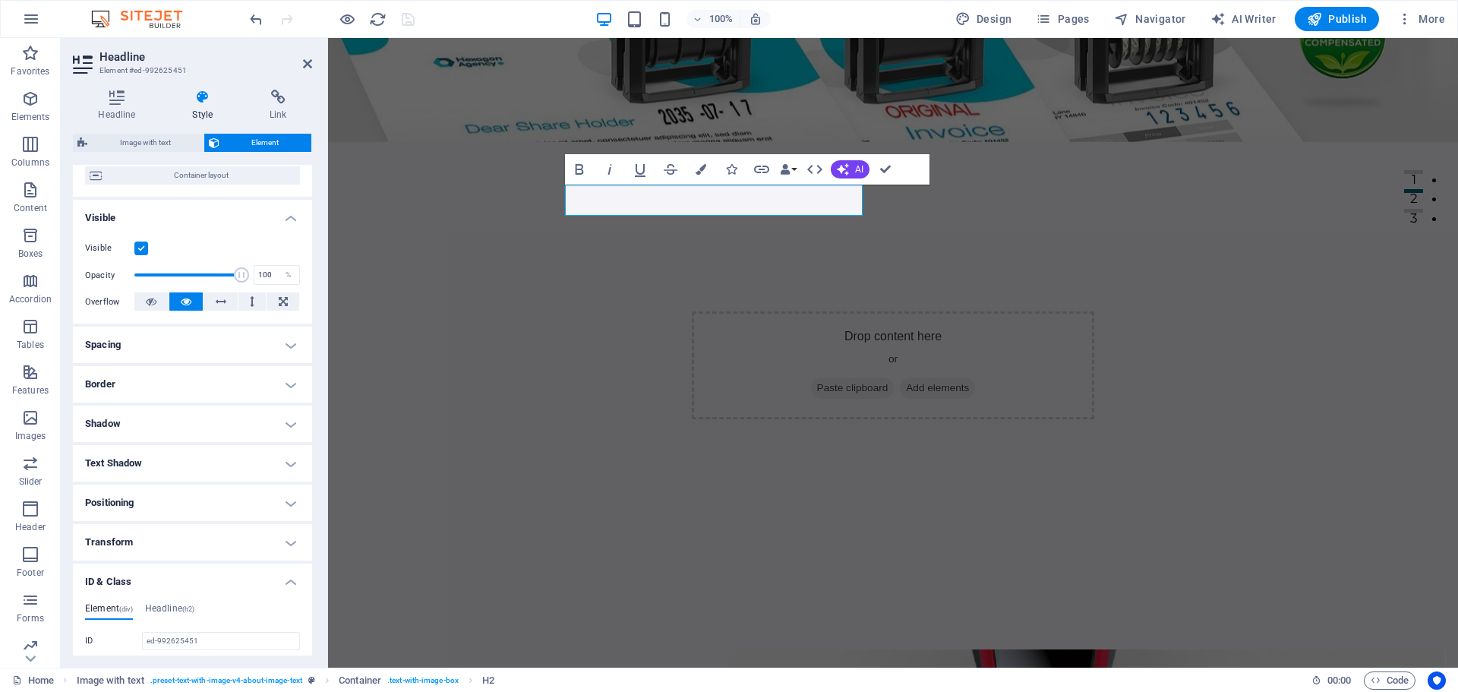
click at [194, 531] on h4 "Transform" at bounding box center [192, 542] width 239 height 36
click at [201, 504] on h4 "Positioning" at bounding box center [192, 503] width 239 height 36
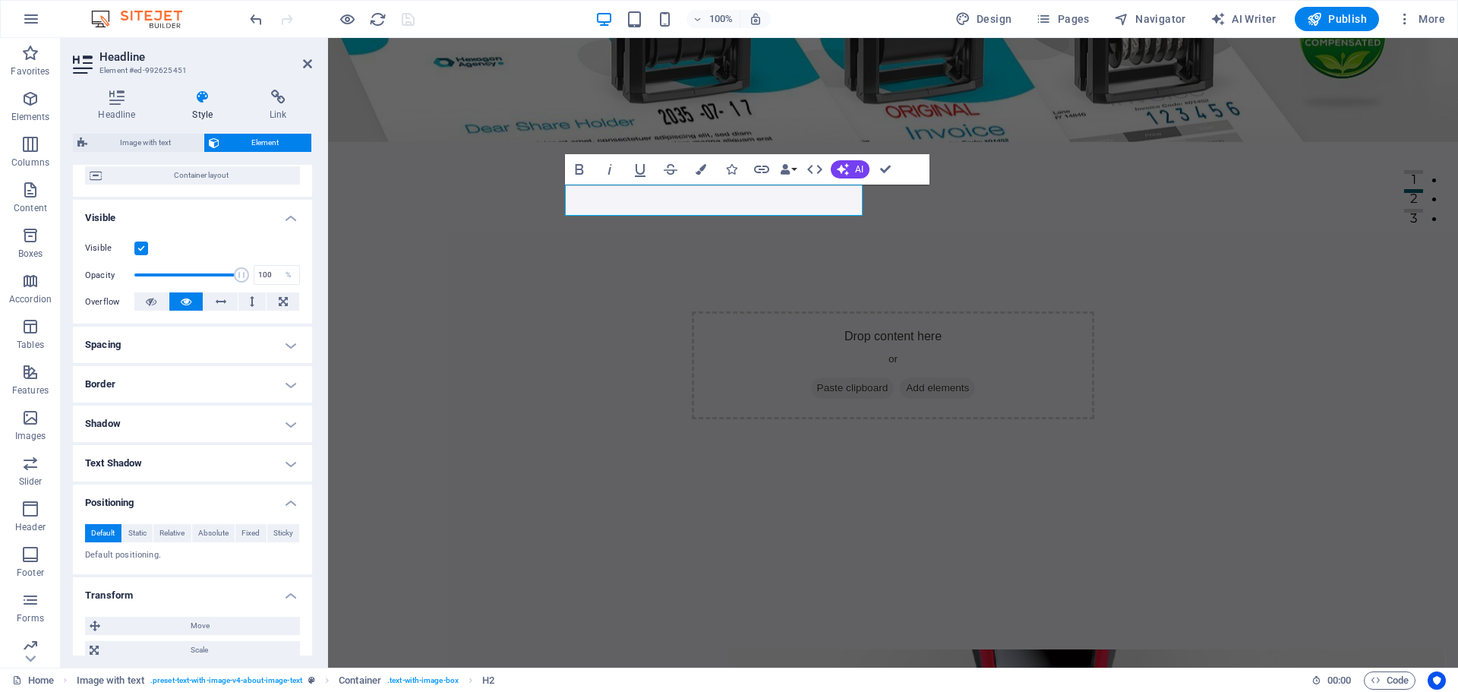
click at [208, 463] on h4 "Text Shadow" at bounding box center [192, 463] width 239 height 36
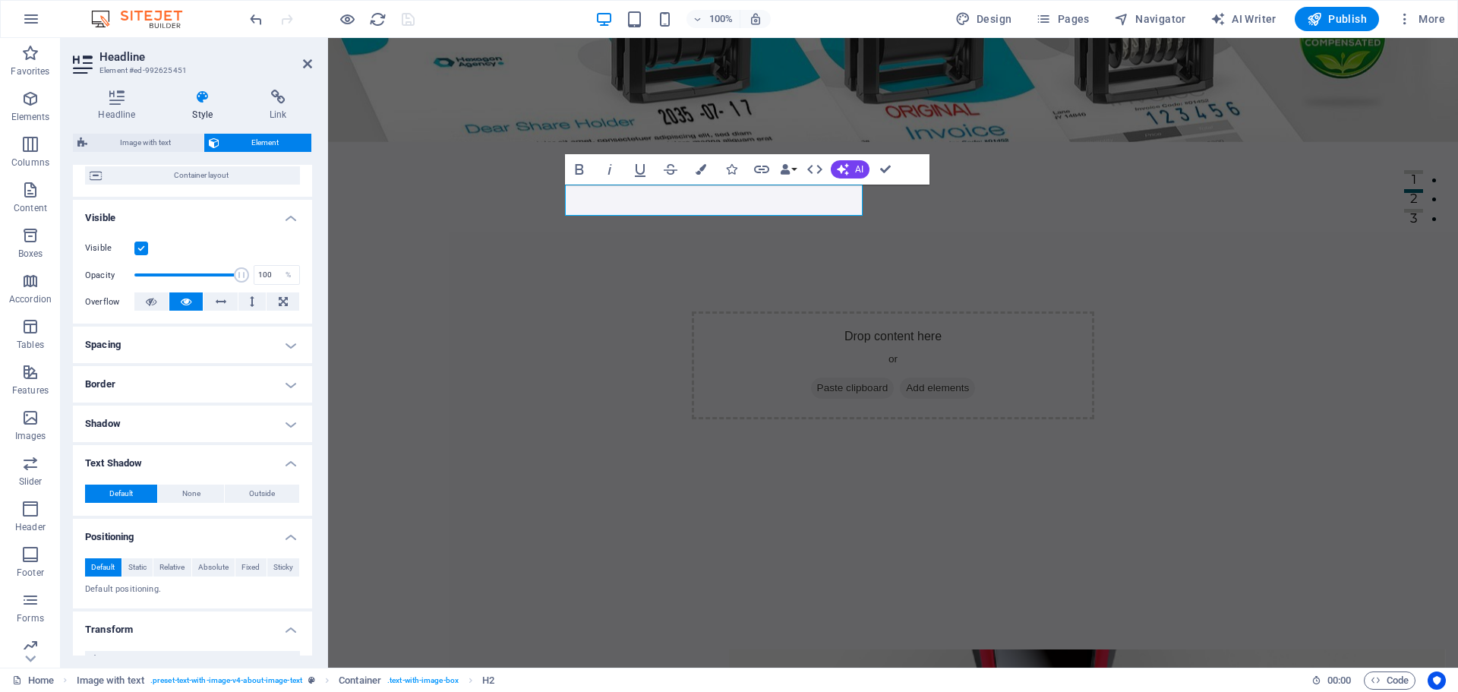
click at [210, 431] on h4 "Shadow" at bounding box center [192, 424] width 239 height 36
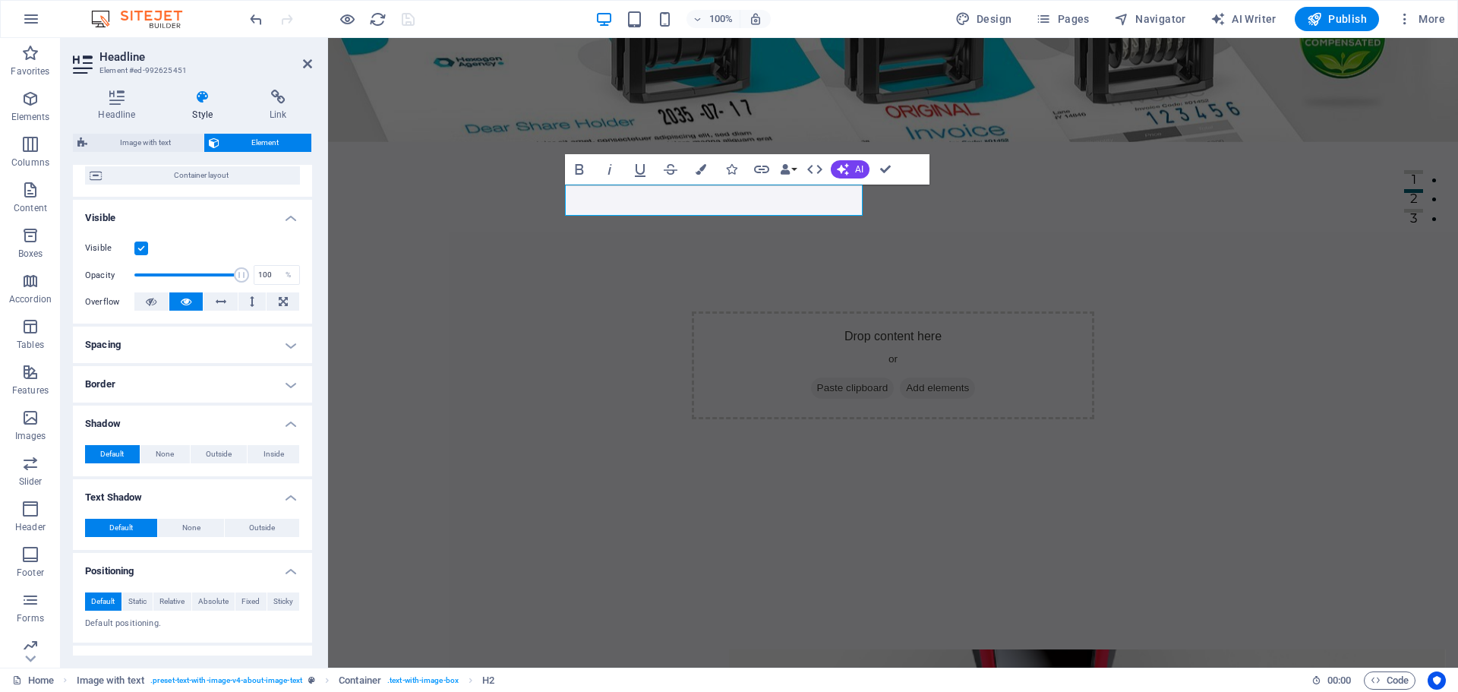
click at [217, 393] on h4 "Border" at bounding box center [192, 384] width 239 height 36
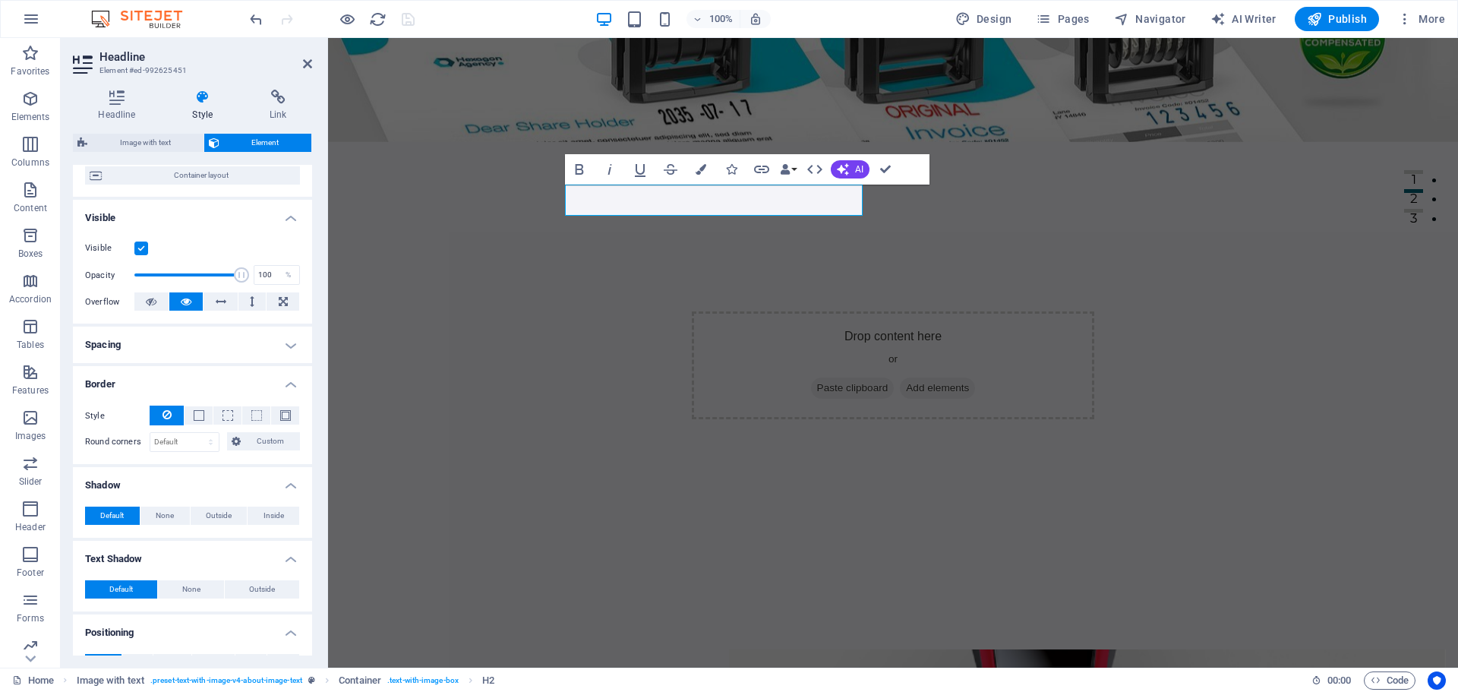
click at [214, 337] on h4 "Spacing" at bounding box center [192, 345] width 239 height 36
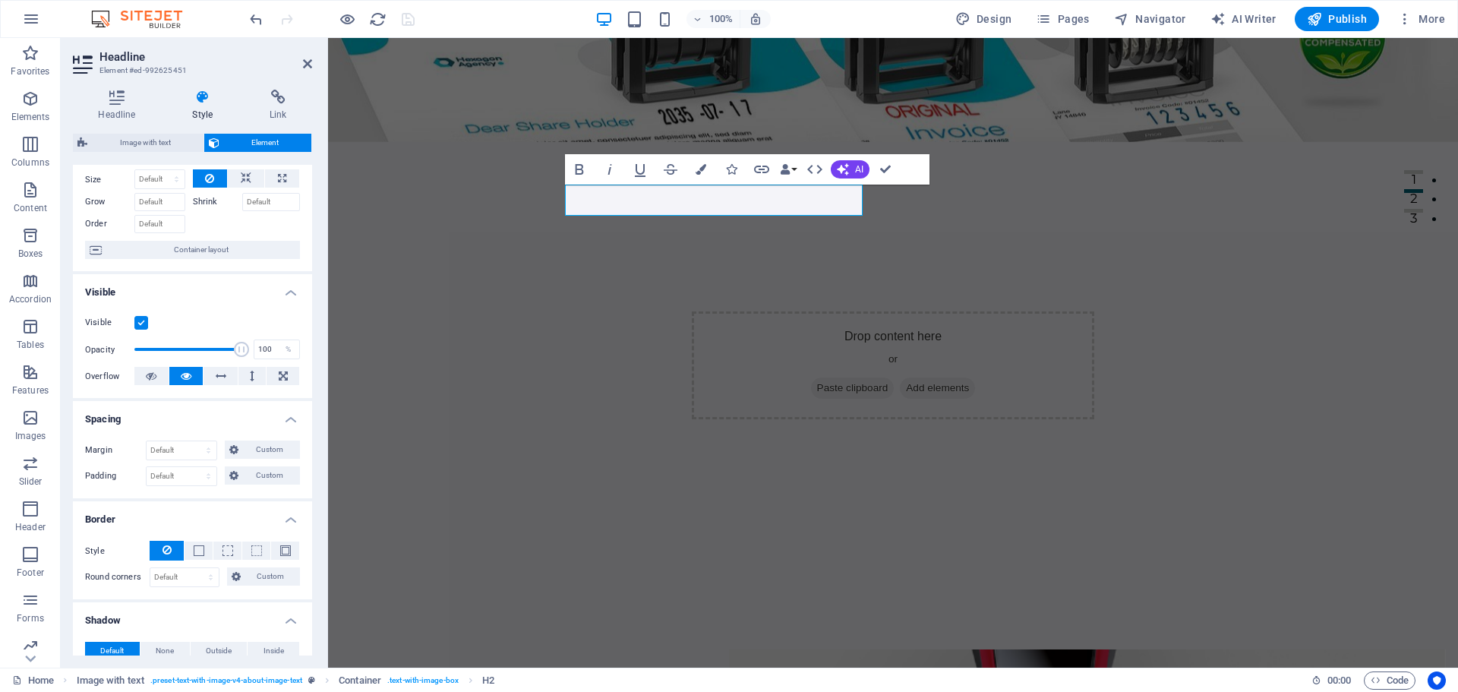
scroll to position [0, 0]
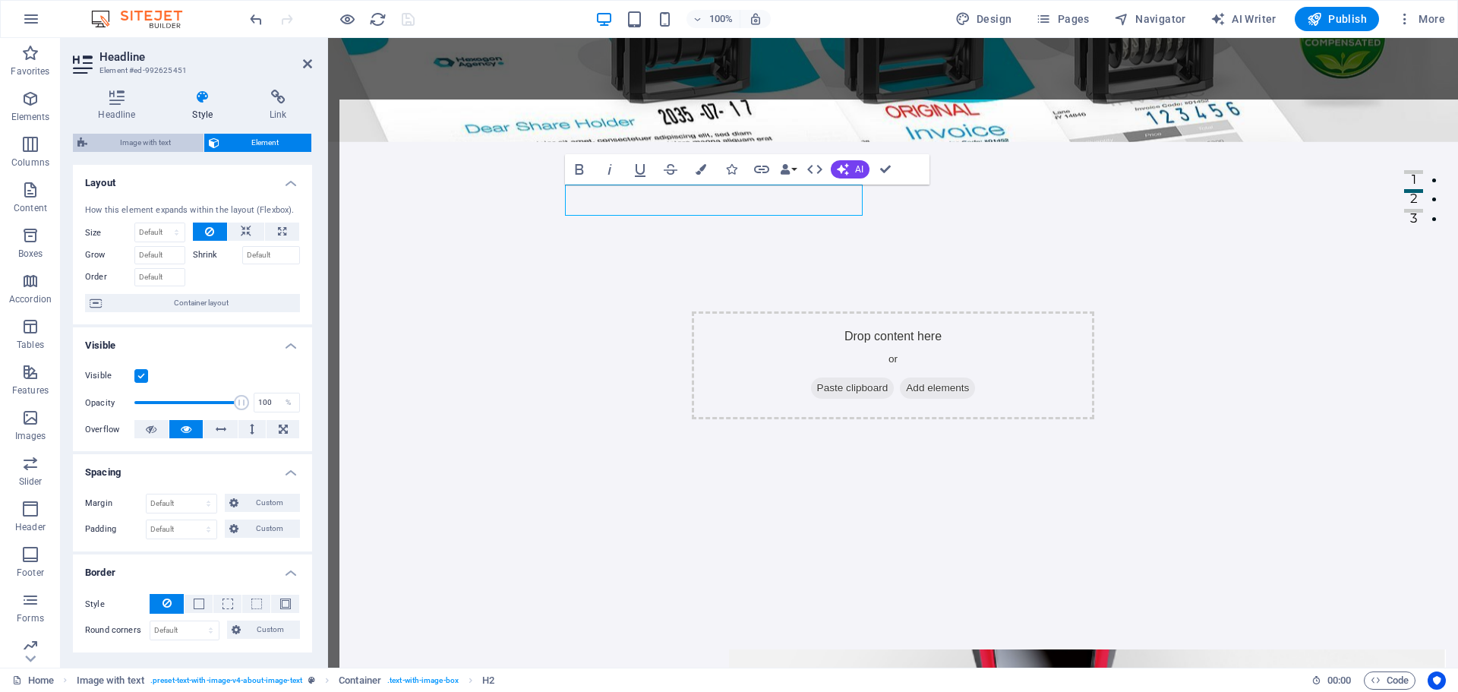
click at [190, 144] on span "Image with text" at bounding box center [145, 143] width 107 height 18
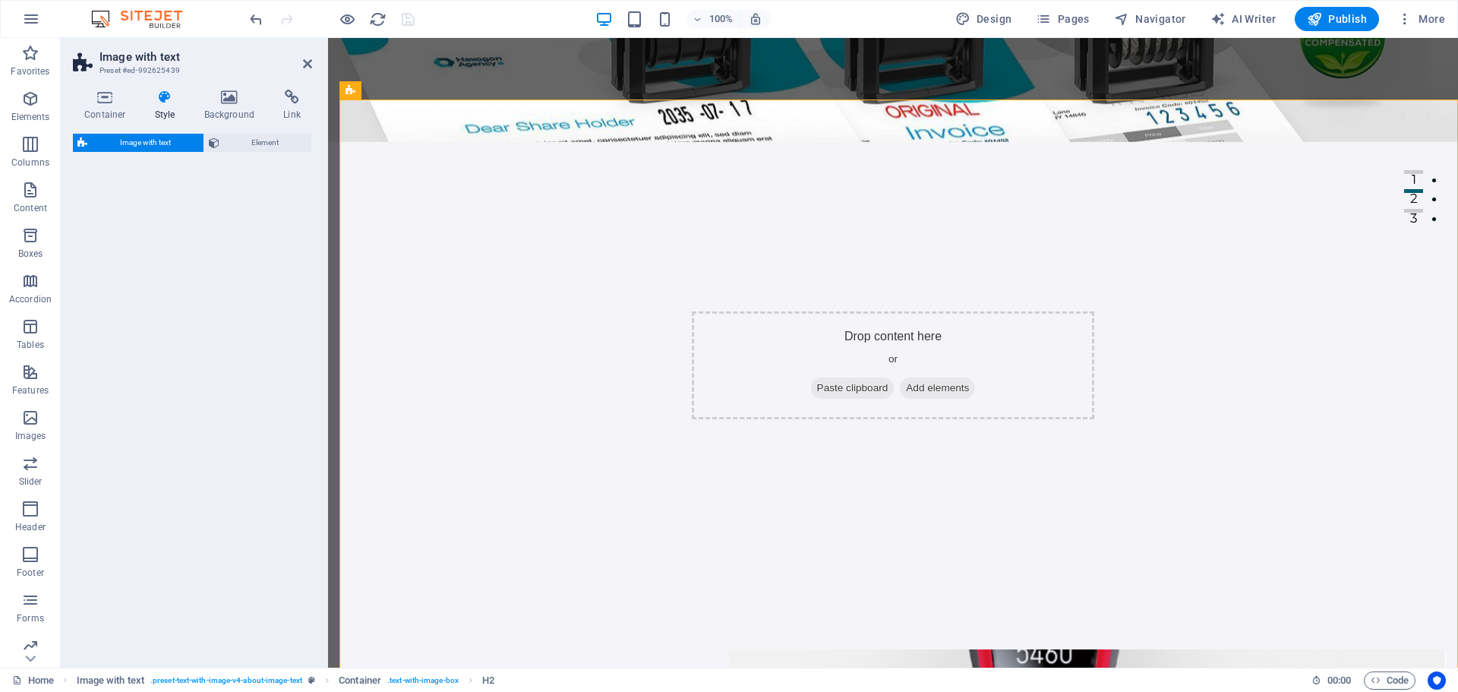
select select "rem"
select select "px"
select select "preset-text-with-image-v4-about-image-text"
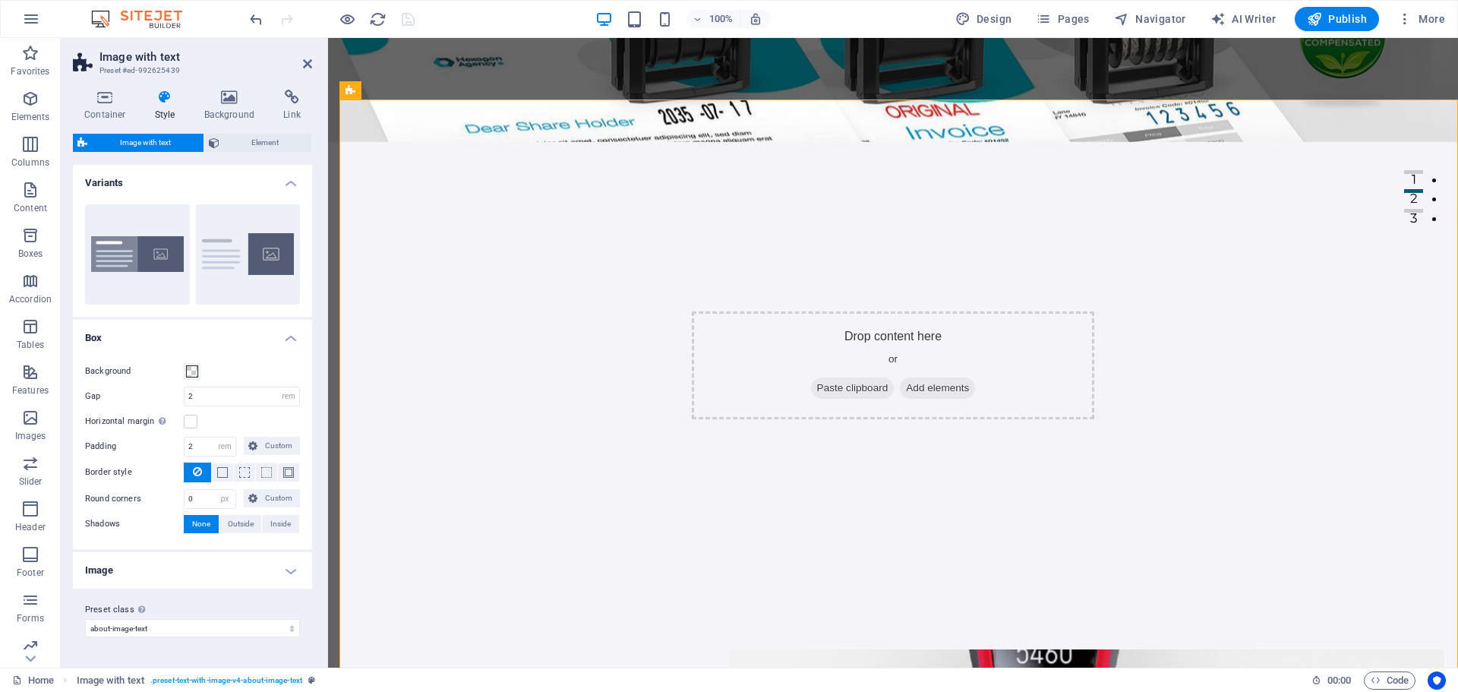
click at [281, 583] on h4 "Image" at bounding box center [192, 570] width 239 height 36
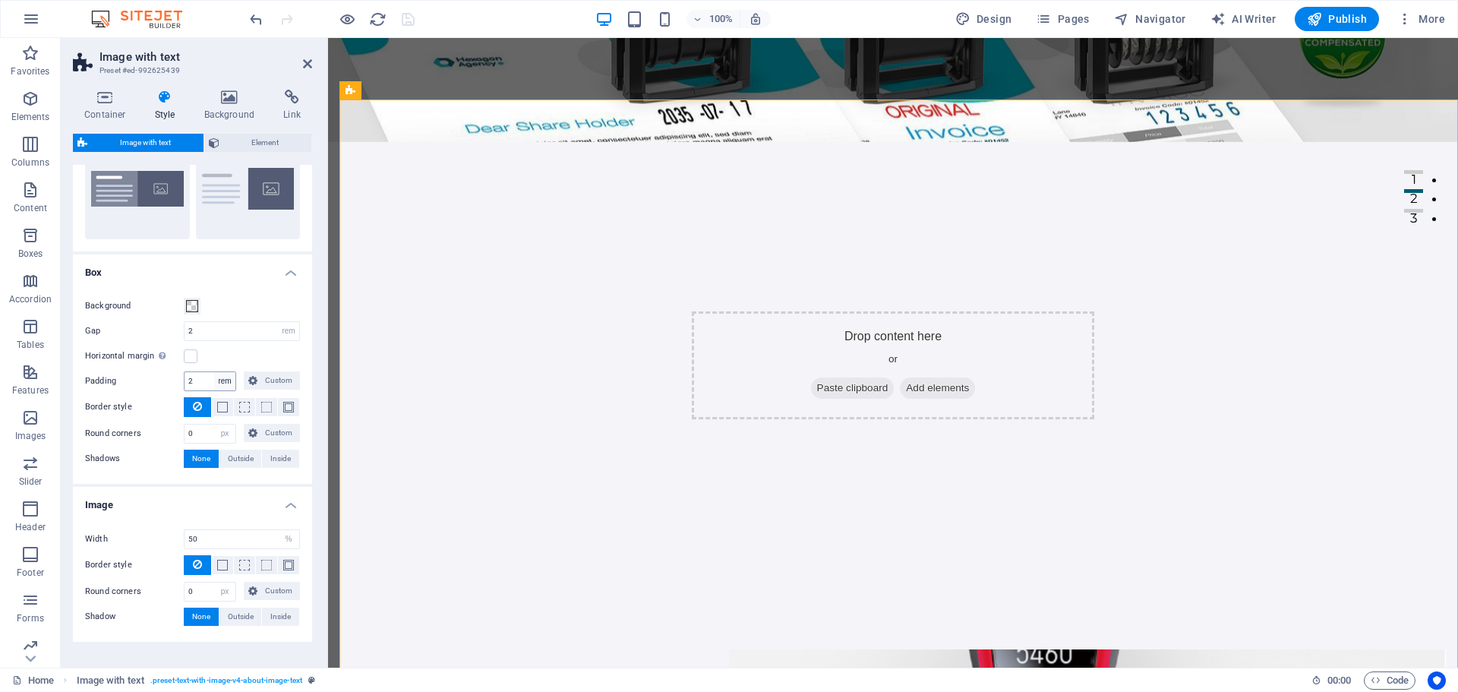
scroll to position [112, 0]
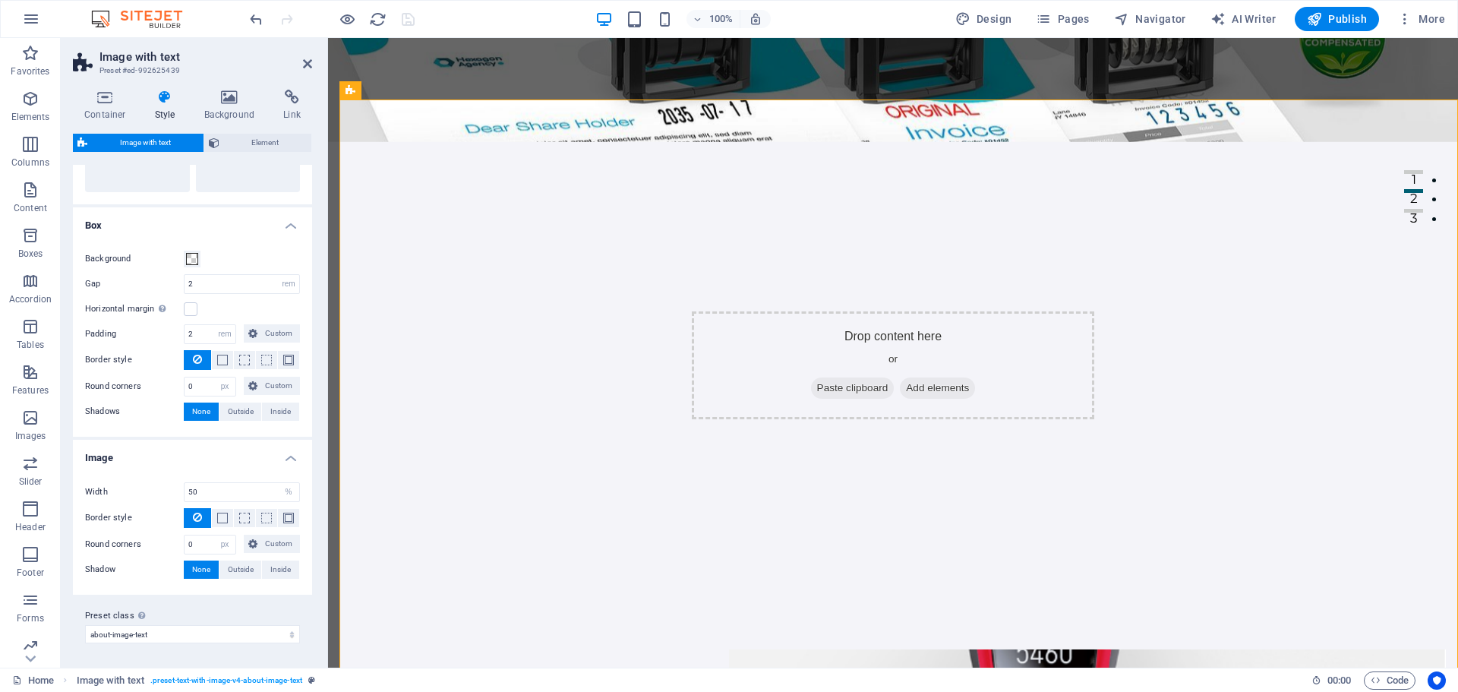
click at [284, 459] on h4 "Image" at bounding box center [192, 453] width 239 height 27
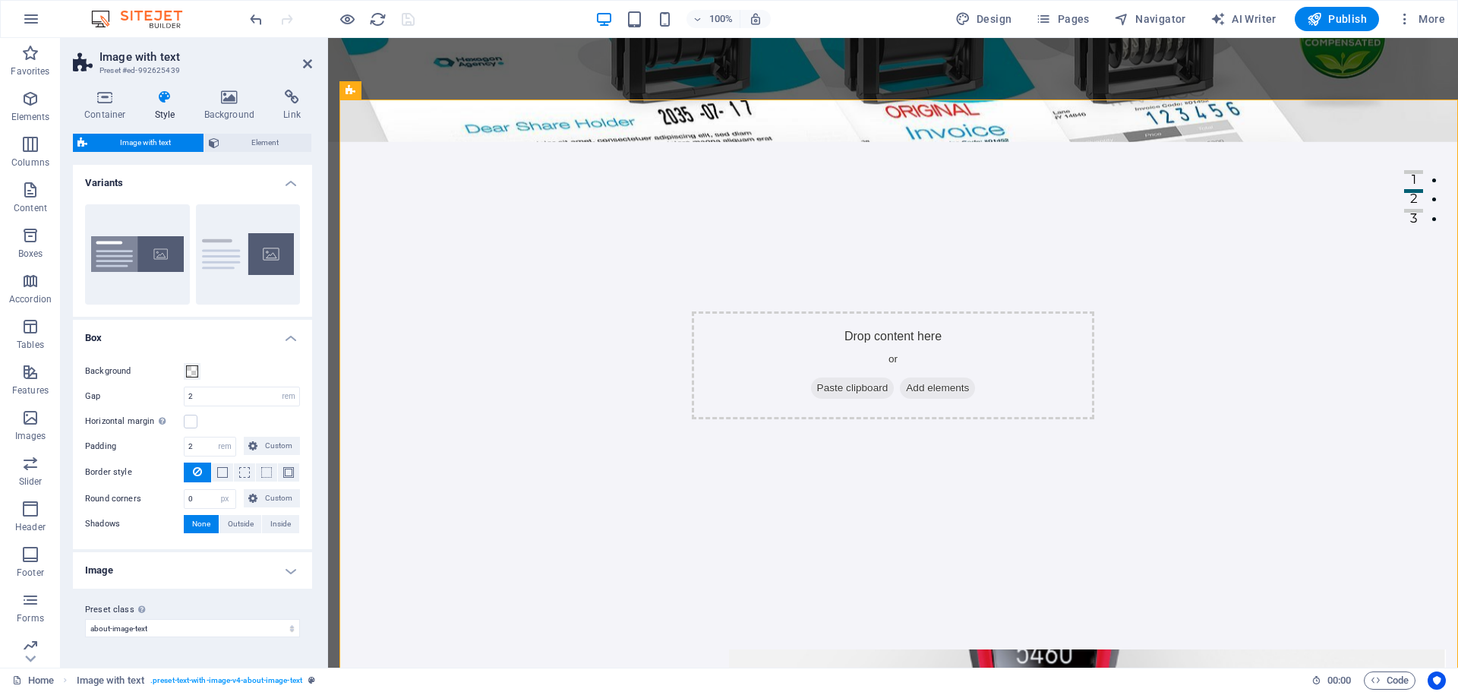
click at [296, 337] on h4 "Box" at bounding box center [192, 333] width 239 height 27
